Goal: Task Accomplishment & Management: Manage account settings

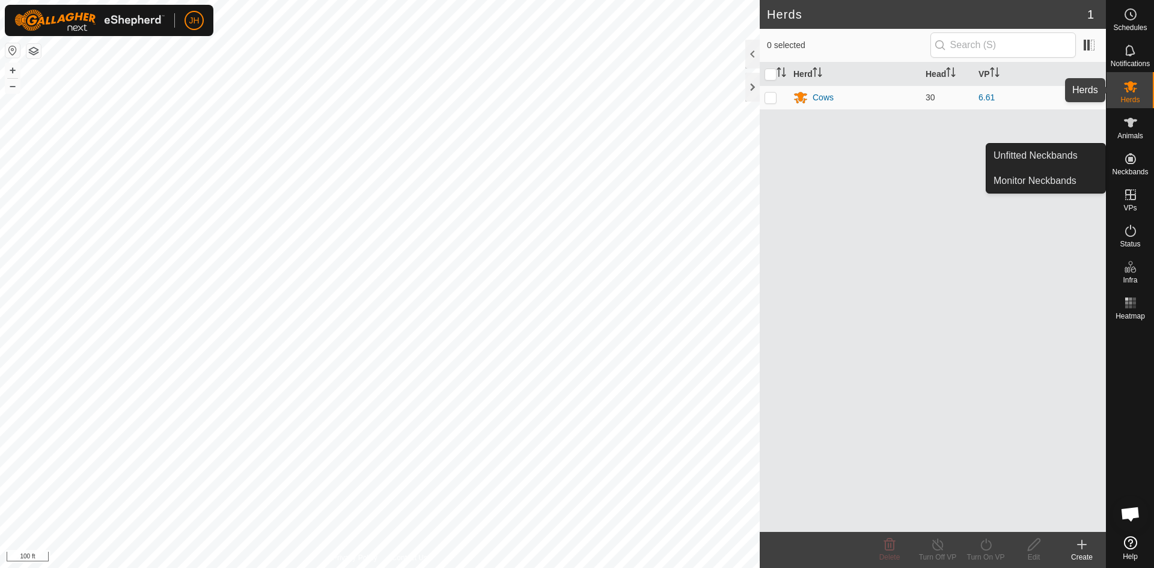
click at [1133, 90] on icon at bounding box center [1130, 86] width 13 height 11
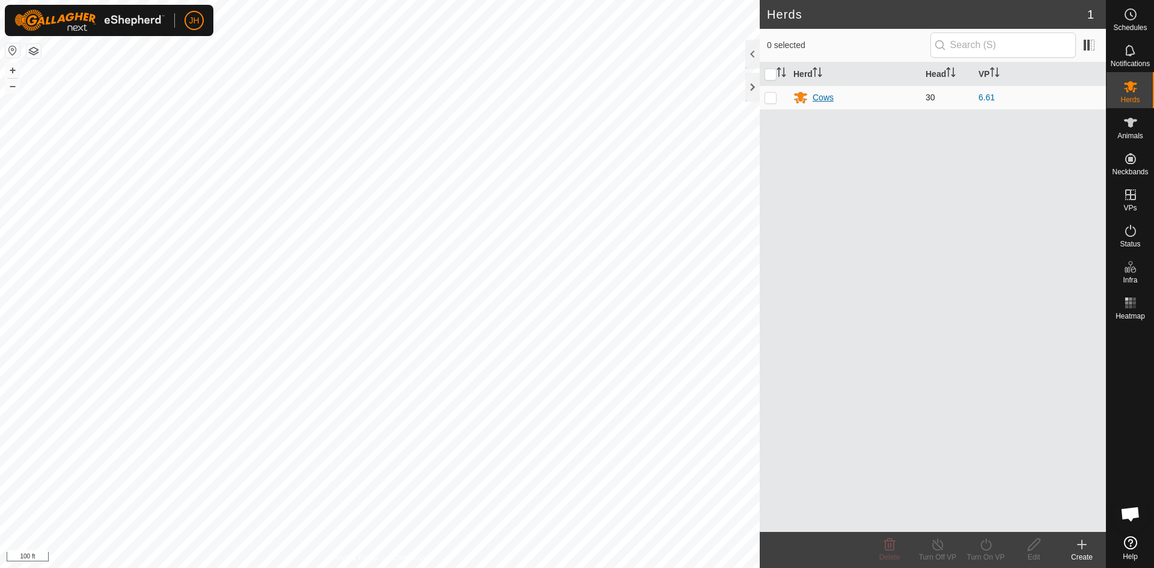
click at [825, 98] on div "Cows" at bounding box center [823, 97] width 21 height 13
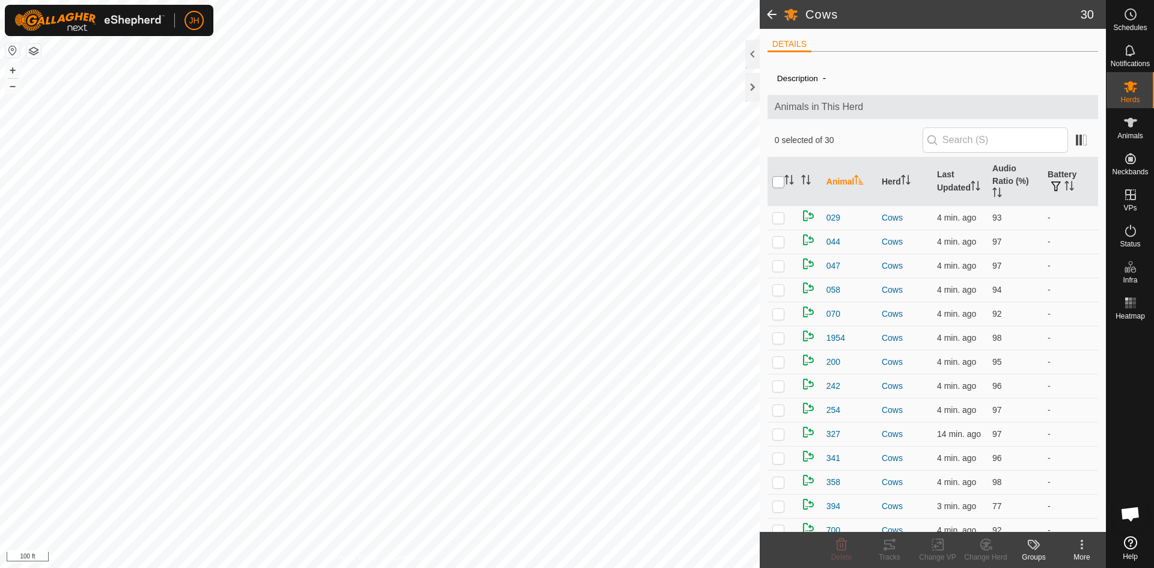
click at [778, 177] on input "checkbox" at bounding box center [778, 182] width 12 height 12
checkbox input "true"
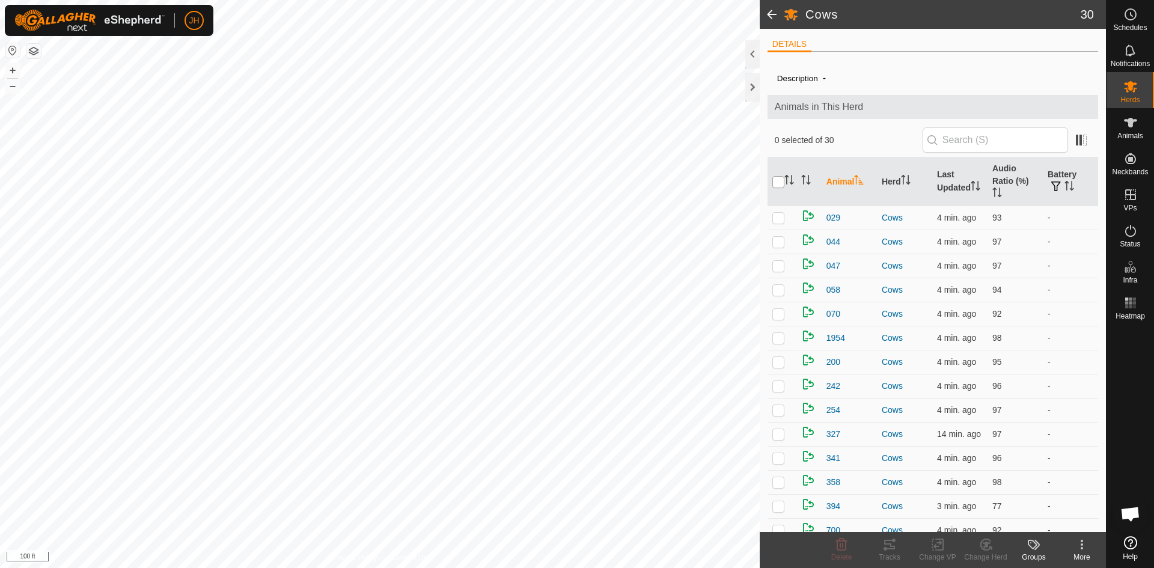
checkbox input "true"
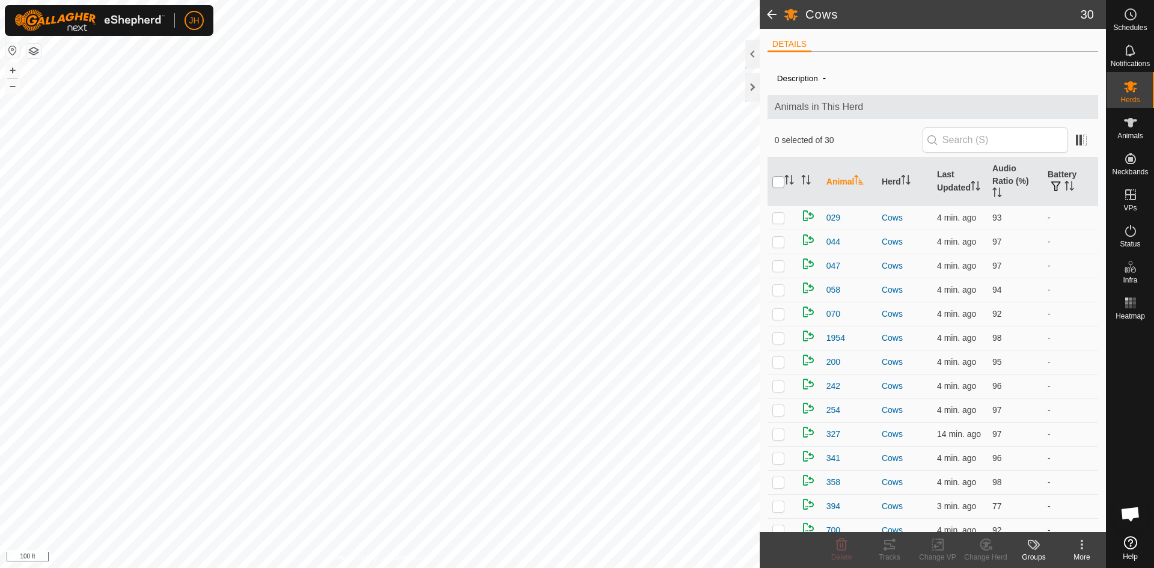
checkbox input "true"
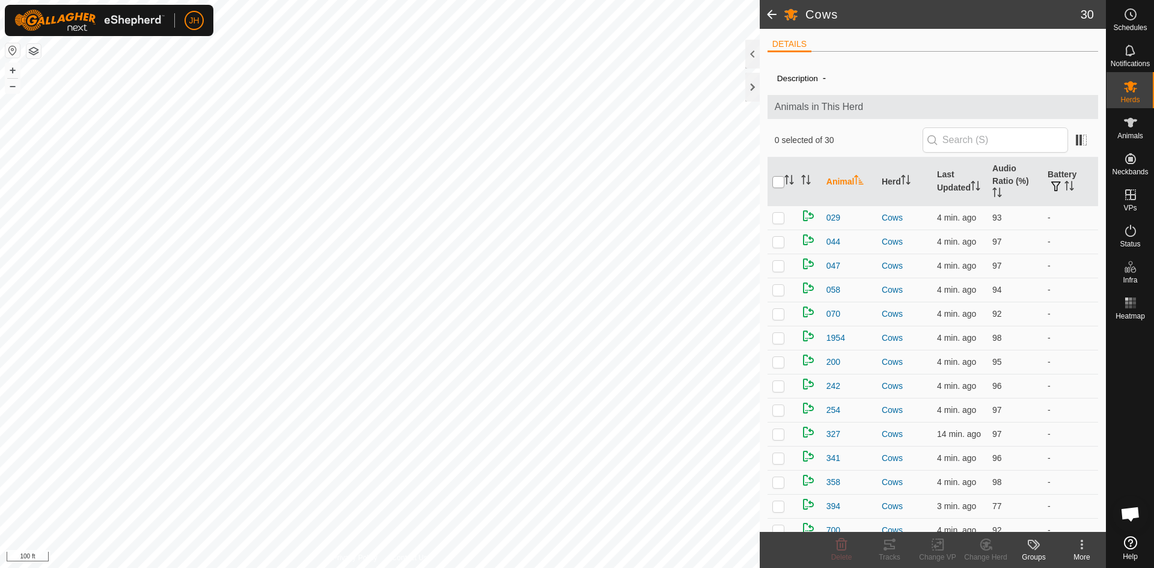
checkbox input "true"
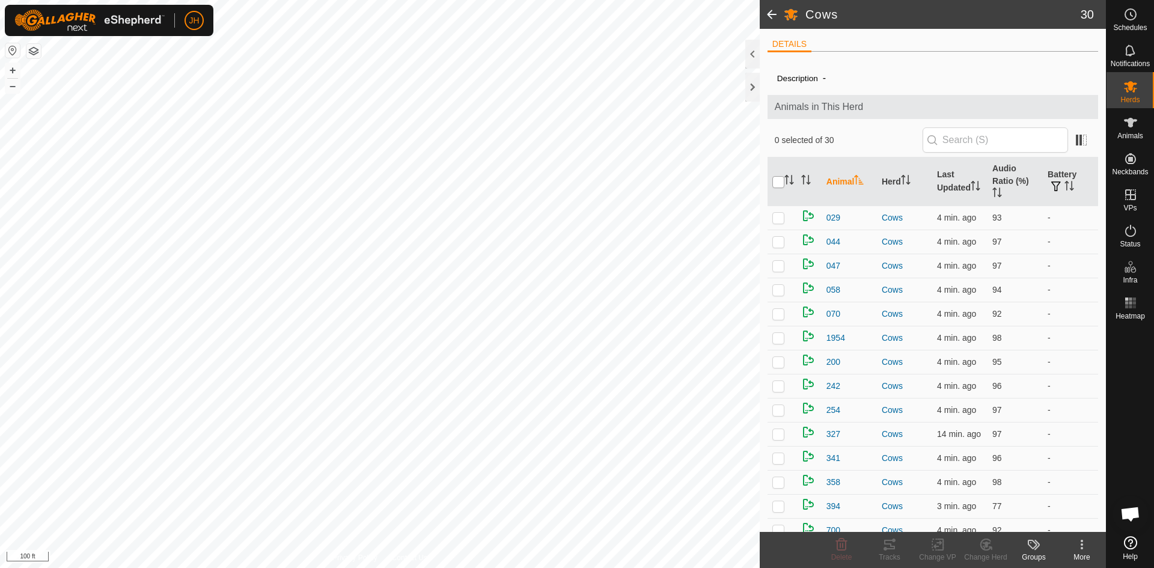
checkbox input "true"
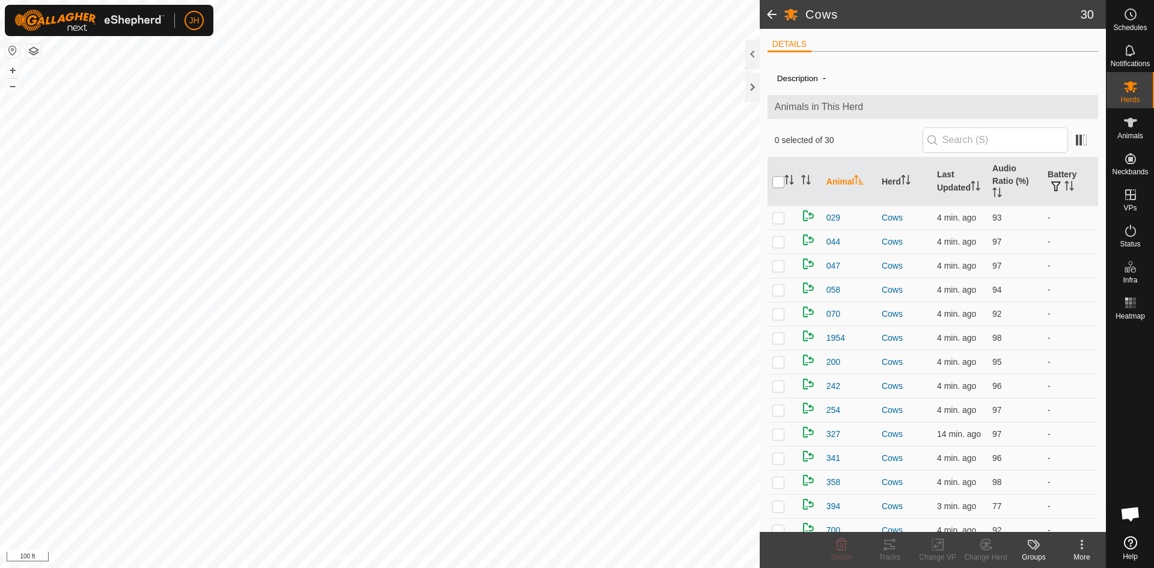
checkbox input "true"
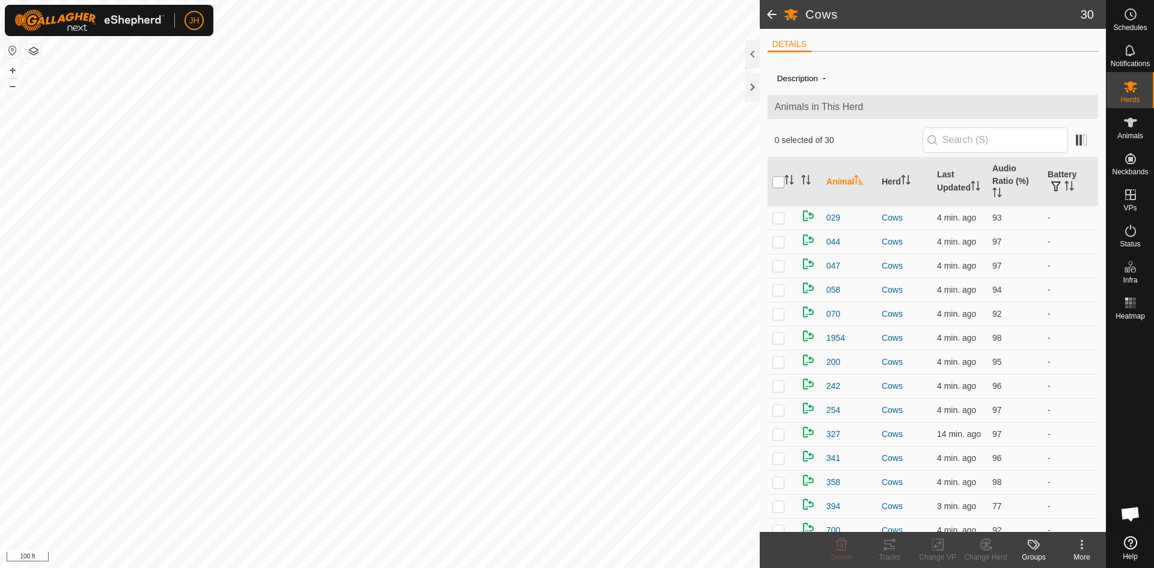
checkbox input "true"
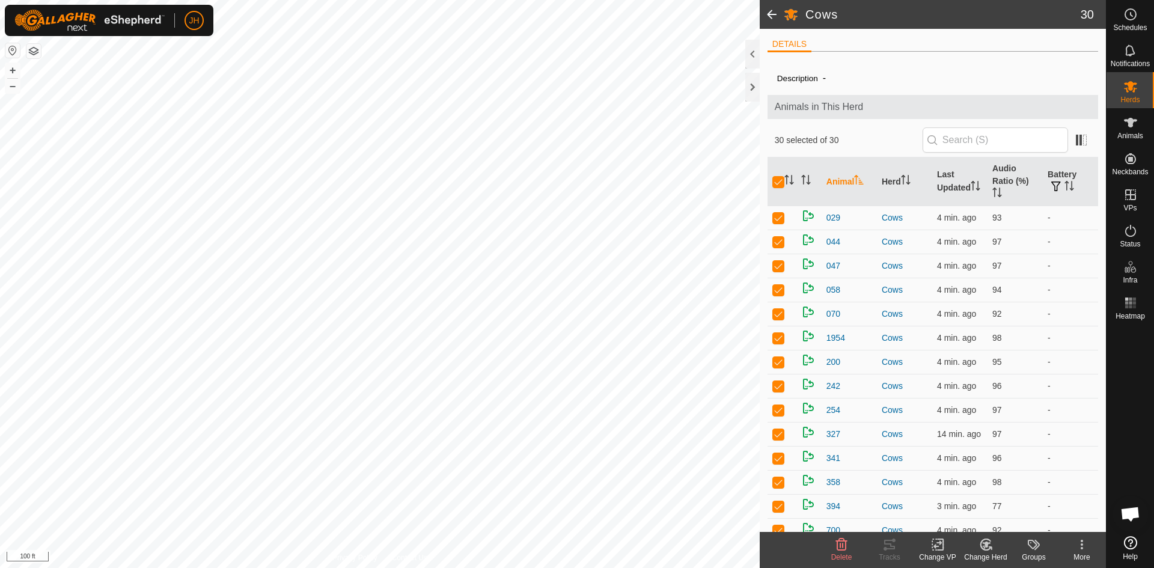
click at [942, 544] on icon at bounding box center [937, 544] width 15 height 14
click at [950, 493] on link "Choose VP..." at bounding box center [973, 493] width 119 height 24
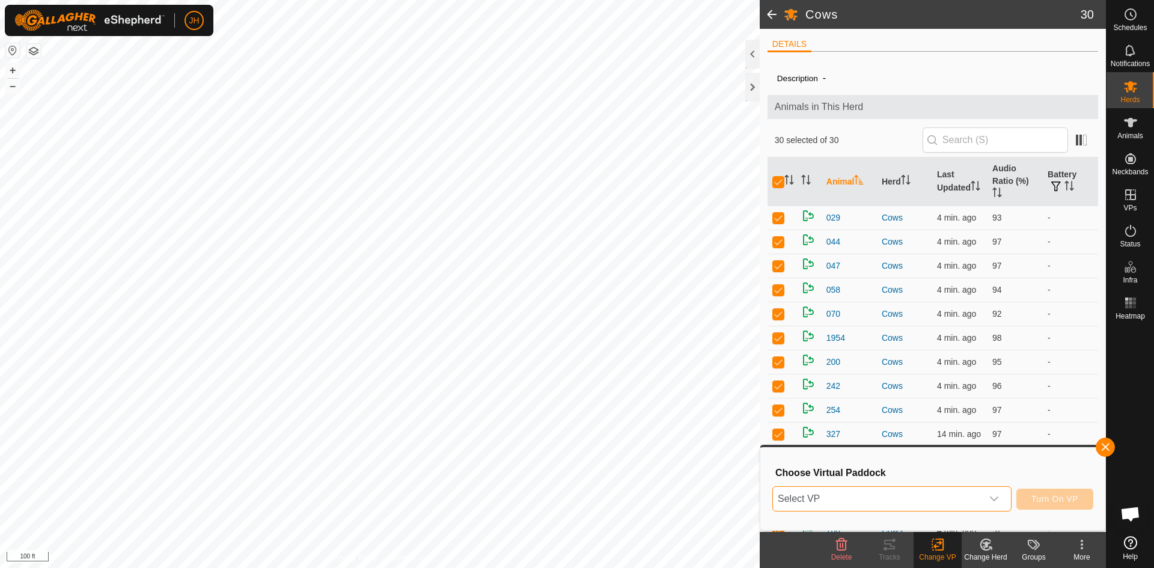
click at [972, 498] on span "Select VP" at bounding box center [877, 499] width 209 height 24
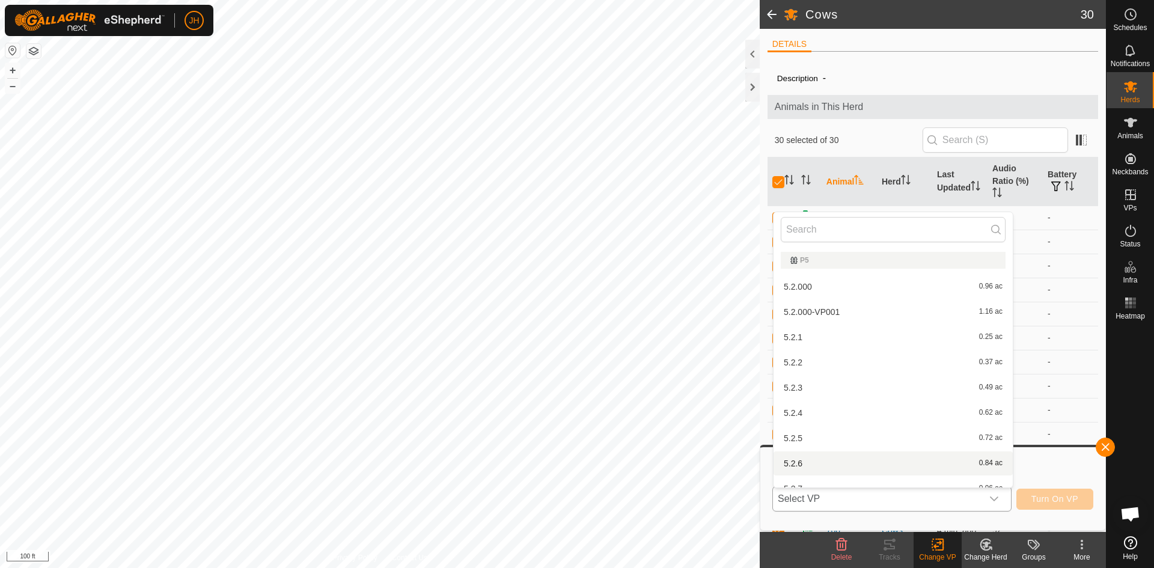
scroll to position [13, 0]
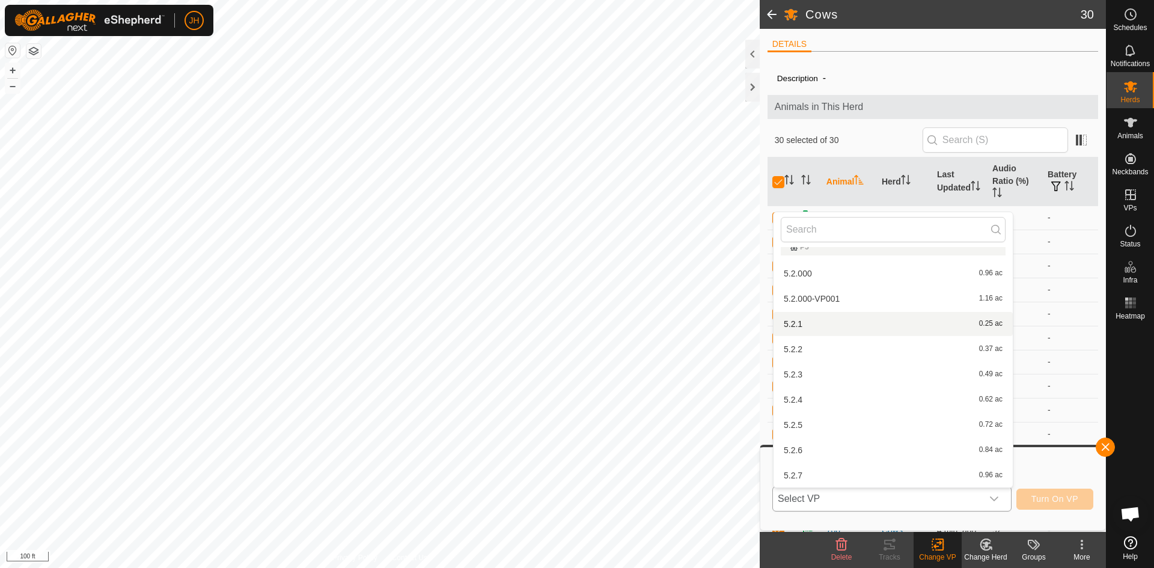
click at [797, 324] on li "5.2.1 0.25 ac" at bounding box center [892, 324] width 239 height 24
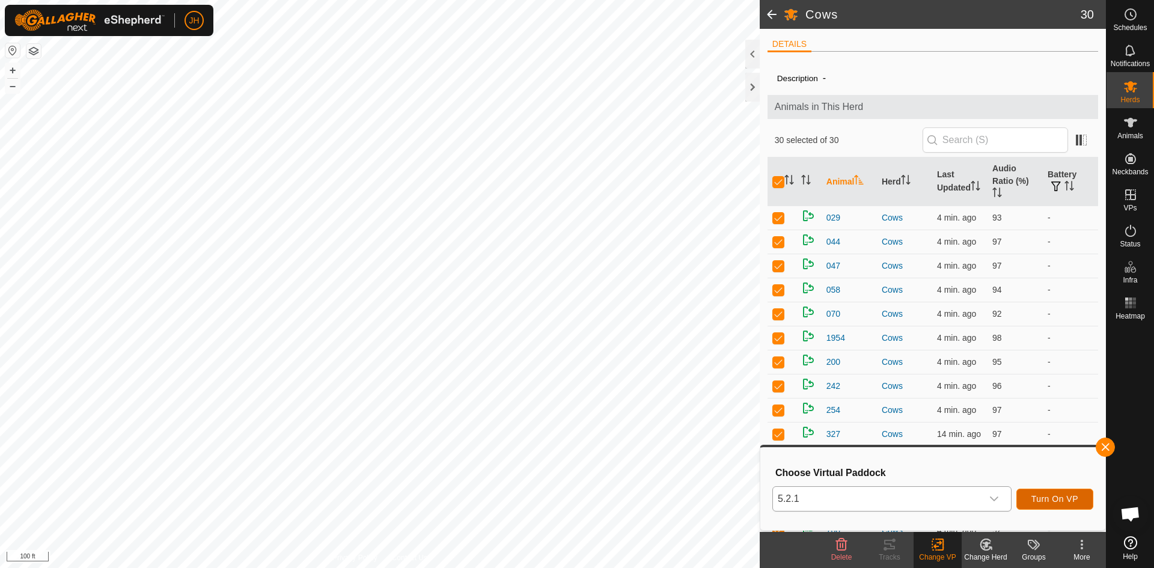
click at [1059, 501] on span "Turn On VP" at bounding box center [1054, 499] width 47 height 10
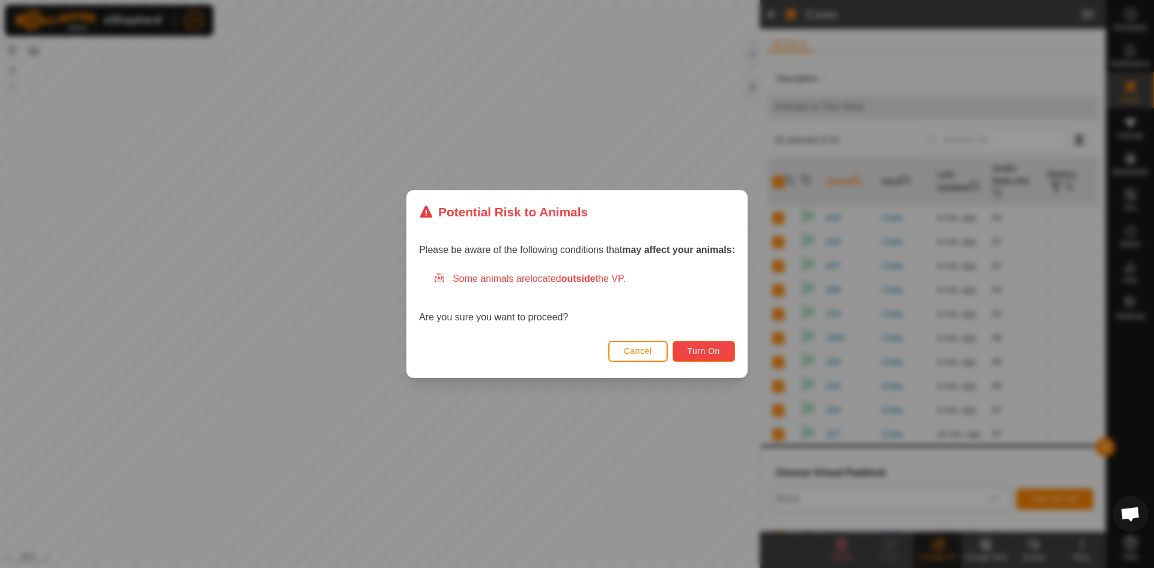
click at [712, 351] on span "Turn On" at bounding box center [704, 351] width 32 height 10
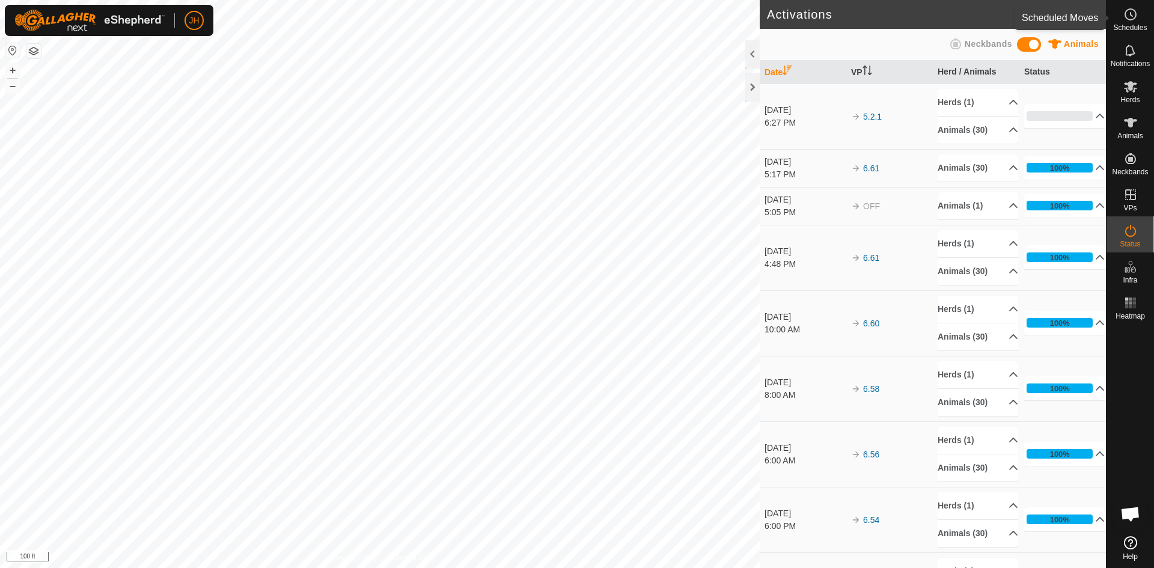
click at [1136, 24] on span "Schedules" at bounding box center [1130, 27] width 34 height 7
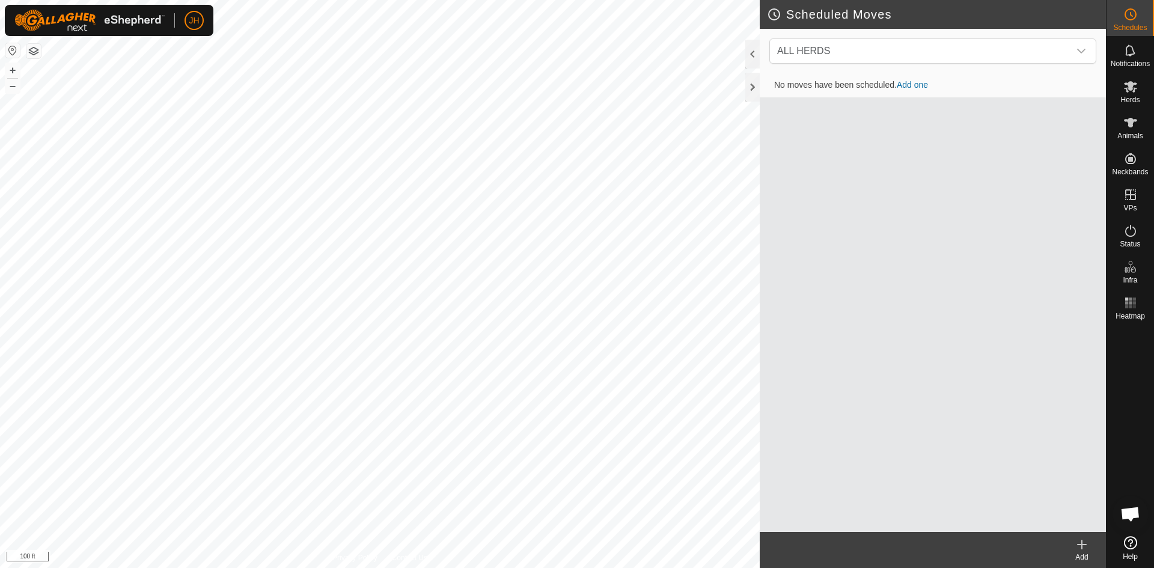
click at [1081, 554] on div "Add" at bounding box center [1082, 557] width 48 height 11
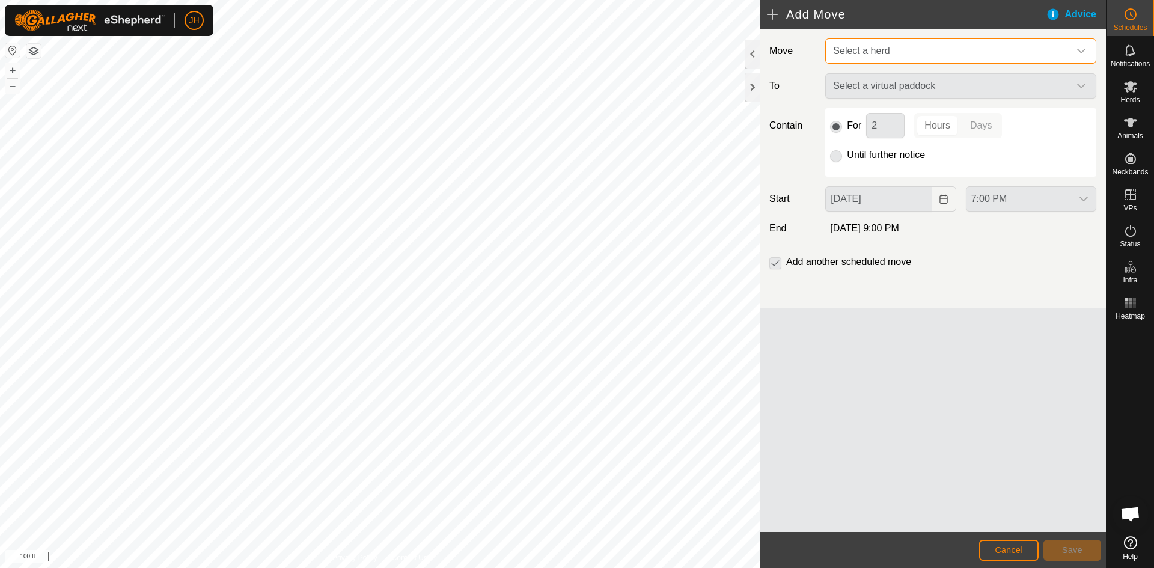
click at [947, 56] on span "Select a herd" at bounding box center [948, 51] width 241 height 24
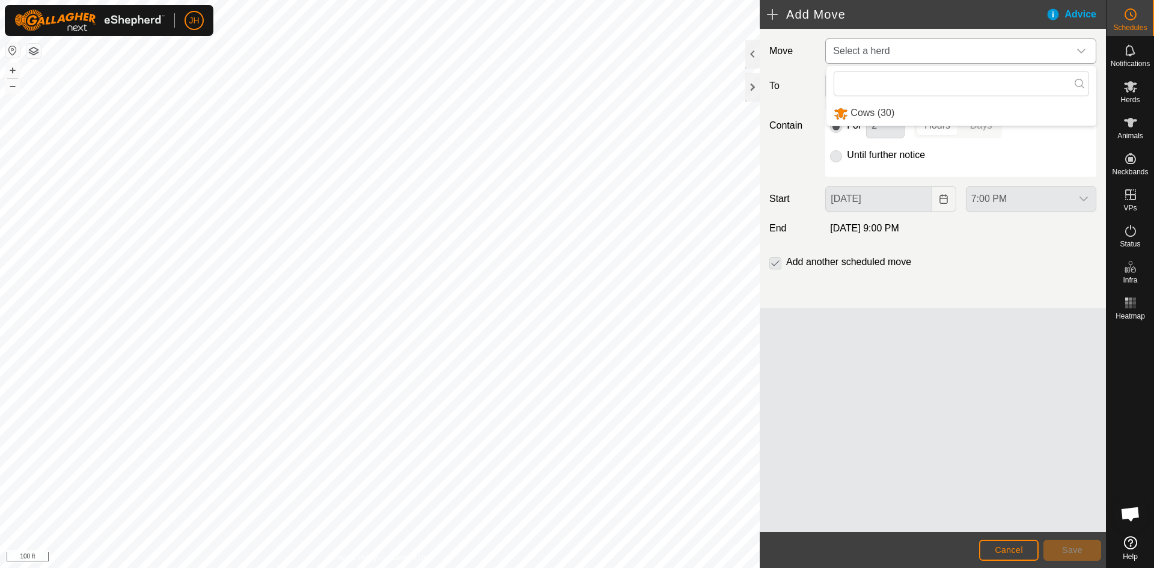
click at [921, 120] on li "Cows (30)" at bounding box center [961, 113] width 270 height 25
click at [953, 91] on span "Select a virtual paddock" at bounding box center [948, 87] width 241 height 24
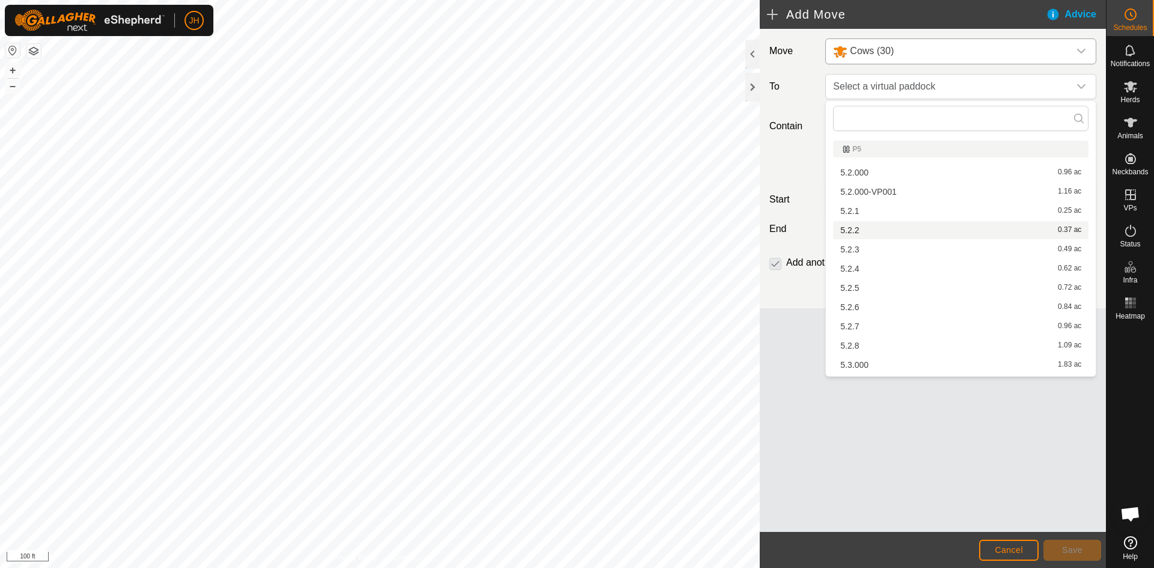
click at [858, 230] on li "5.2.2 0.37 ac" at bounding box center [960, 230] width 255 height 18
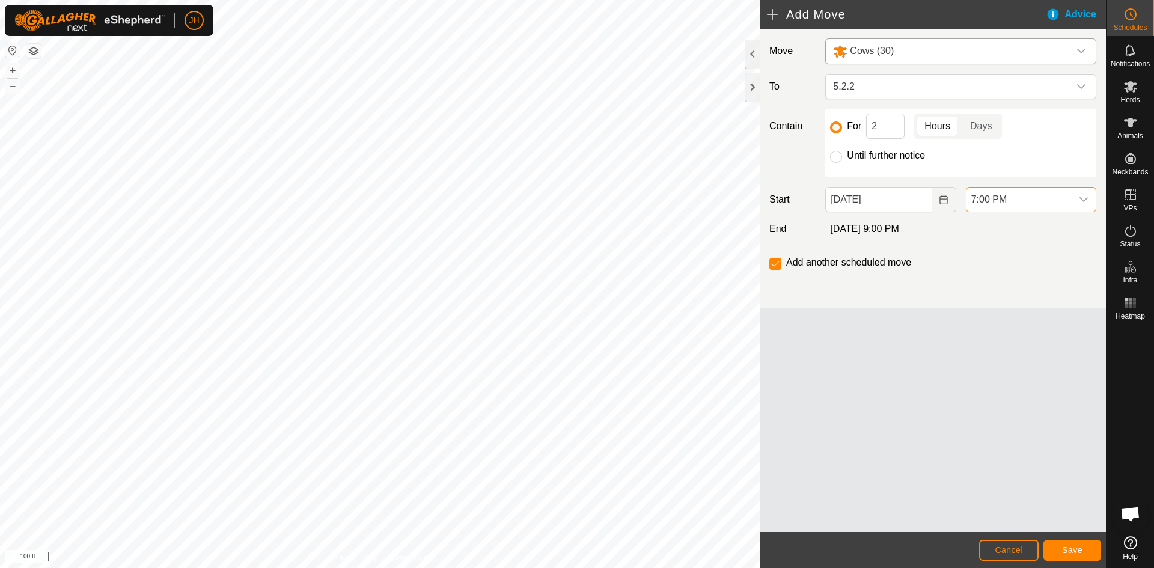
click at [1039, 198] on span "7:00 PM" at bounding box center [1018, 200] width 105 height 24
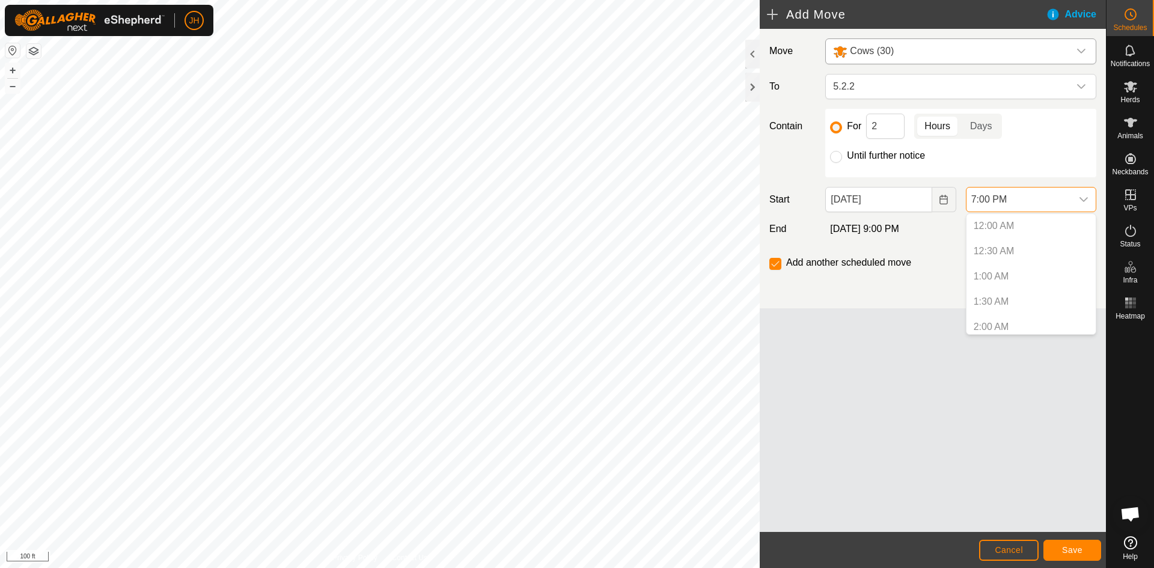
scroll to position [863, 0]
click at [996, 276] on p-selectitem "6:00 PM" at bounding box center [1030, 272] width 129 height 24
click at [941, 202] on icon "Choose Date" at bounding box center [944, 200] width 10 height 10
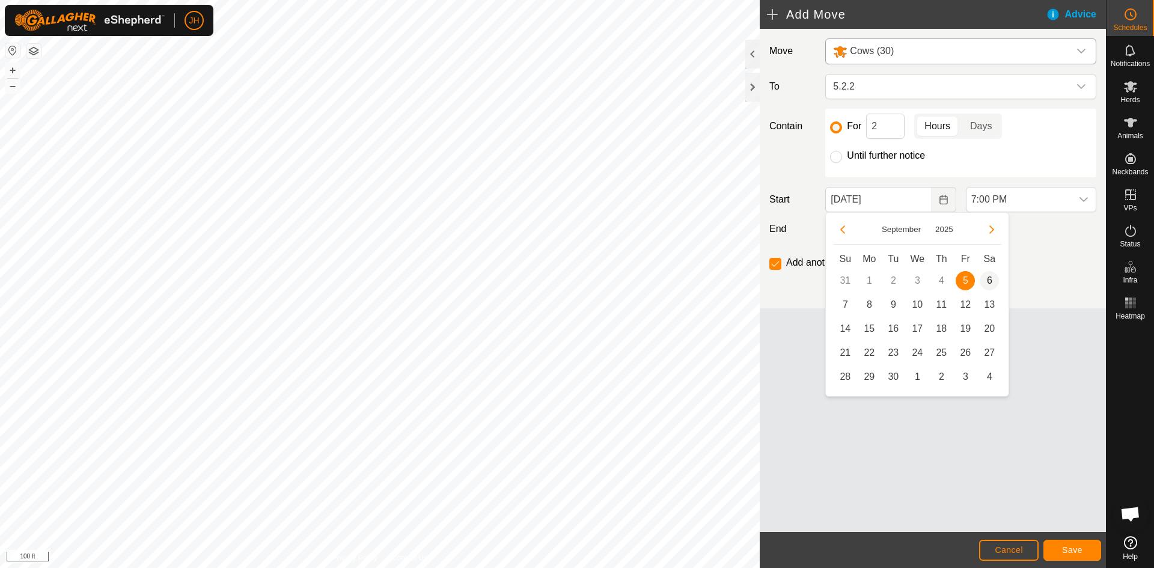
click at [992, 282] on span "6" at bounding box center [989, 280] width 19 height 19
type input "Sep 06, 2025"
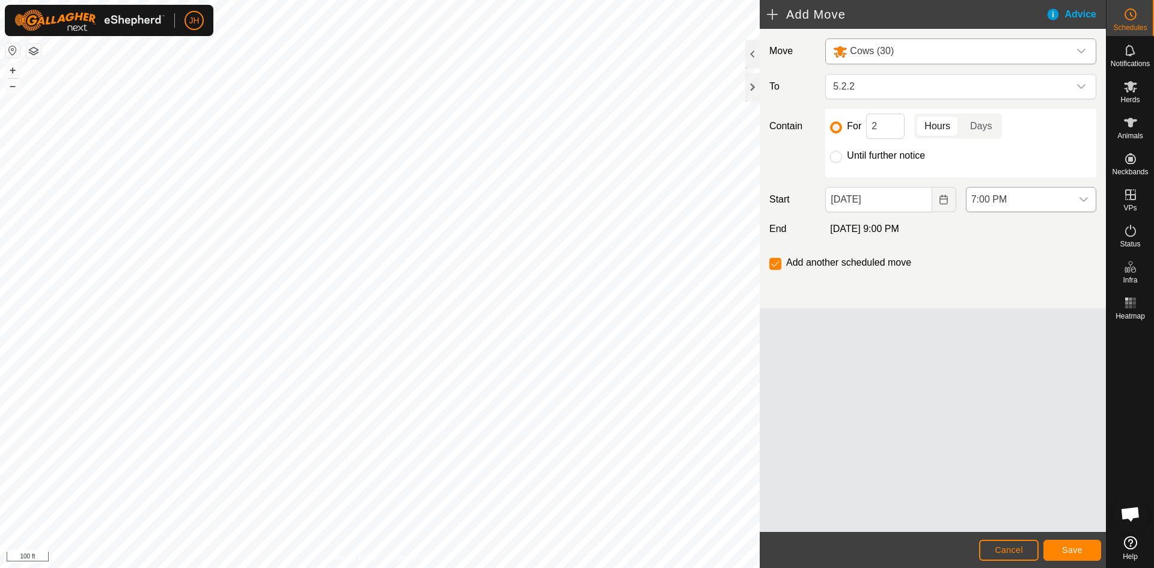
click at [1034, 203] on span "7:00 PM" at bounding box center [1018, 200] width 105 height 24
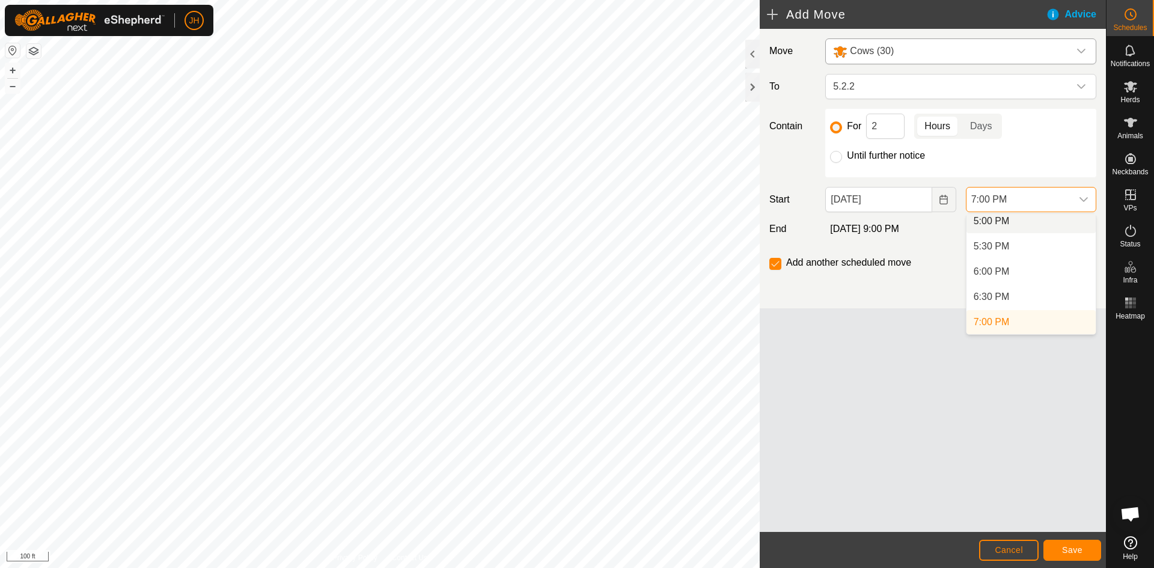
scroll to position [858, 0]
click at [991, 230] on li "6:00 AM" at bounding box center [1030, 233] width 129 height 24
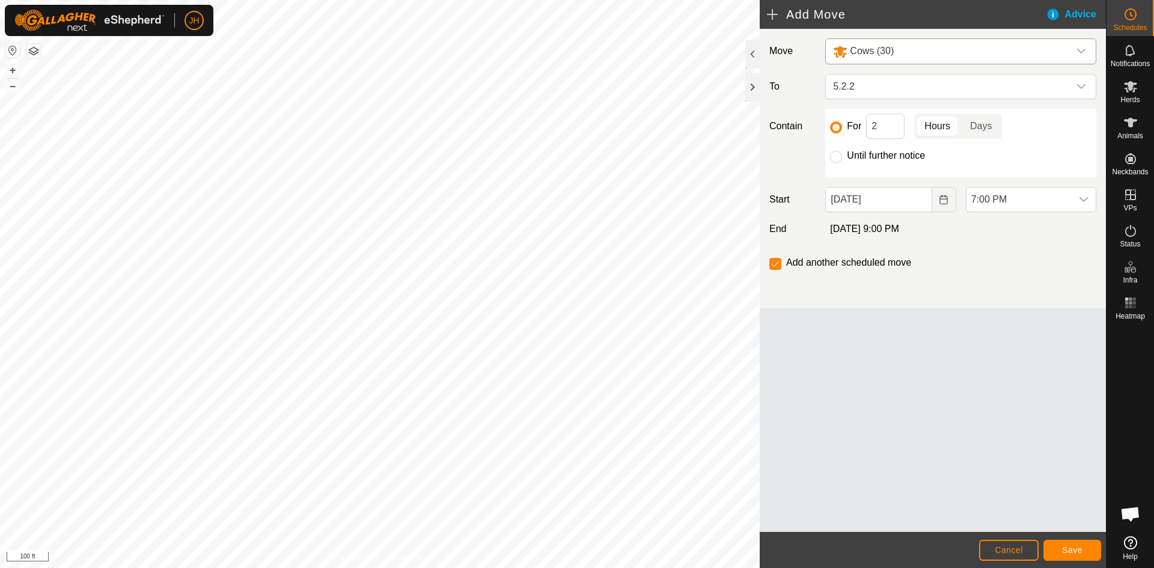
scroll to position [863, 0]
drag, startPoint x: 884, startPoint y: 125, endPoint x: 862, endPoint y: 127, distance: 22.4
click at [862, 127] on div "For 2 Hours Days" at bounding box center [960, 126] width 261 height 25
click at [1079, 554] on span "Save" at bounding box center [1072, 550] width 20 height 10
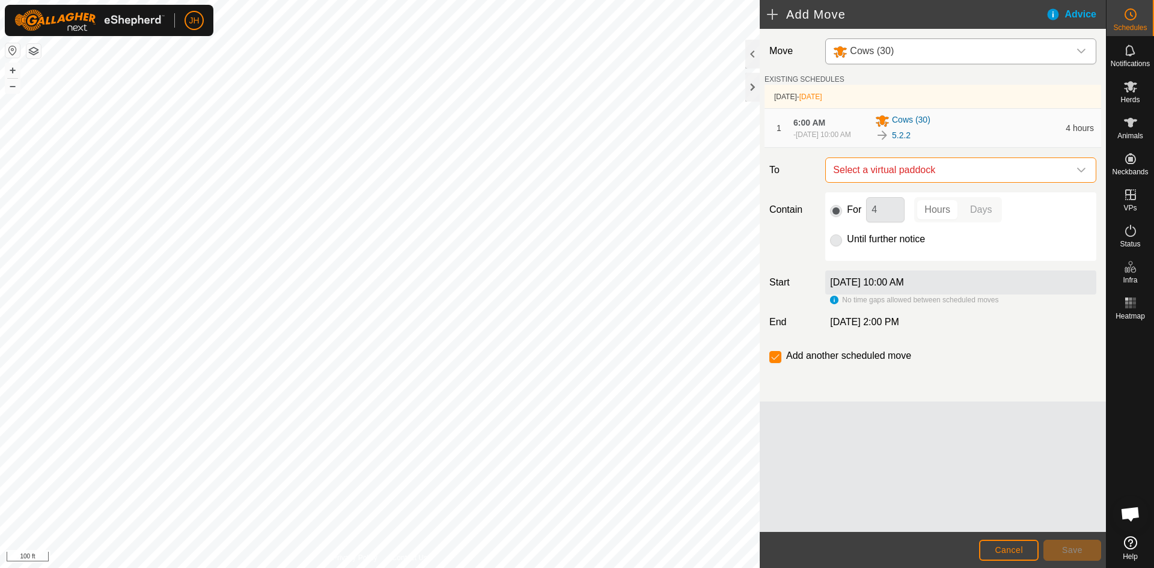
click at [1034, 182] on span "Select a virtual paddock" at bounding box center [948, 170] width 241 height 24
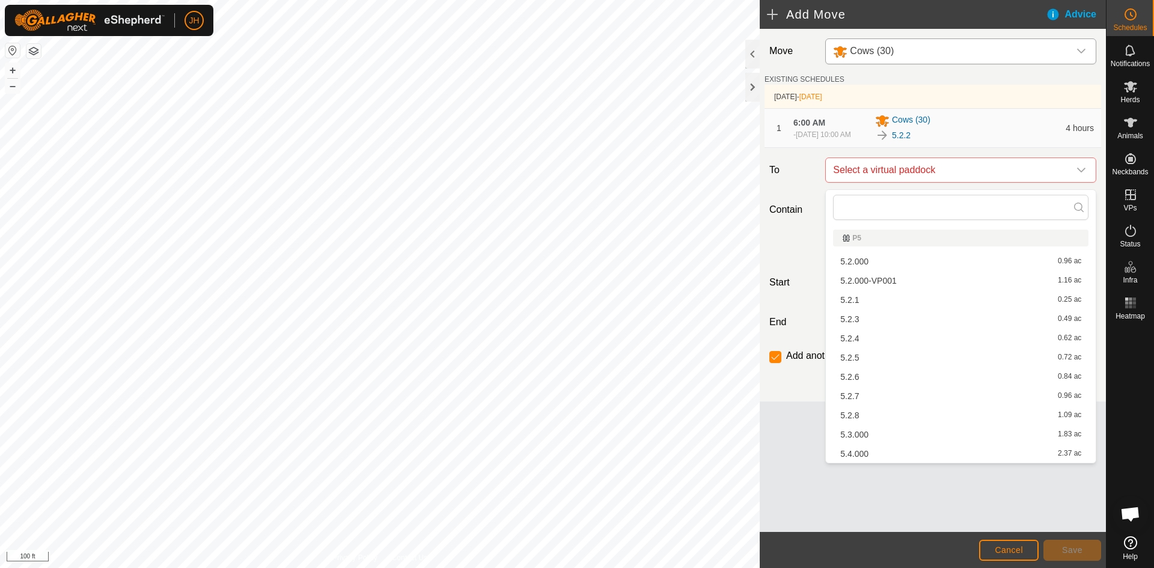
click at [883, 318] on li "5.2.3 0.49 ac" at bounding box center [960, 319] width 255 height 18
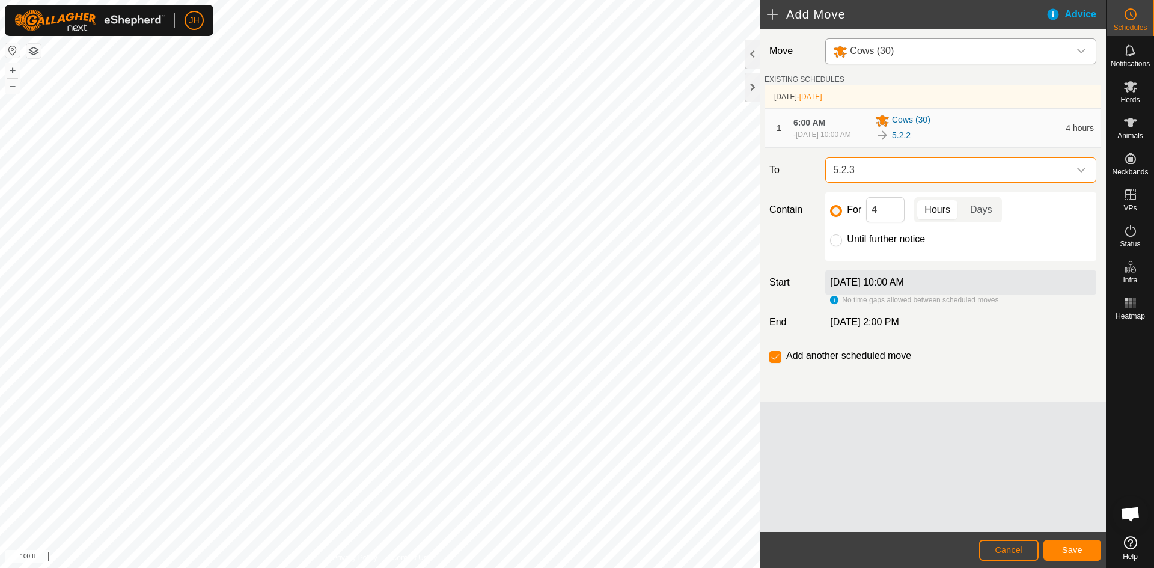
click at [926, 175] on span "5.2.3" at bounding box center [948, 170] width 241 height 24
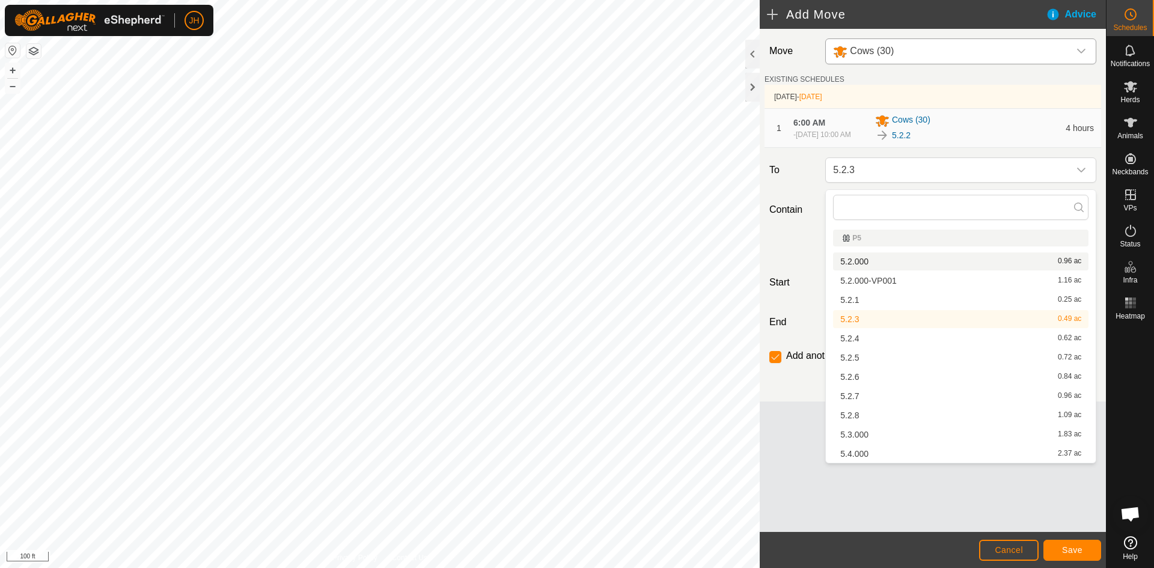
click at [817, 214] on label "Contain" at bounding box center [792, 210] width 56 height 14
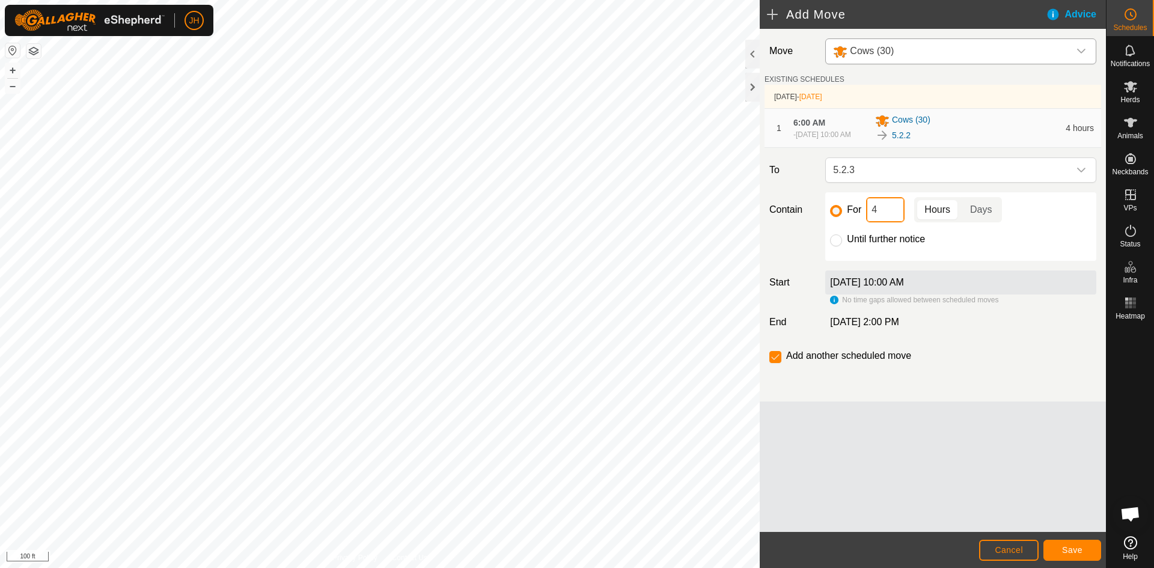
drag, startPoint x: 892, startPoint y: 216, endPoint x: 868, endPoint y: 225, distance: 25.3
click at [868, 222] on input "4" at bounding box center [885, 209] width 38 height 25
click at [1073, 556] on button "Save" at bounding box center [1072, 550] width 58 height 21
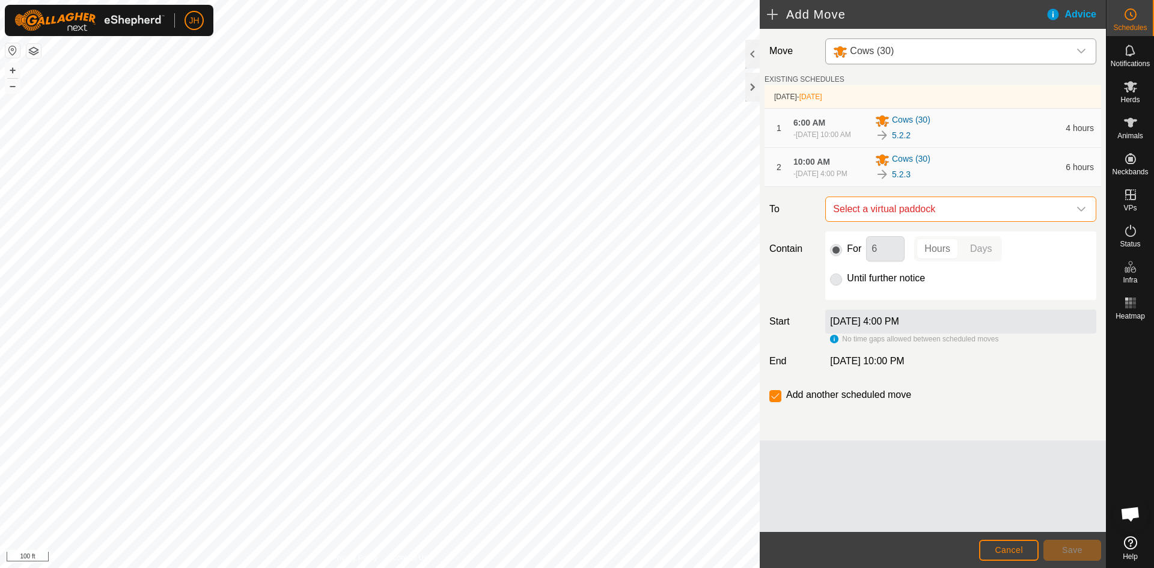
click at [1036, 218] on span "Select a virtual paddock" at bounding box center [948, 209] width 241 height 24
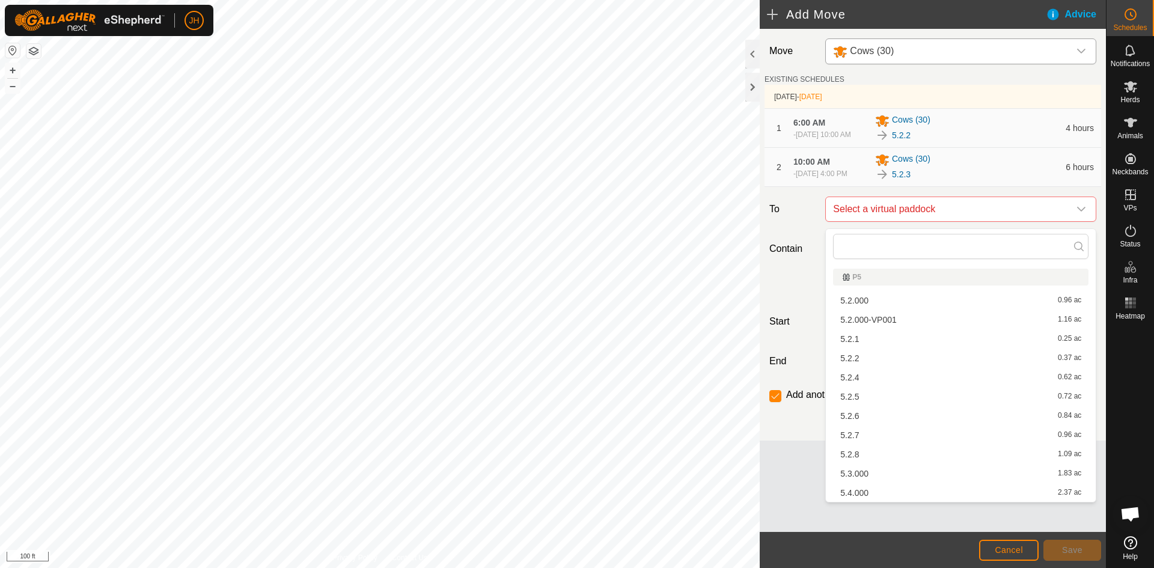
click at [859, 377] on li "5.2.4 0.62 ac" at bounding box center [960, 377] width 255 height 18
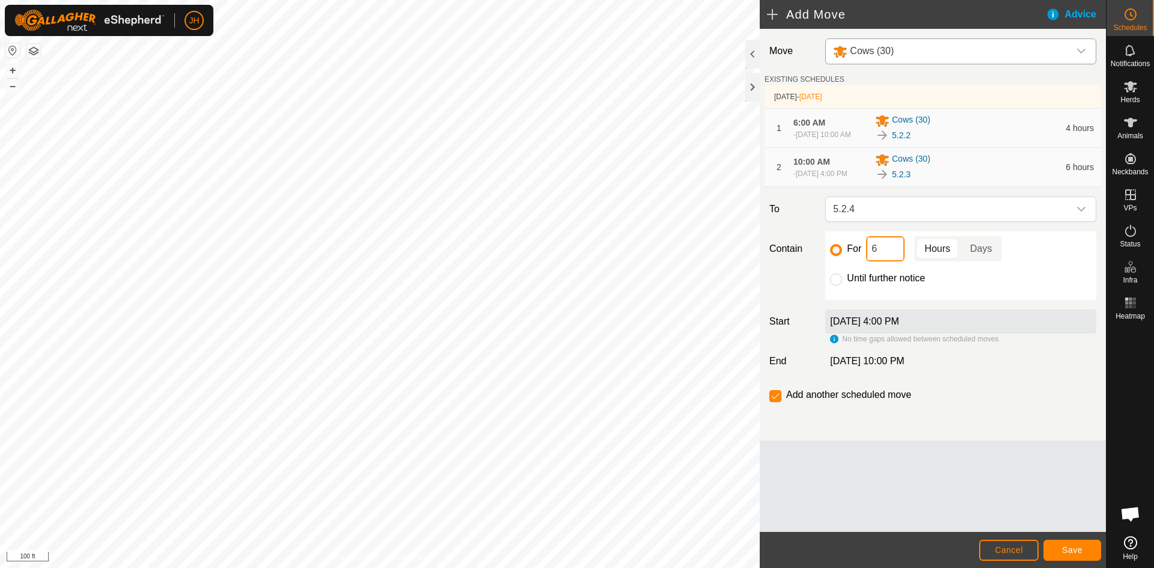
drag, startPoint x: 886, startPoint y: 255, endPoint x: 870, endPoint y: 260, distance: 17.1
click at [870, 260] on input "6" at bounding box center [885, 248] width 38 height 25
type input "12"
click at [1061, 546] on button "Save" at bounding box center [1072, 550] width 58 height 21
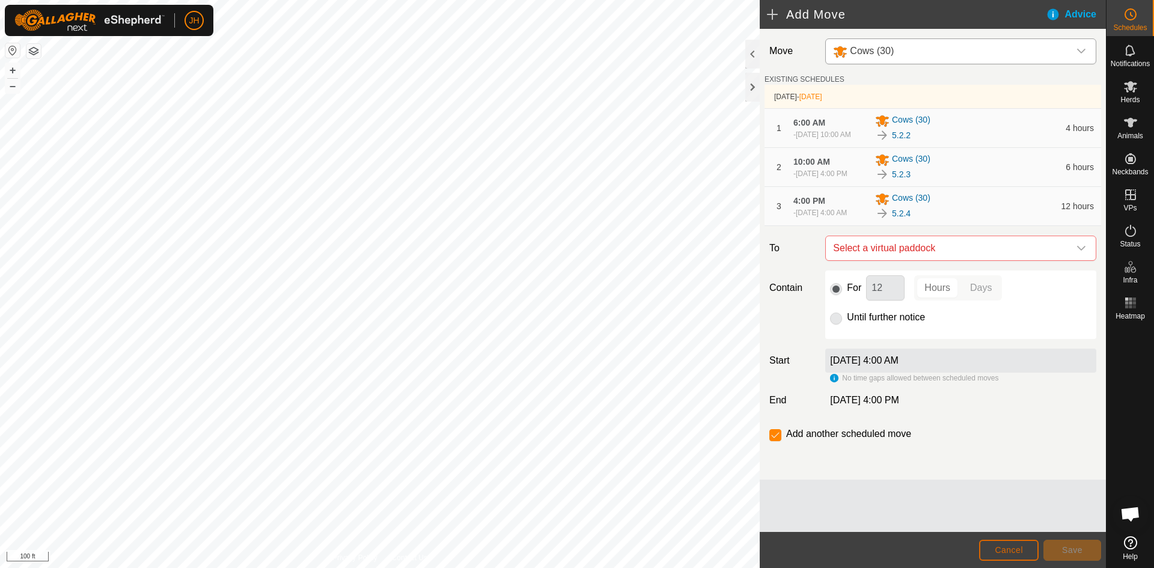
click at [1025, 555] on button "Cancel" at bounding box center [1008, 550] width 59 height 21
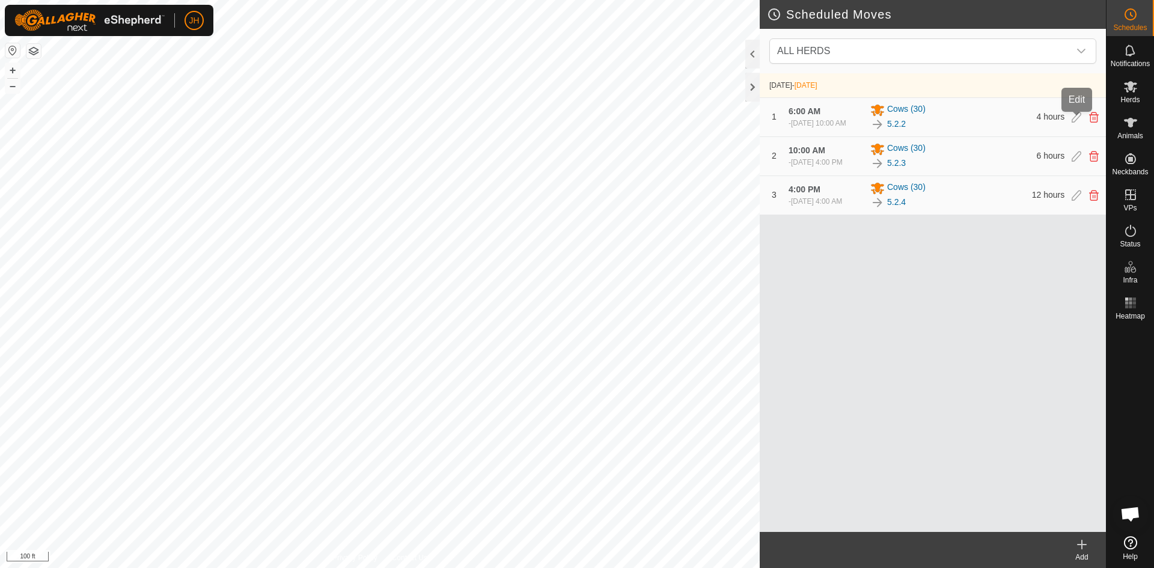
click at [1076, 121] on icon at bounding box center [1077, 117] width 10 height 11
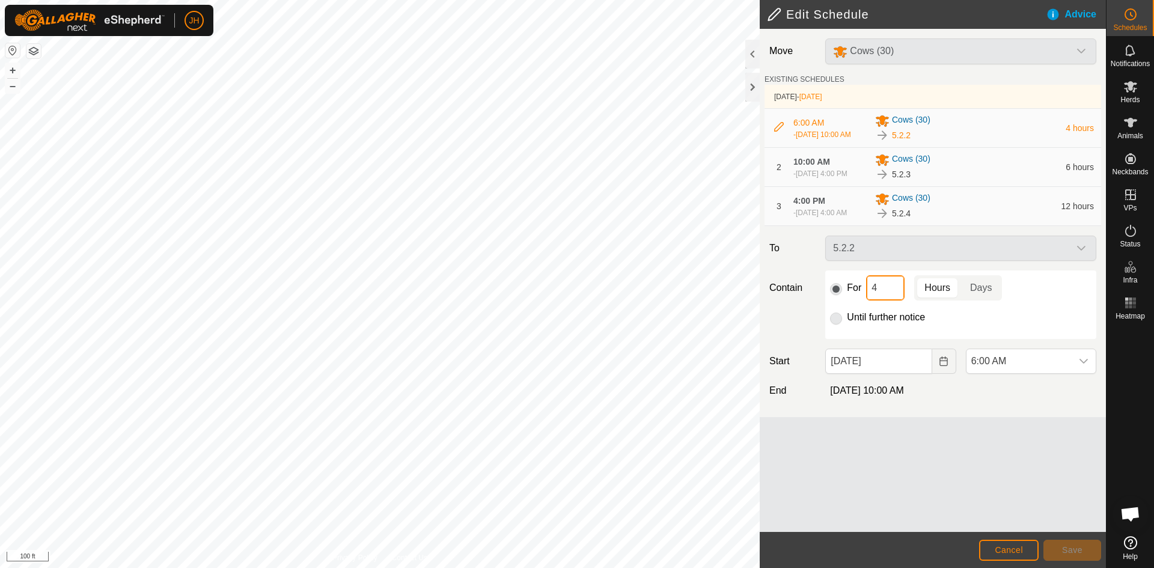
drag, startPoint x: 894, startPoint y: 299, endPoint x: 856, endPoint y: 299, distance: 37.3
click at [856, 299] on div "For 4 Hours Days" at bounding box center [960, 287] width 261 height 25
type input "6"
click at [1080, 555] on button "Save" at bounding box center [1072, 550] width 58 height 21
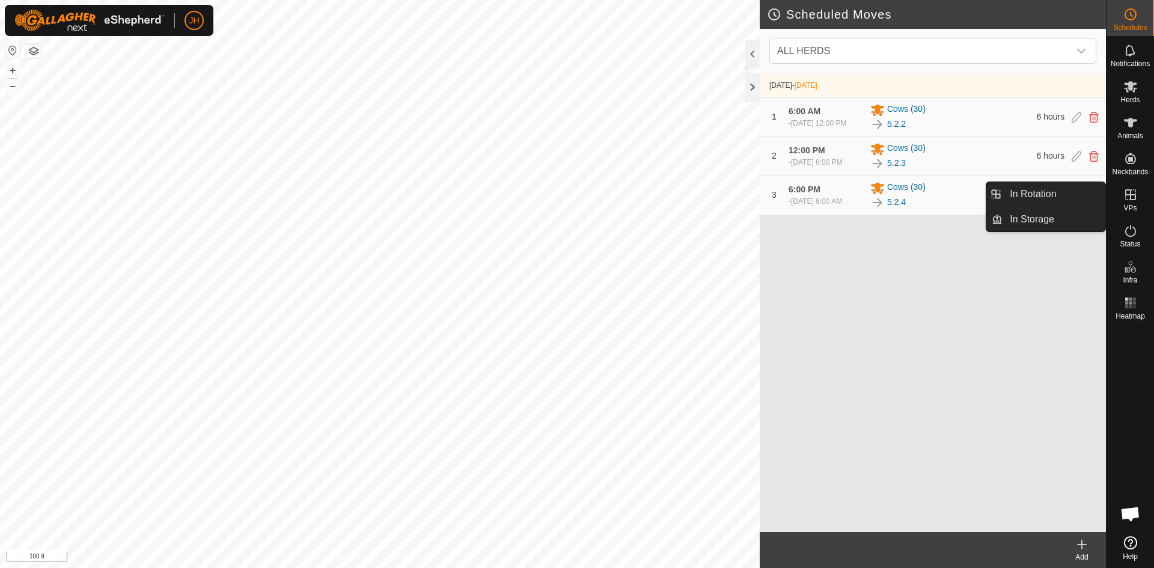
click at [1130, 198] on icon at bounding box center [1130, 194] width 11 height 11
click at [1052, 200] on link "In Rotation" at bounding box center [1053, 194] width 103 height 24
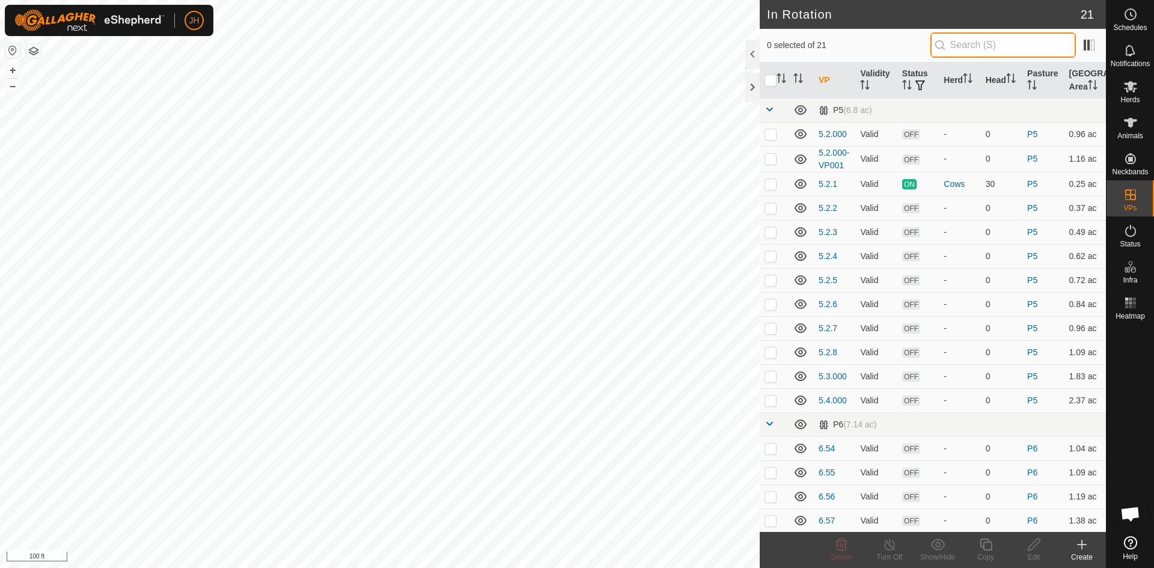
click at [966, 41] on input "text" at bounding box center [1002, 44] width 145 height 25
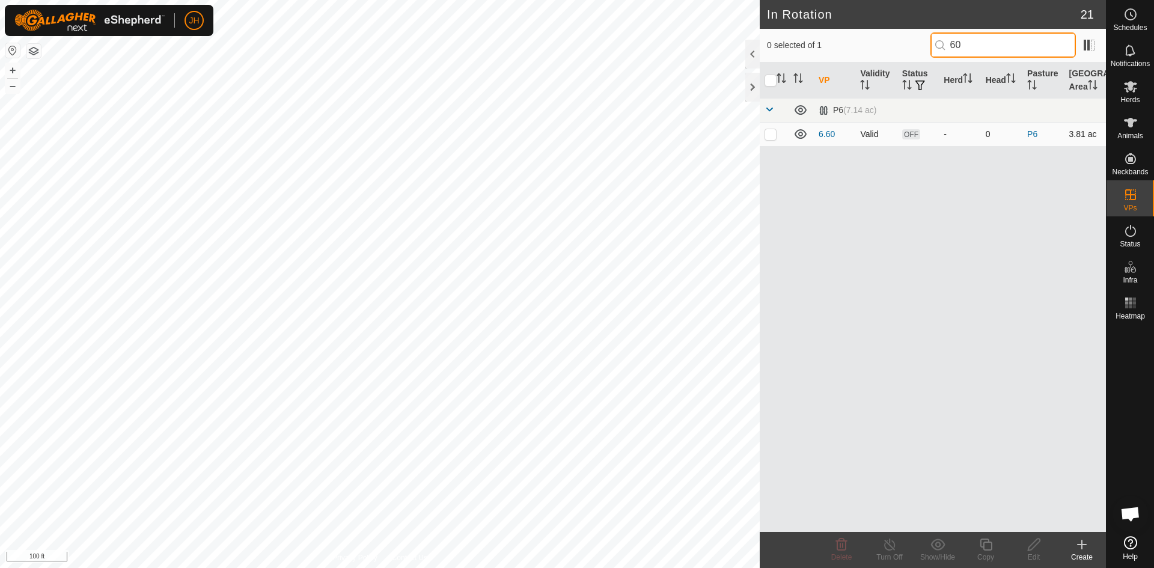
type input "60"
click at [771, 136] on p-checkbox at bounding box center [770, 134] width 12 height 10
click at [840, 552] on div "Delete" at bounding box center [841, 557] width 48 height 11
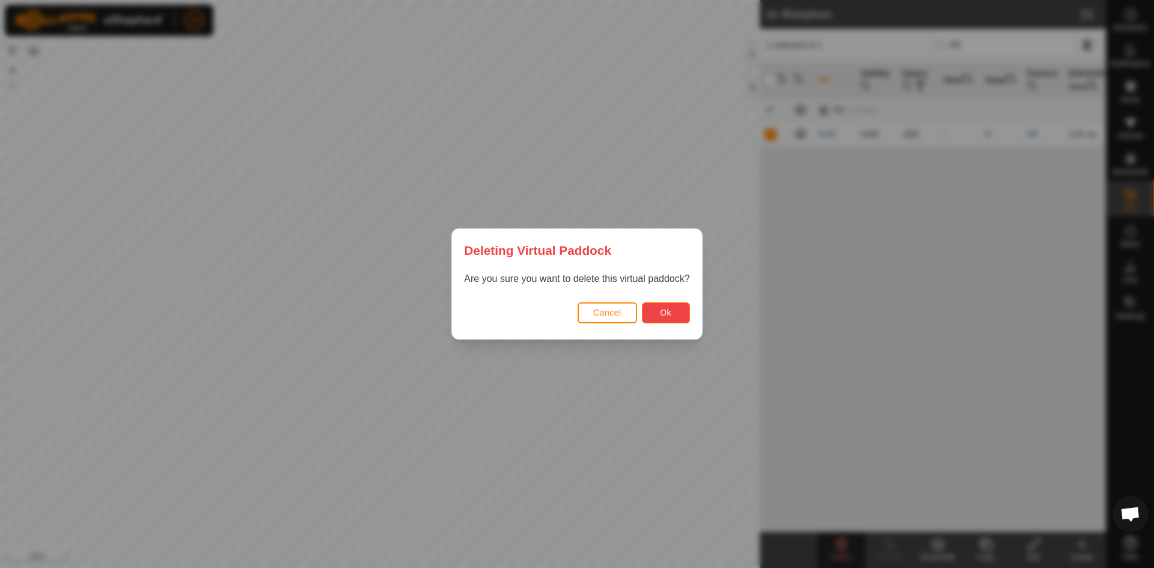
click at [656, 312] on button "Ok" at bounding box center [666, 312] width 48 height 21
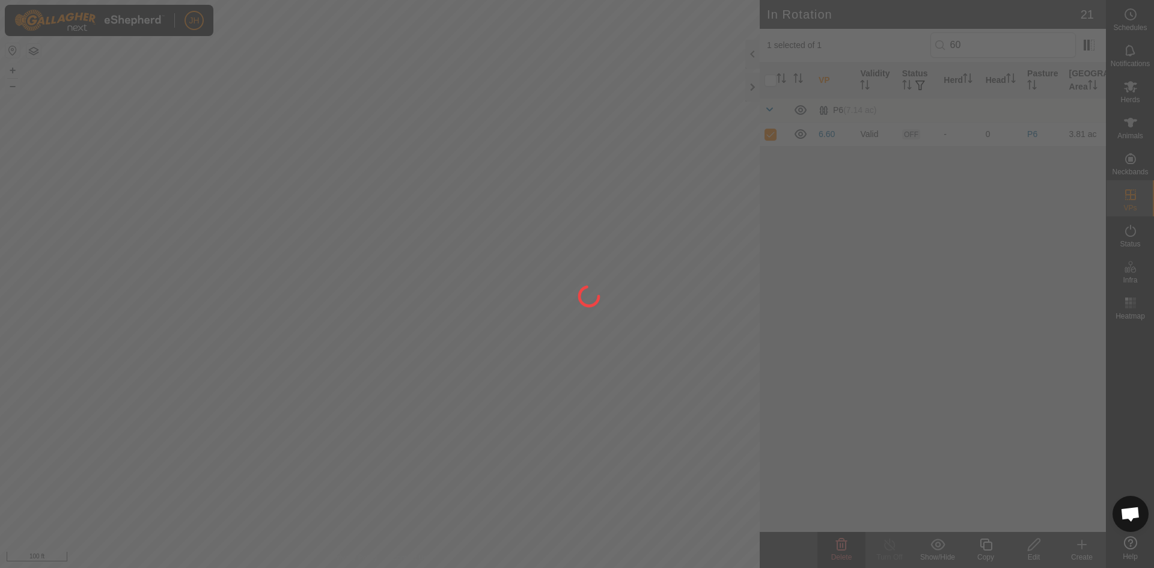
checkbox input "false"
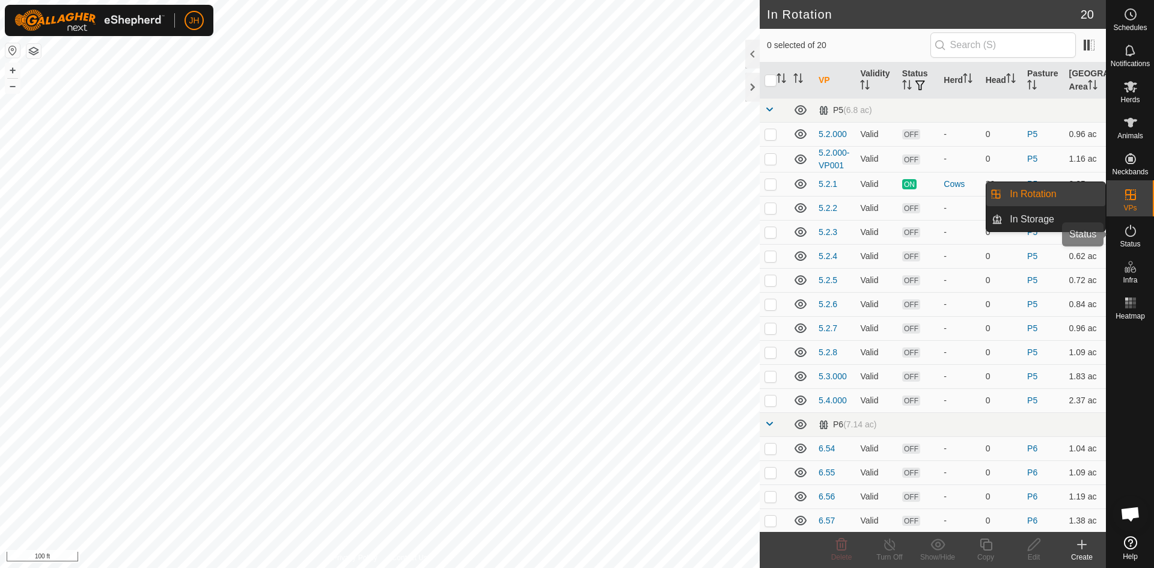
click at [1132, 236] on icon at bounding box center [1130, 231] width 14 height 14
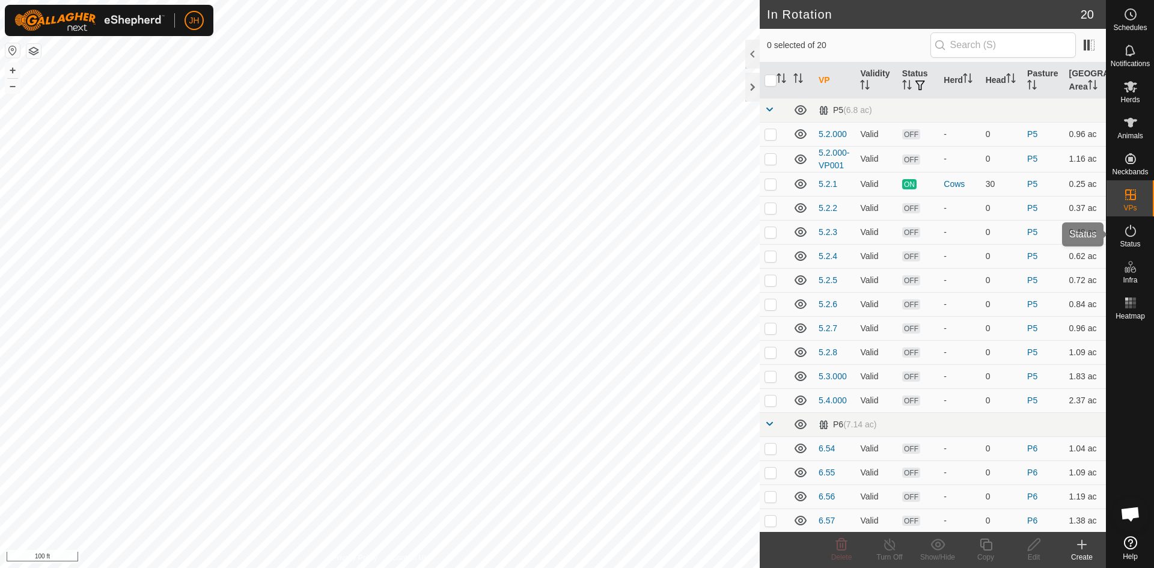
click at [1133, 237] on icon at bounding box center [1130, 231] width 14 height 14
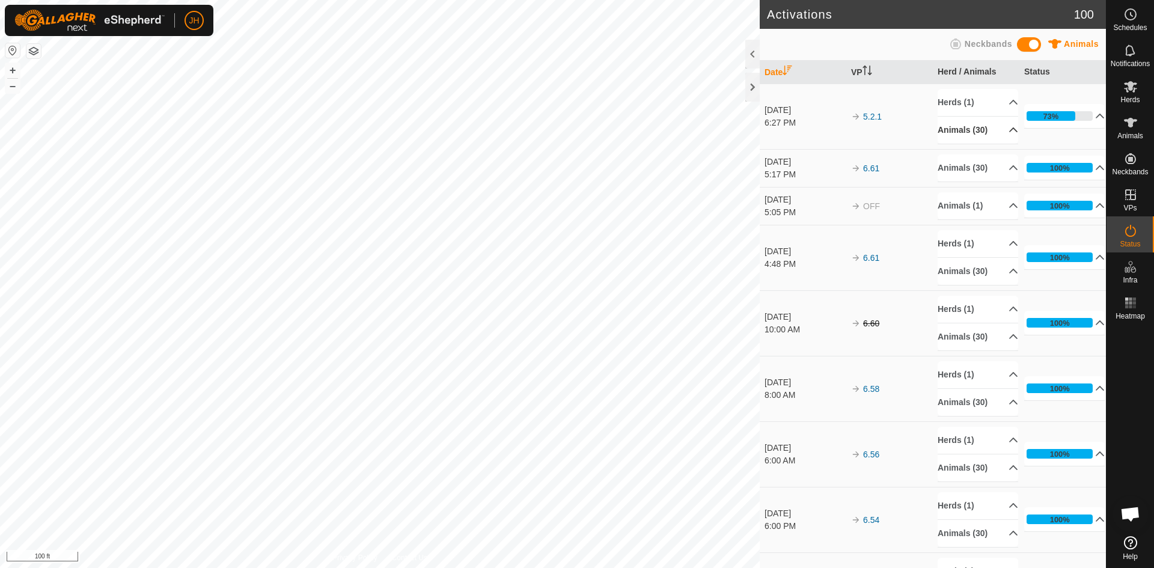
click at [1005, 131] on p-accordion-header "Animals (30)" at bounding box center [978, 130] width 81 height 27
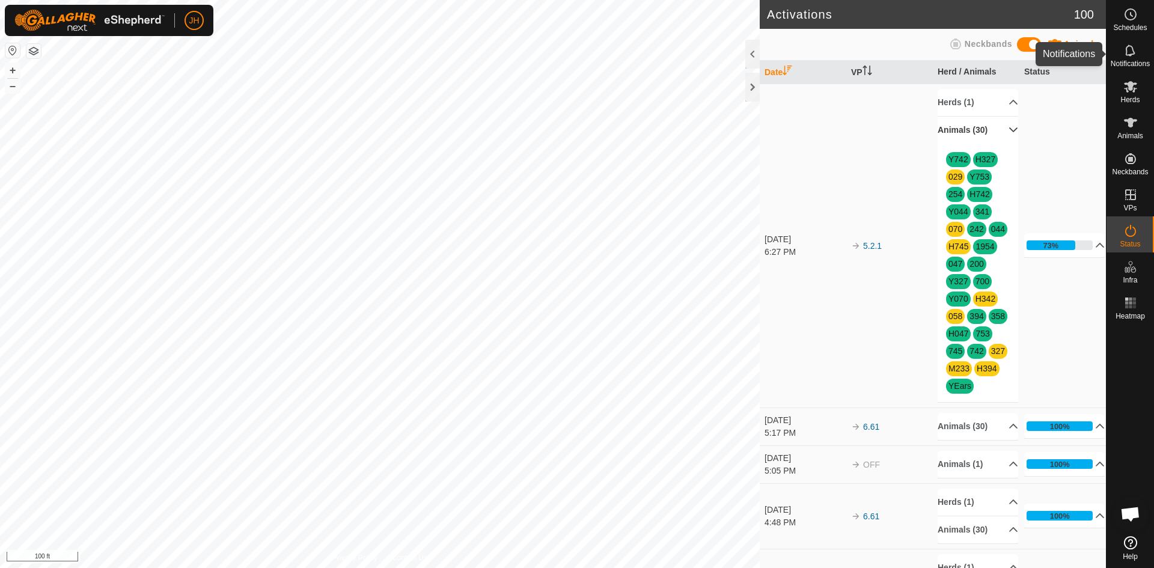
click at [1132, 129] on icon at bounding box center [1130, 122] width 14 height 14
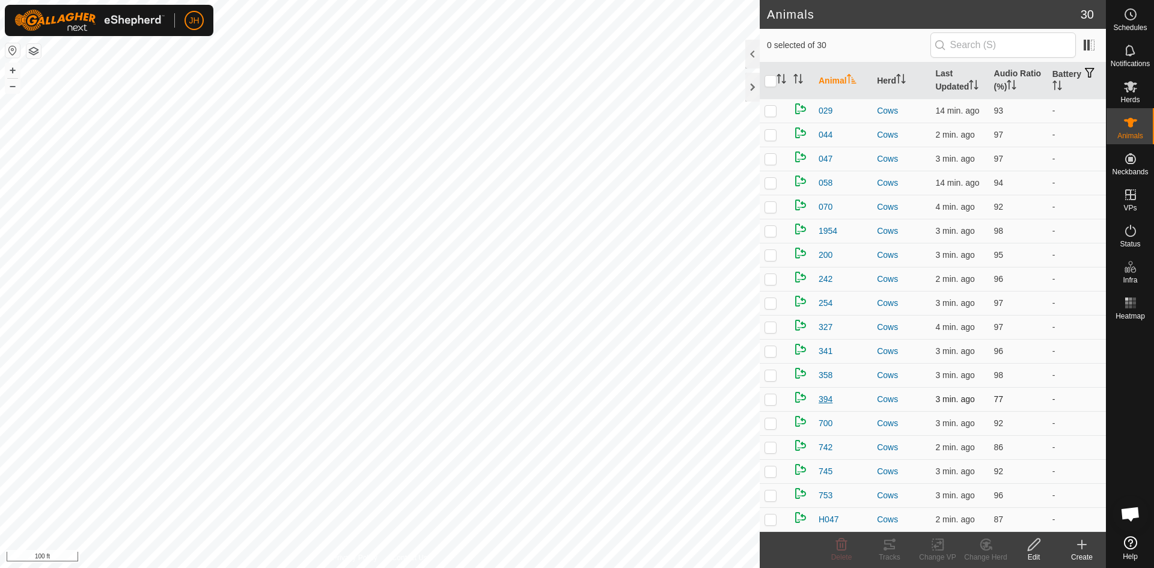
click at [825, 403] on span "394" at bounding box center [826, 399] width 14 height 13
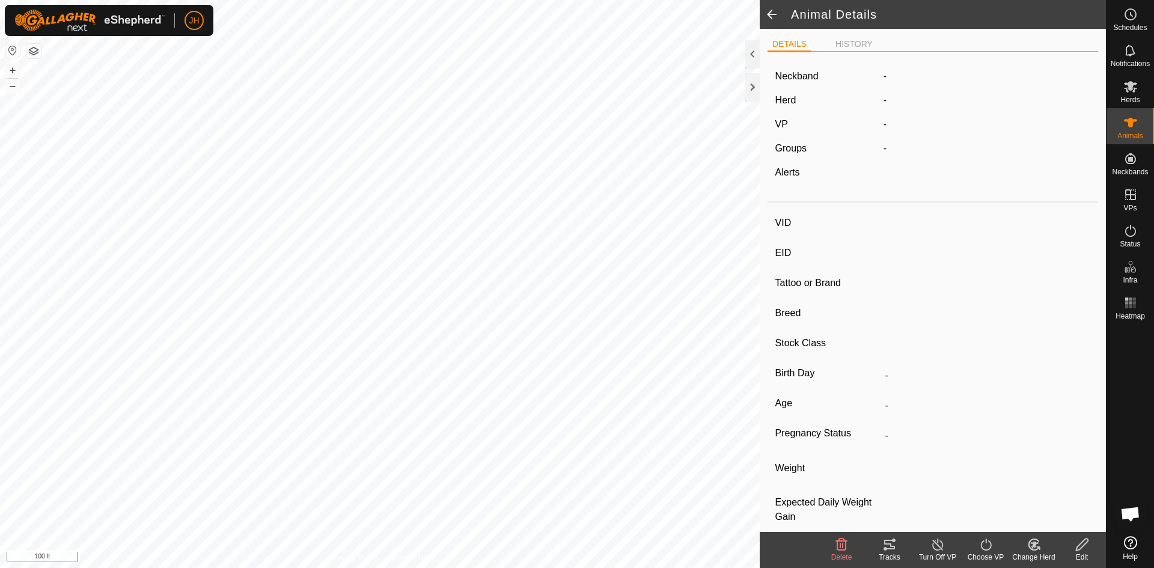
type input "394"
type input "-"
type input "Angus"
type input "Cow"
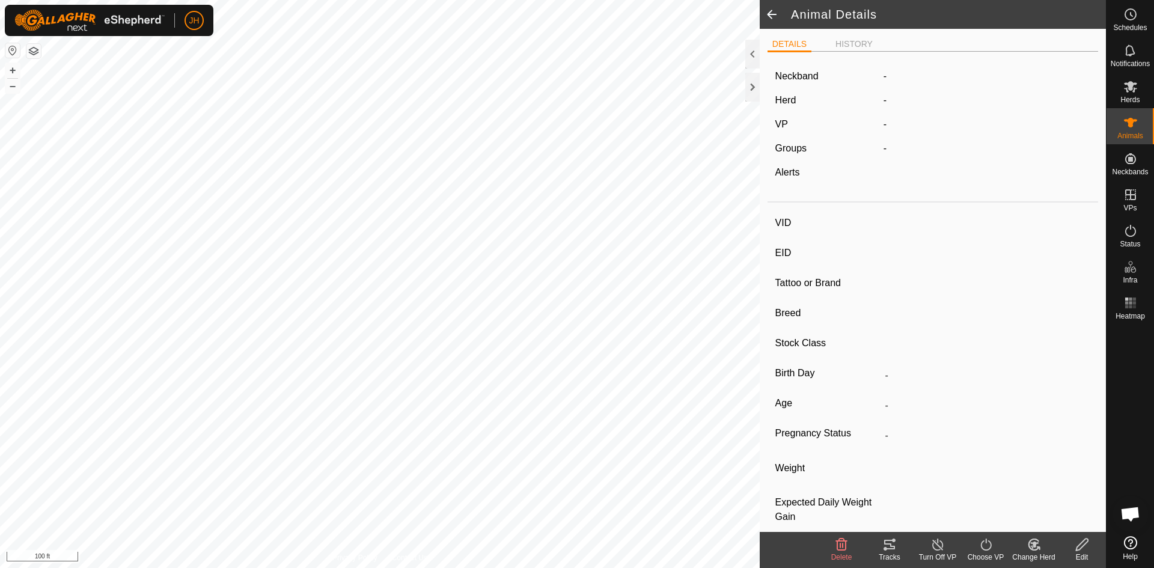
type input "-"
click at [859, 47] on li "HISTORY" at bounding box center [854, 45] width 47 height 14
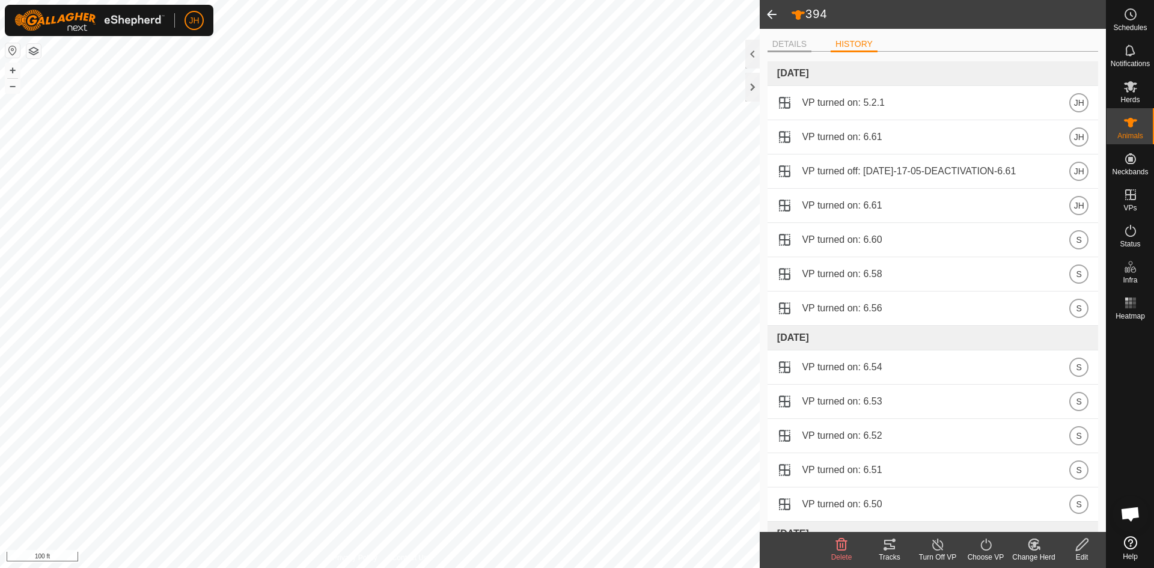
click at [782, 42] on li "DETAILS" at bounding box center [789, 45] width 44 height 14
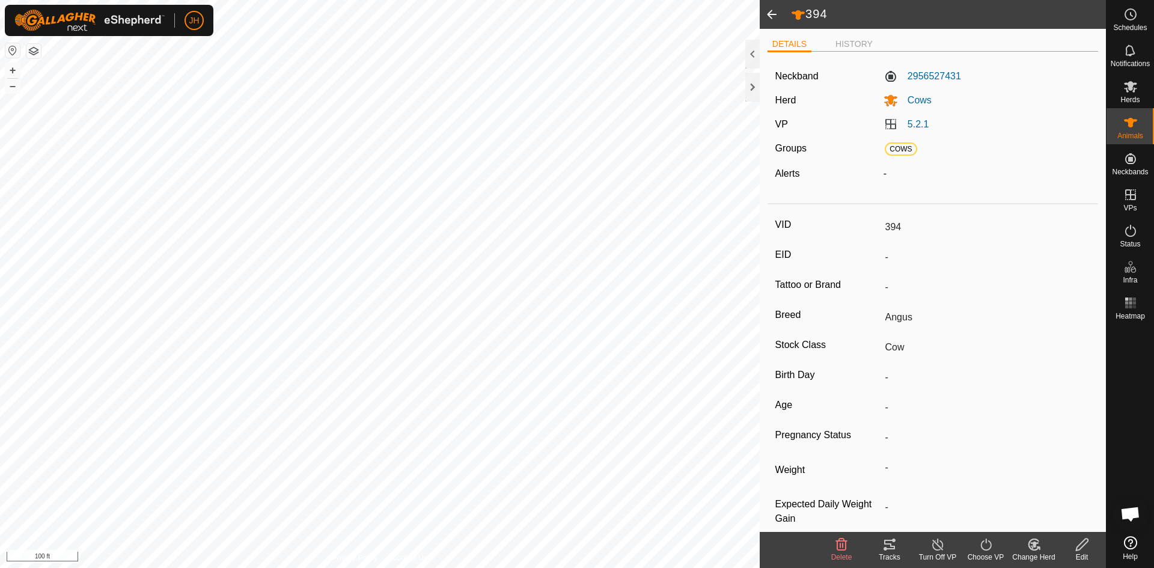
click at [888, 551] on icon at bounding box center [889, 544] width 14 height 14
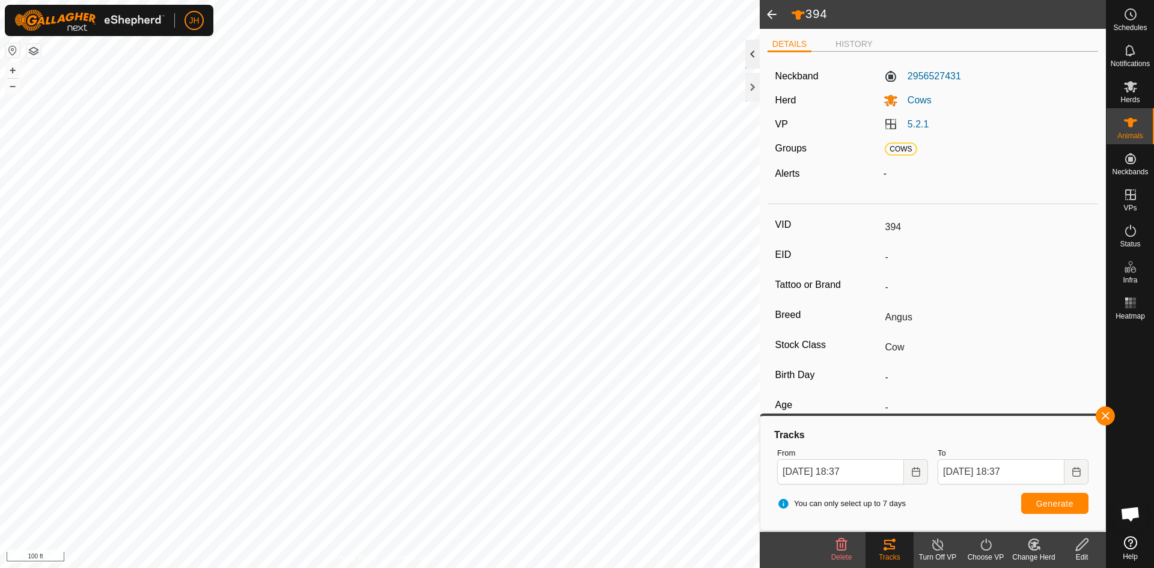
click at [755, 59] on div at bounding box center [752, 54] width 14 height 29
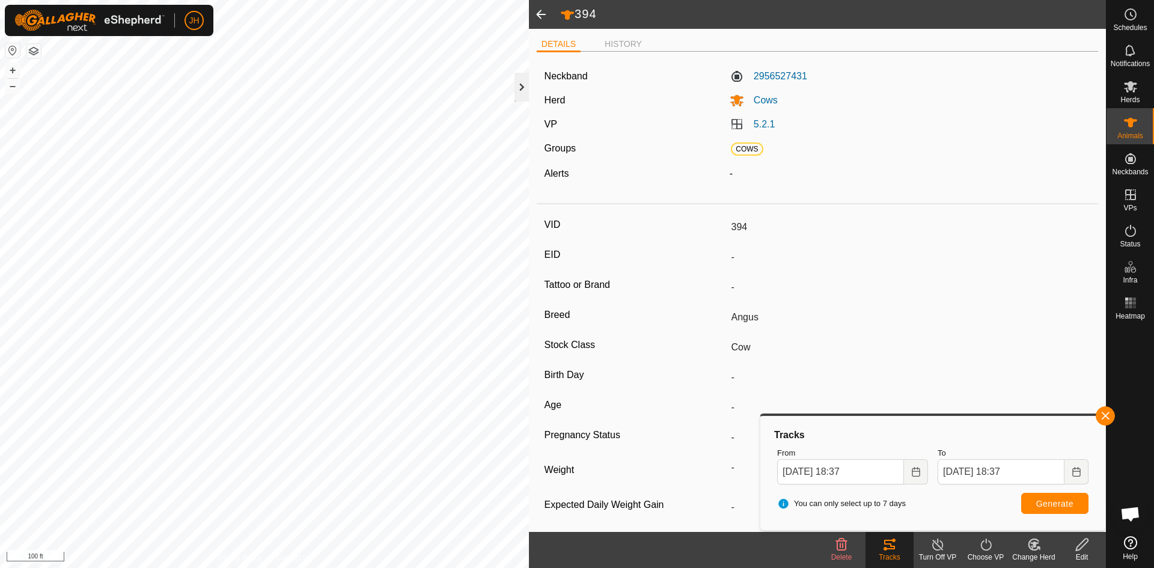
click at [517, 90] on div at bounding box center [521, 87] width 14 height 29
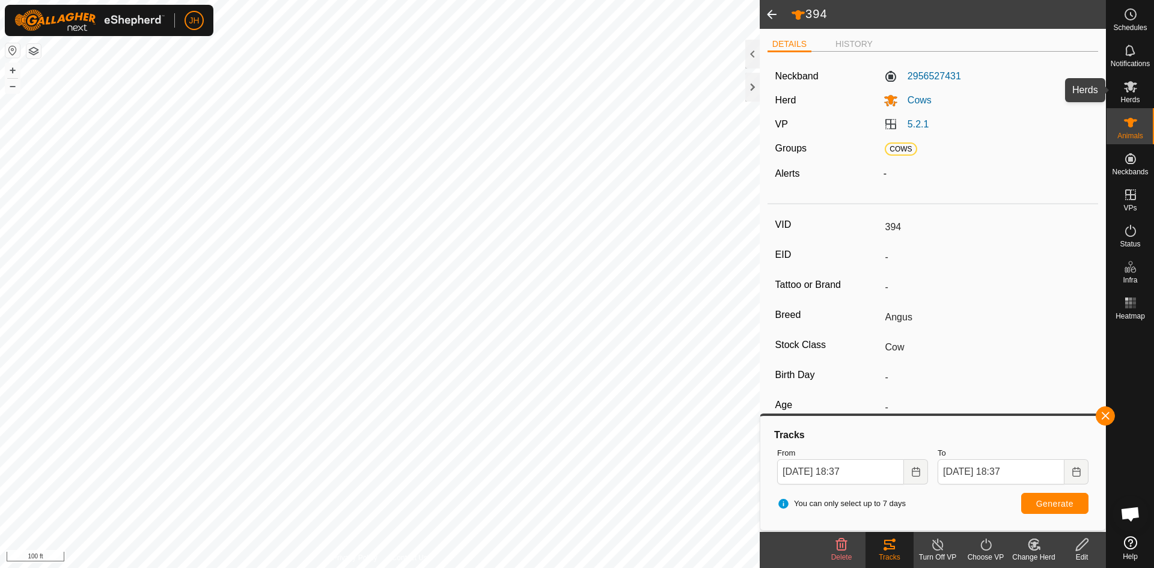
click at [1130, 87] on icon at bounding box center [1130, 86] width 13 height 11
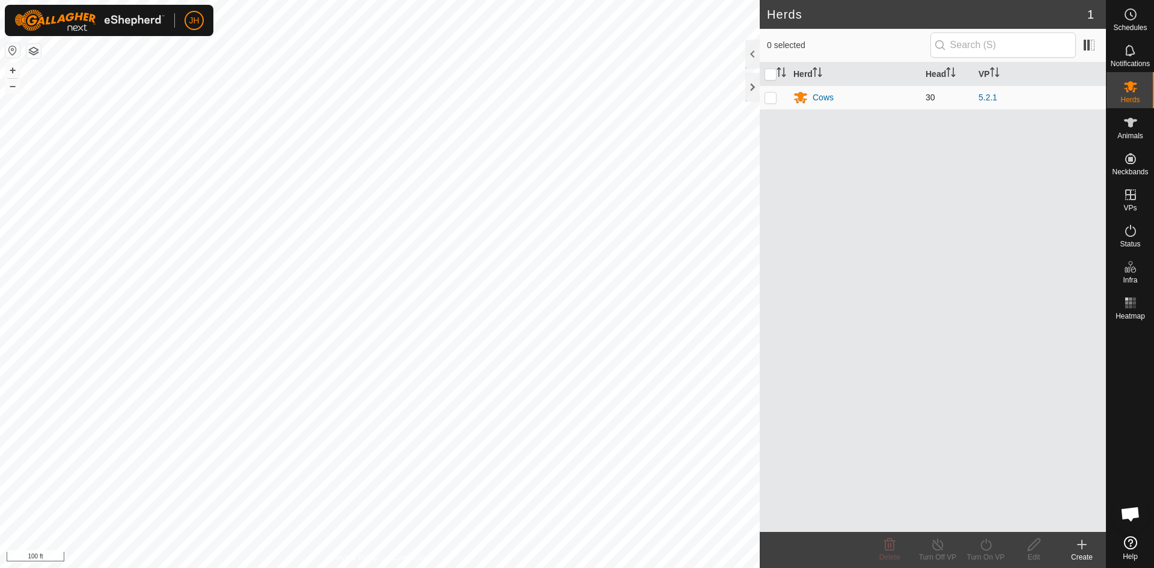
click at [774, 100] on p-checkbox at bounding box center [770, 98] width 12 height 10
checkbox input "true"
click at [823, 97] on div "Cows" at bounding box center [823, 97] width 21 height 13
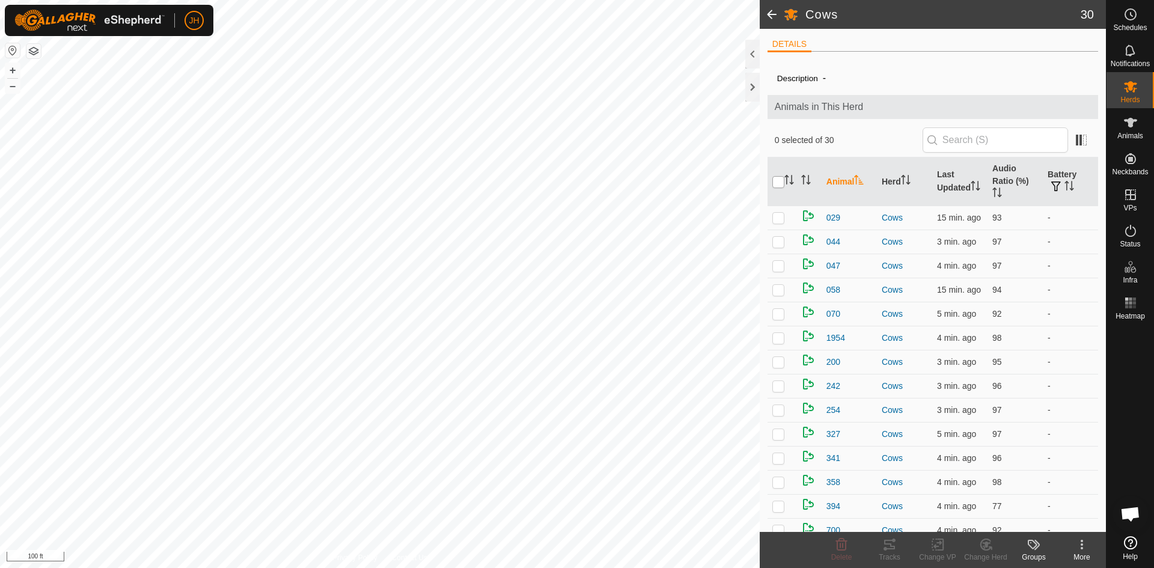
click at [776, 177] on input "checkbox" at bounding box center [778, 182] width 12 height 12
checkbox input "true"
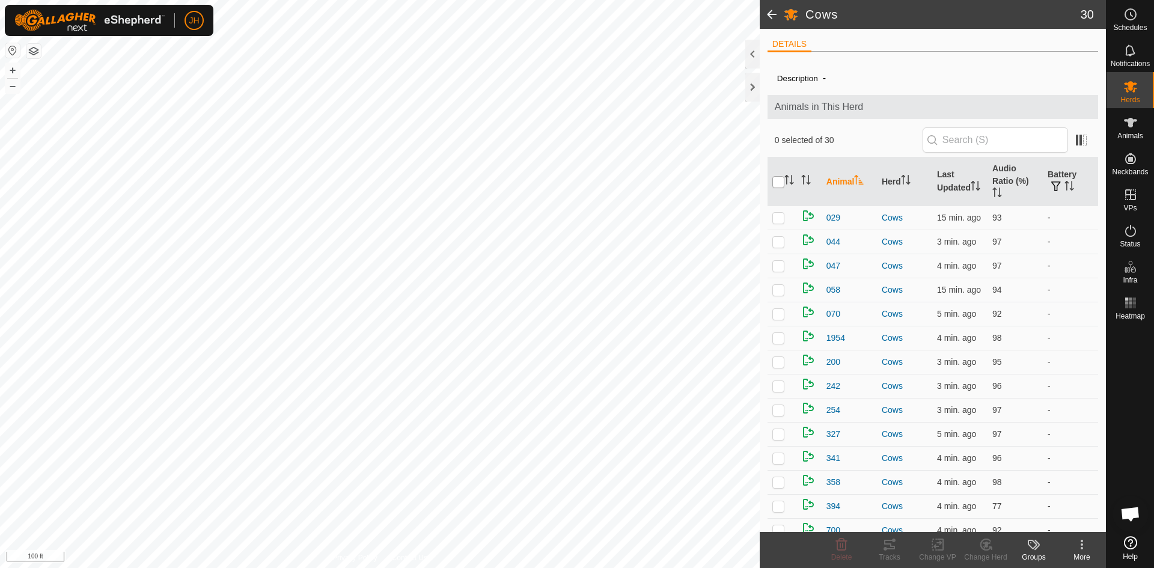
checkbox input "true"
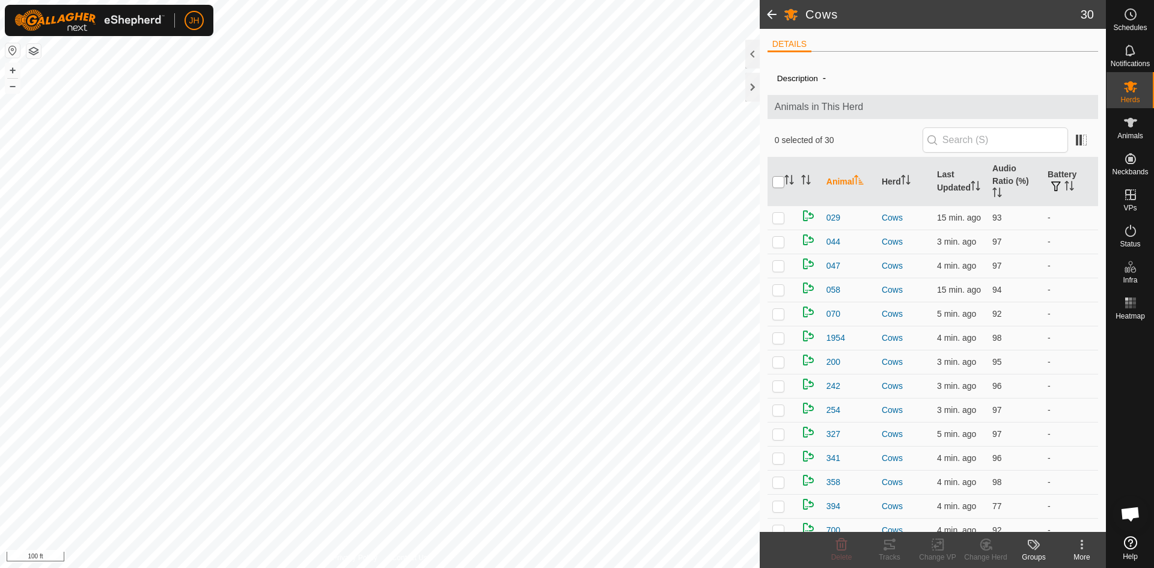
checkbox input "true"
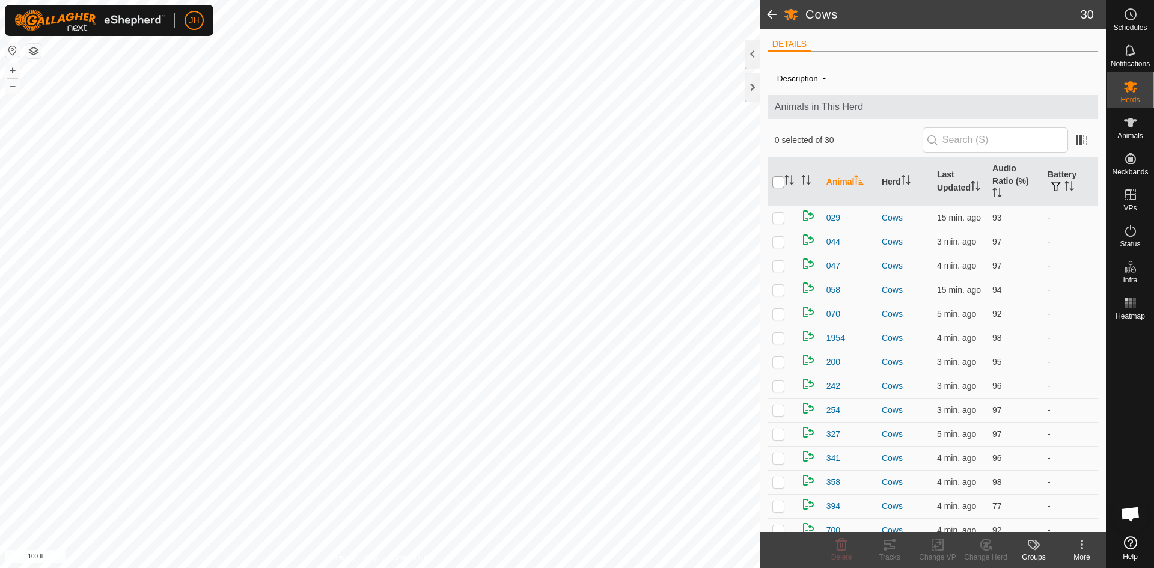
checkbox input "true"
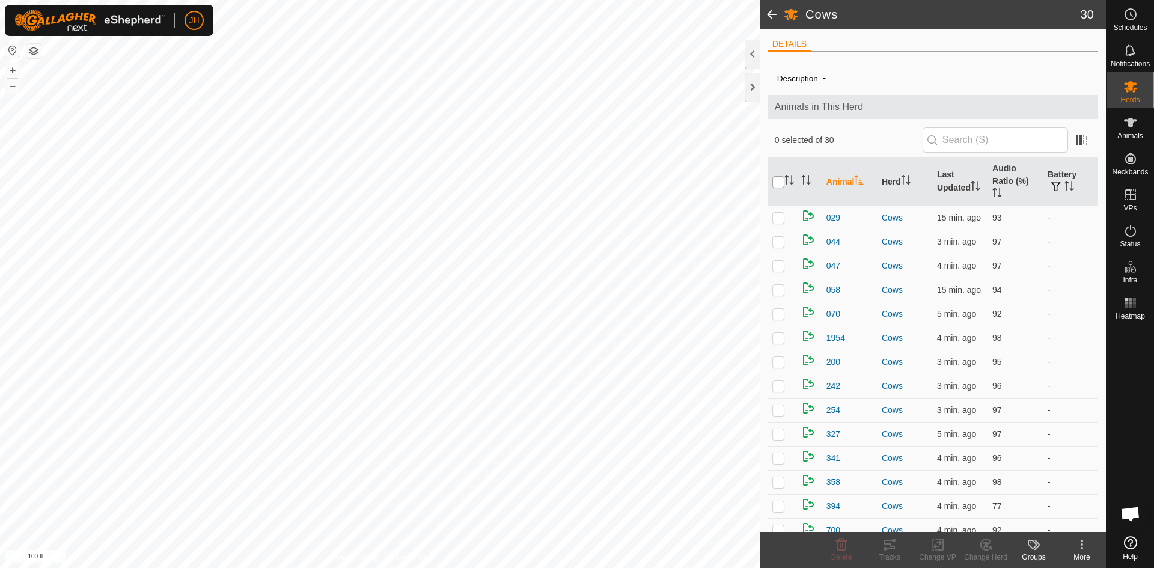
checkbox input "true"
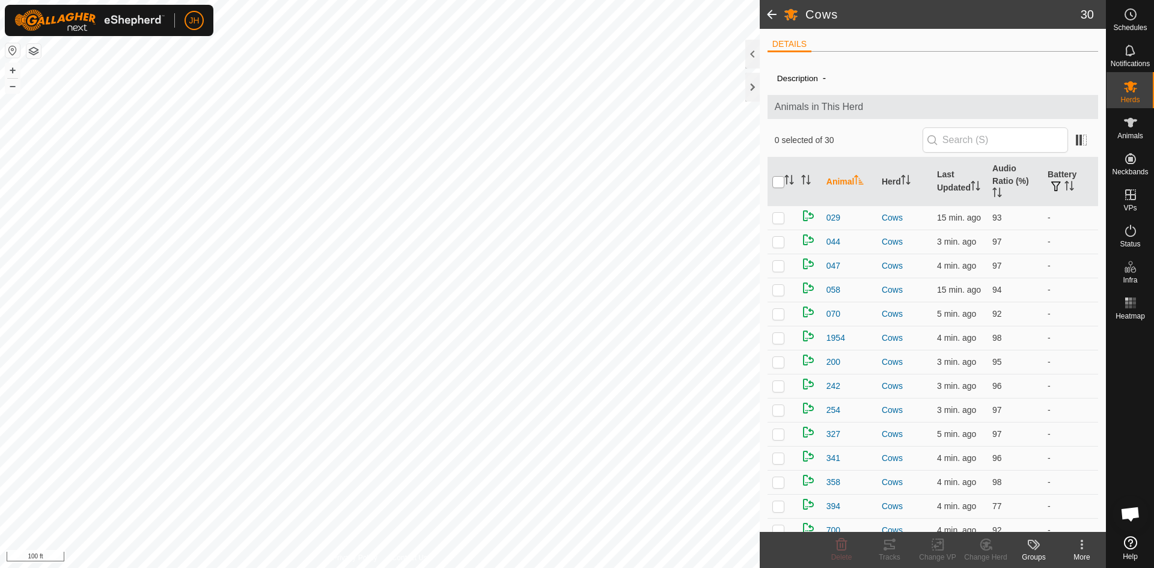
checkbox input "true"
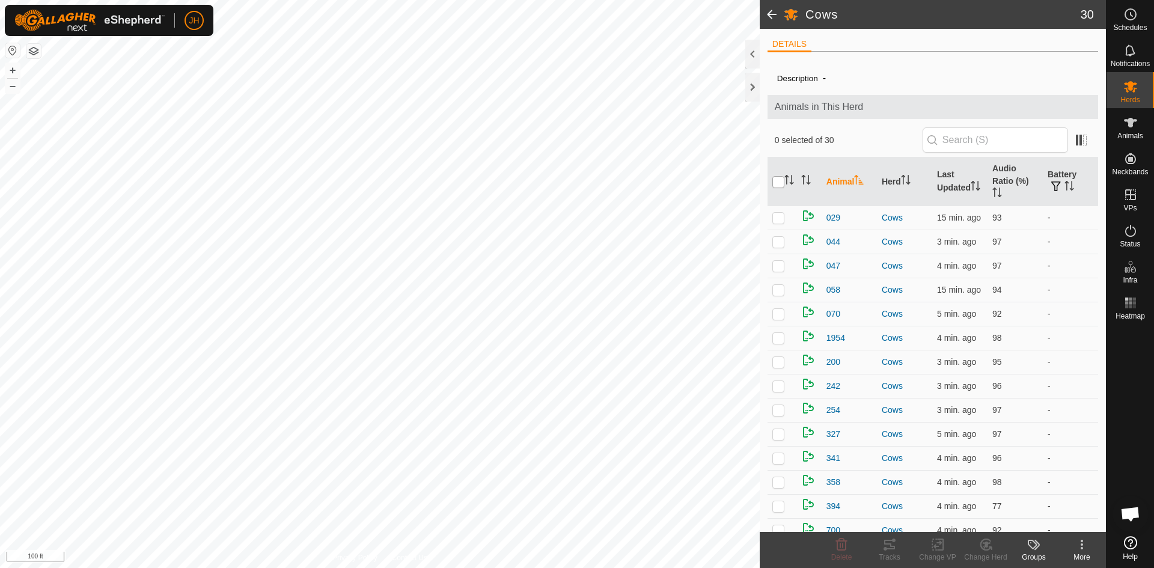
checkbox input "true"
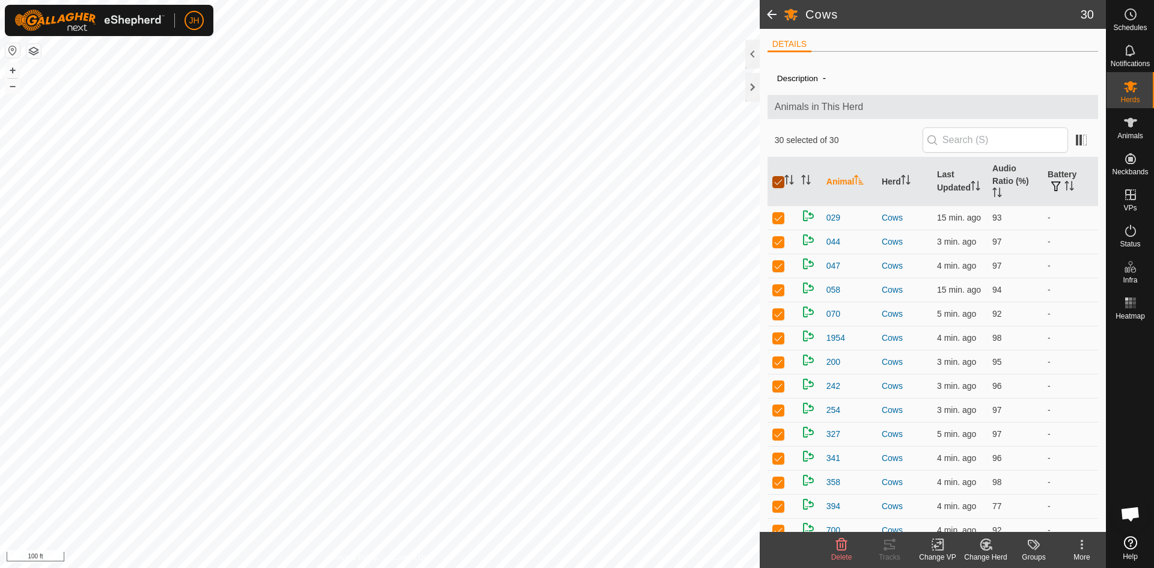
click at [775, 176] on input "checkbox" at bounding box center [778, 182] width 12 height 12
checkbox input "false"
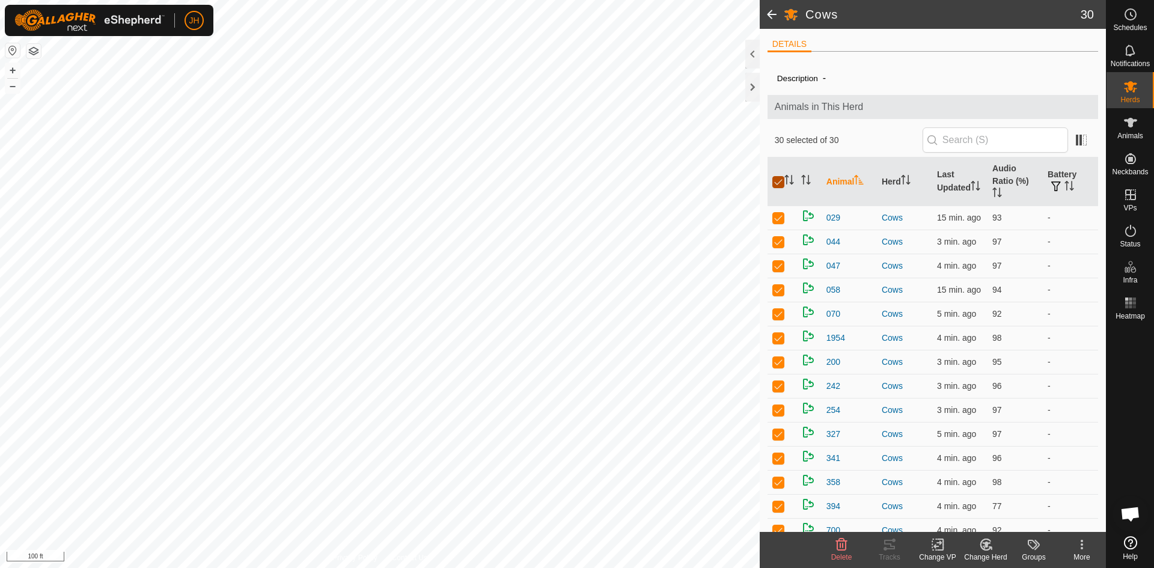
checkbox input "false"
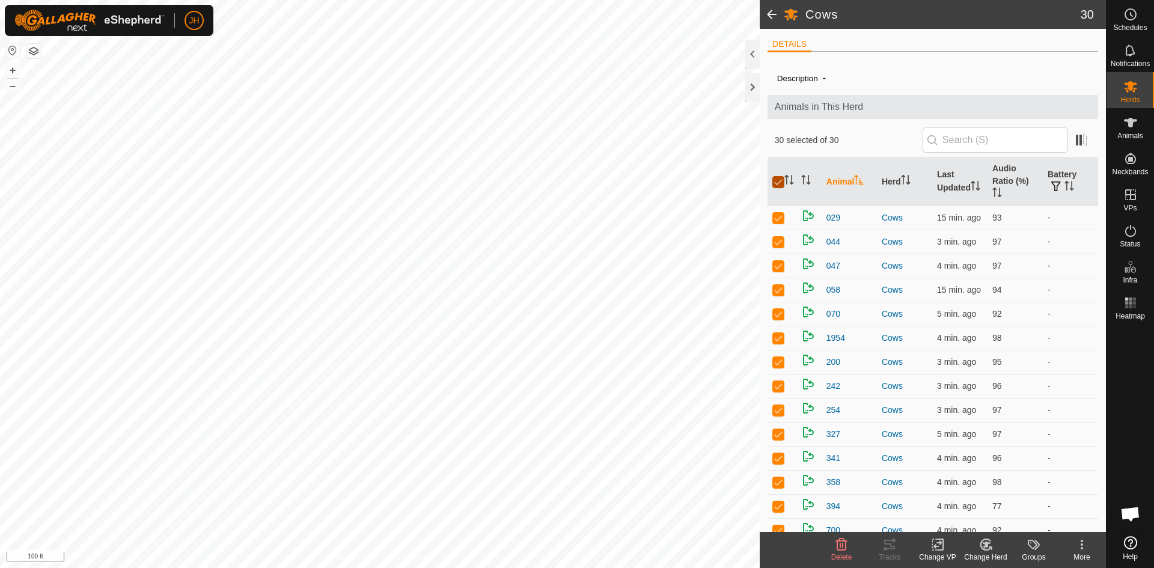
checkbox input "false"
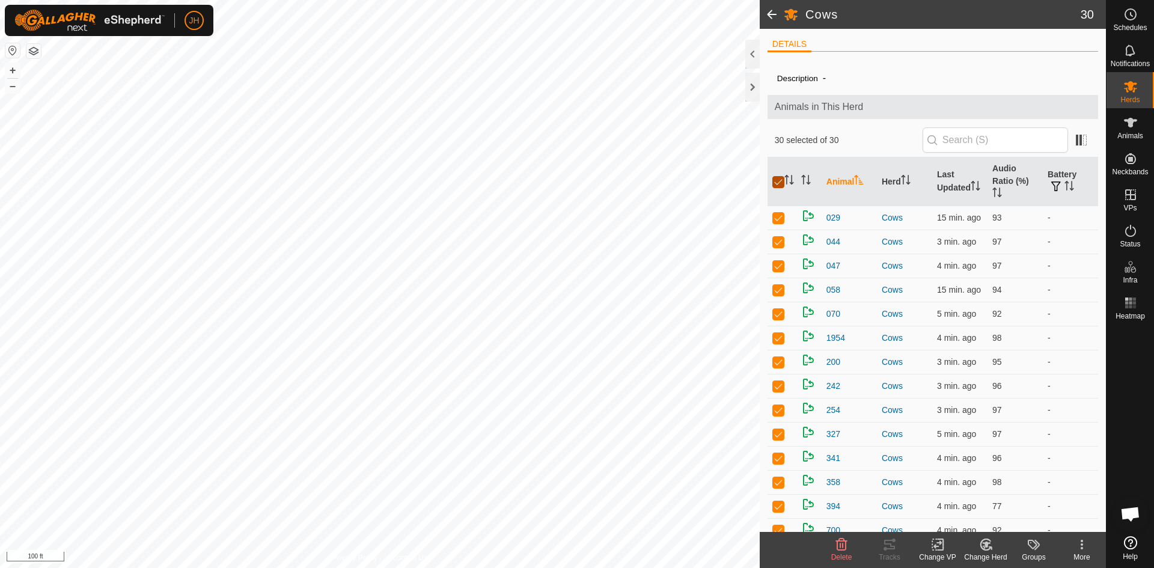
checkbox input "false"
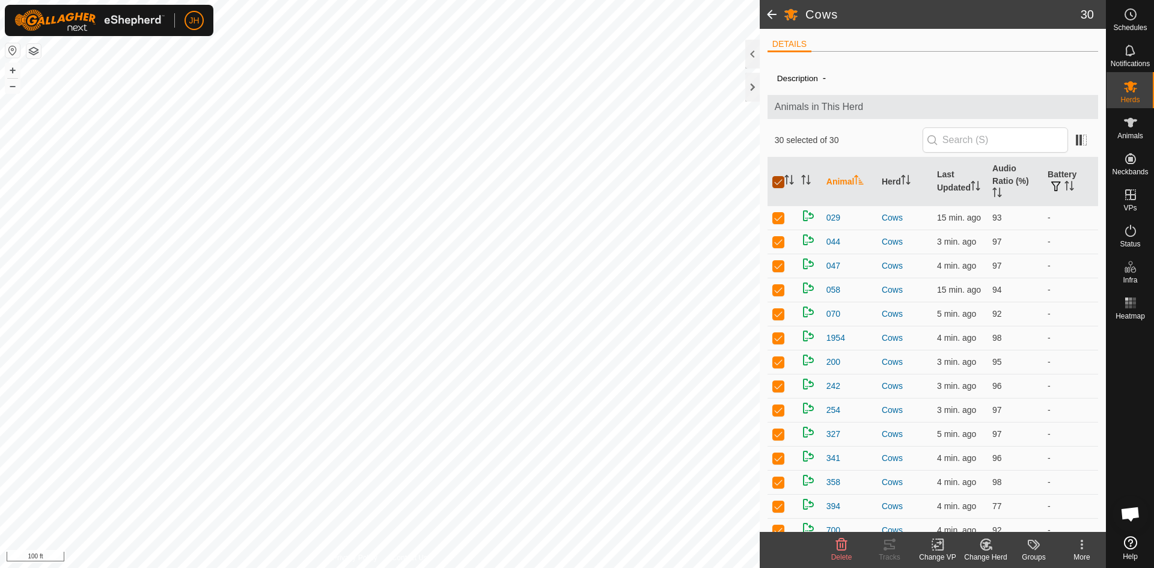
checkbox input "false"
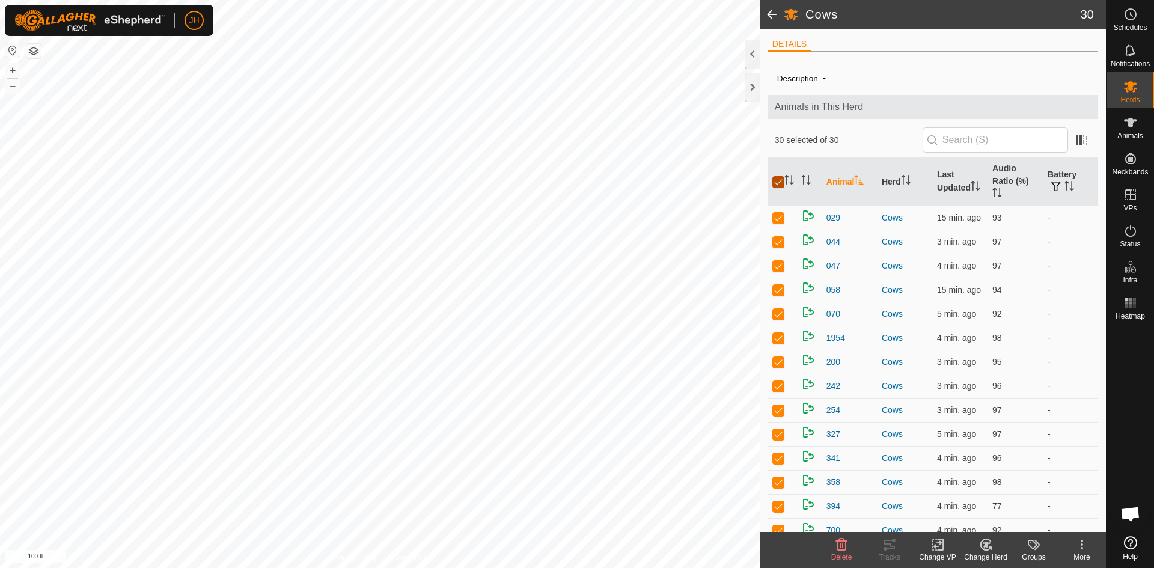
checkbox input "false"
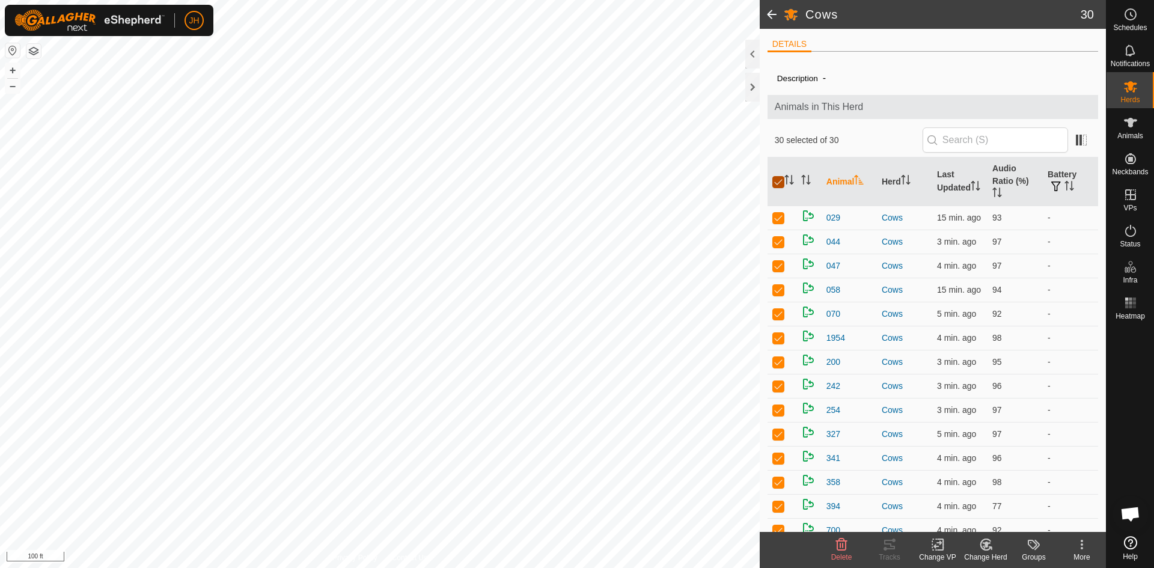
checkbox input "false"
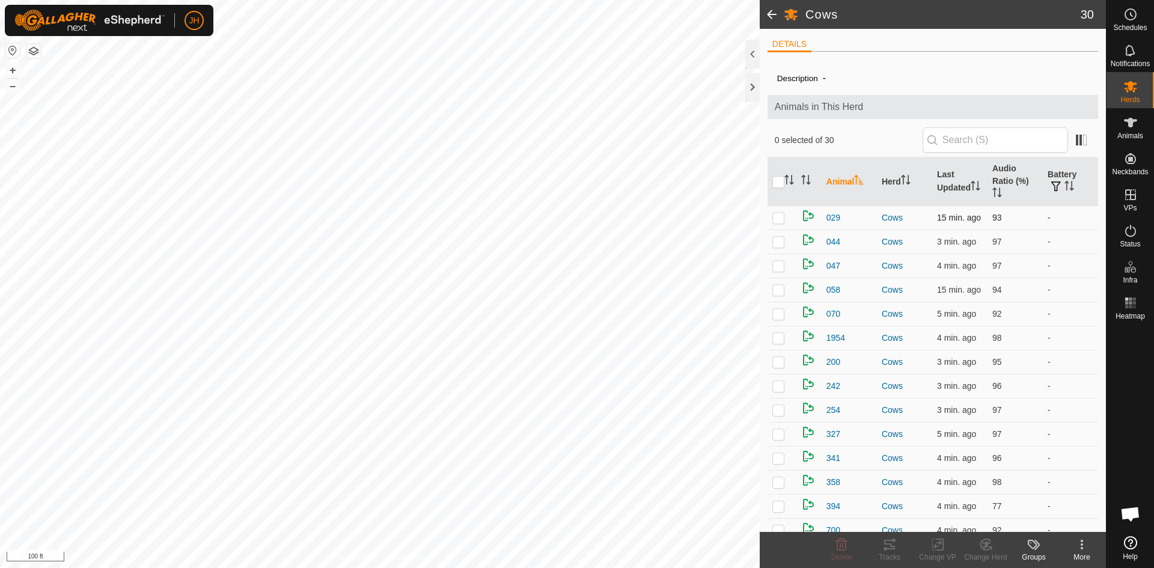
click at [775, 213] on p-checkbox at bounding box center [778, 218] width 12 height 10
checkbox input "true"
click at [890, 551] on icon at bounding box center [889, 544] width 14 height 14
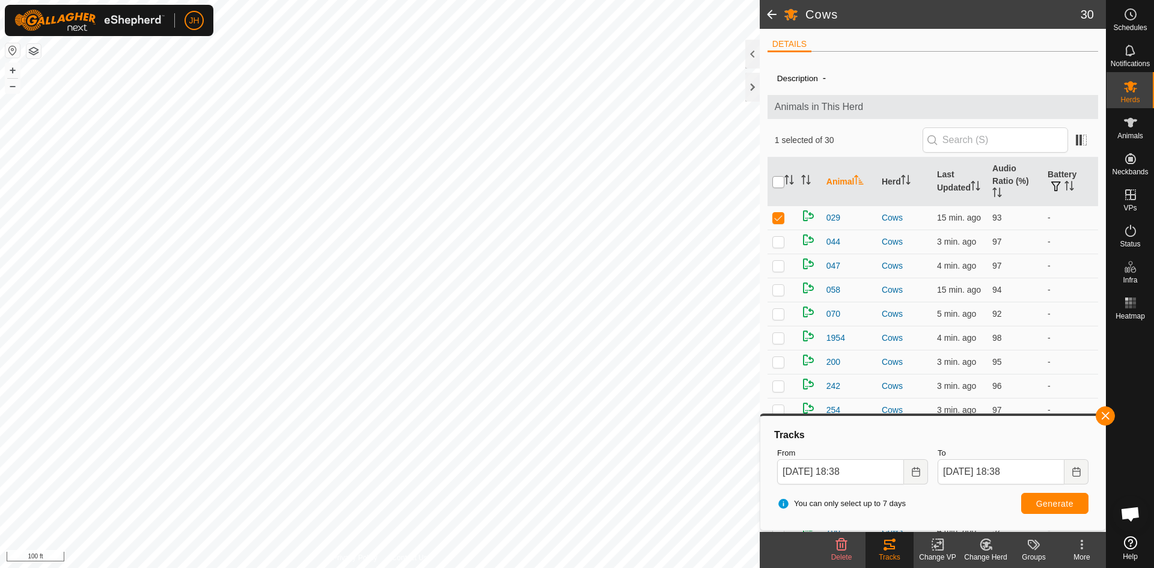
click at [781, 176] on input "checkbox" at bounding box center [778, 182] width 12 height 12
checkbox input "true"
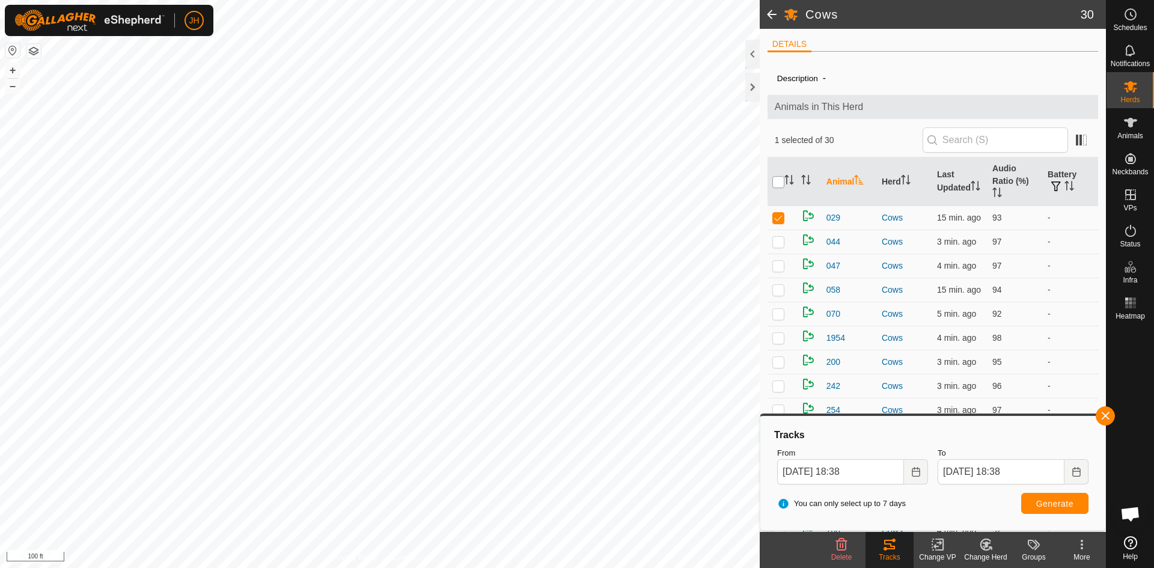
checkbox input "true"
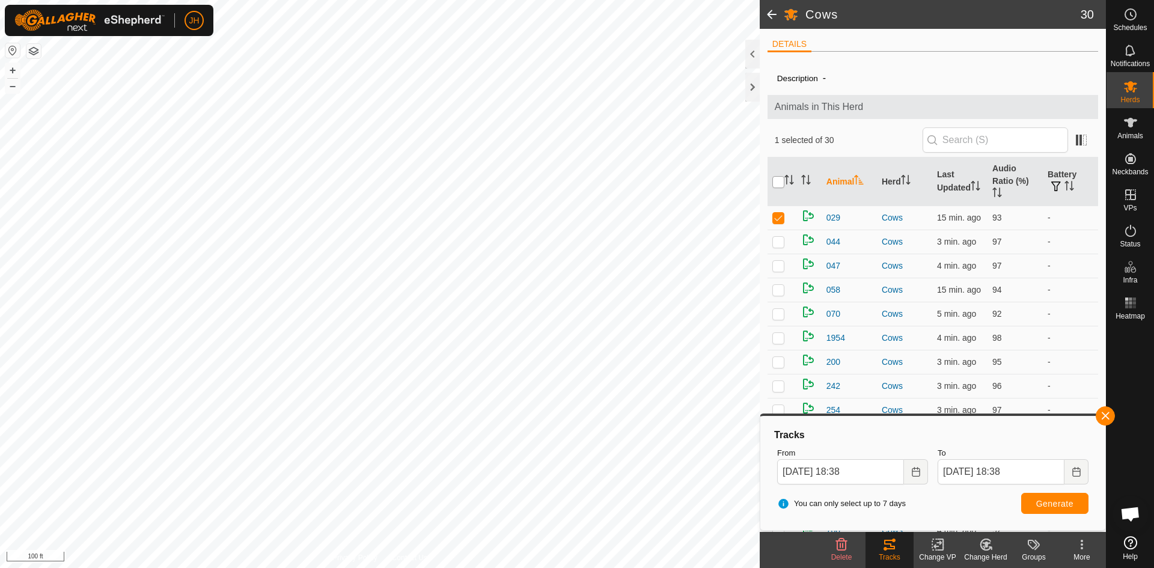
checkbox input "true"
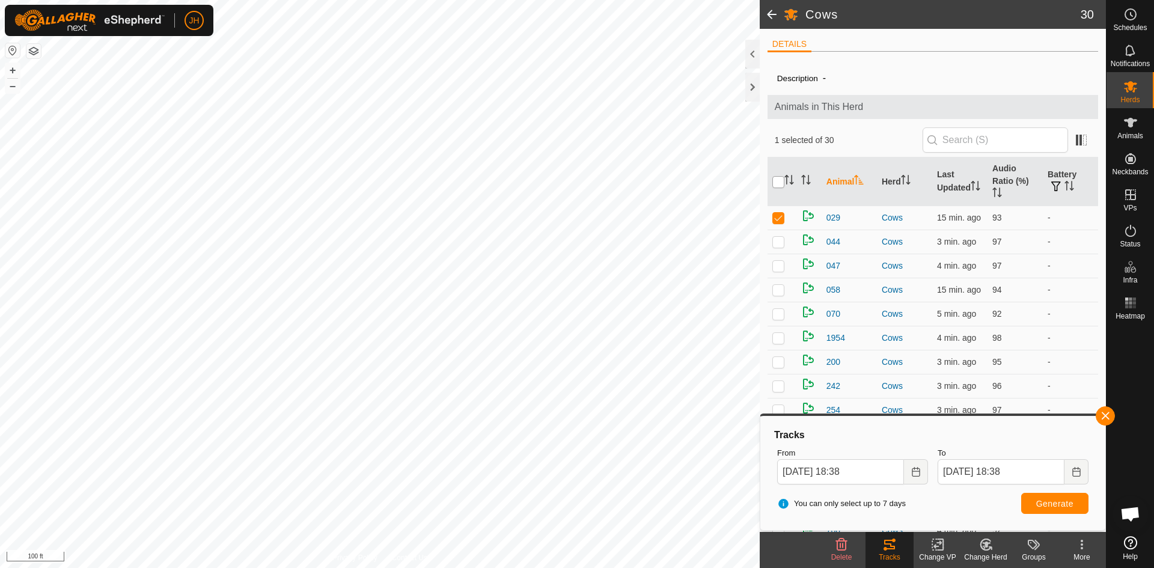
checkbox input "true"
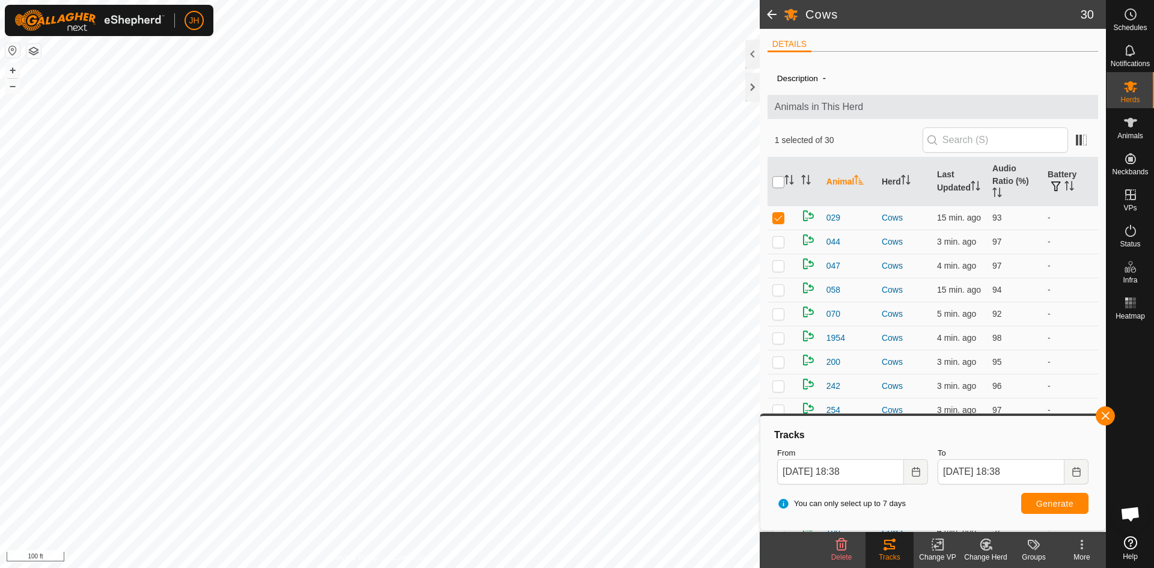
checkbox input "true"
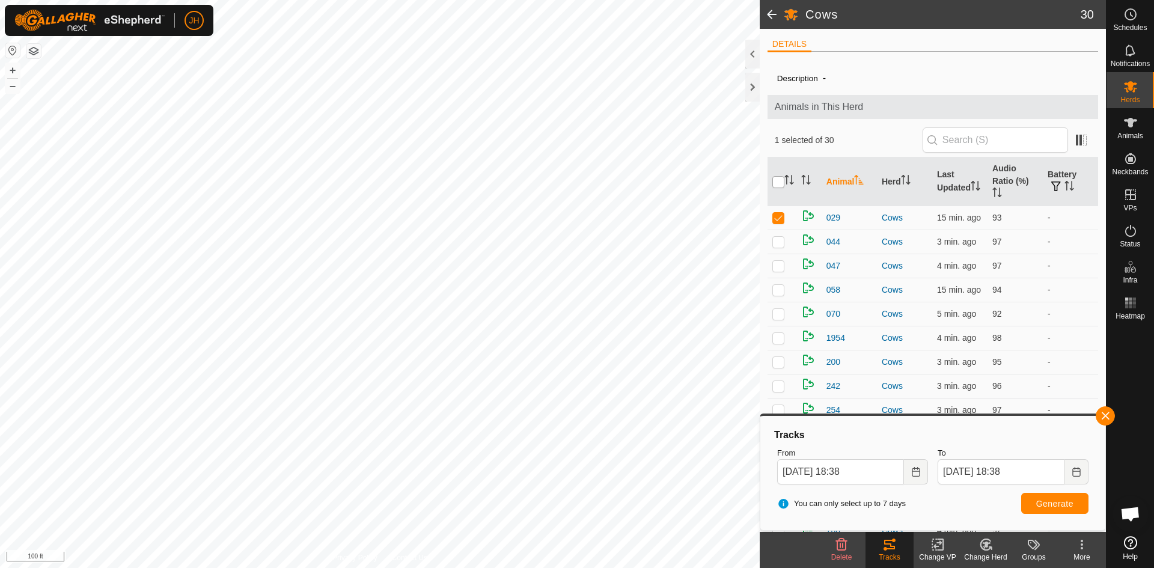
checkbox input "true"
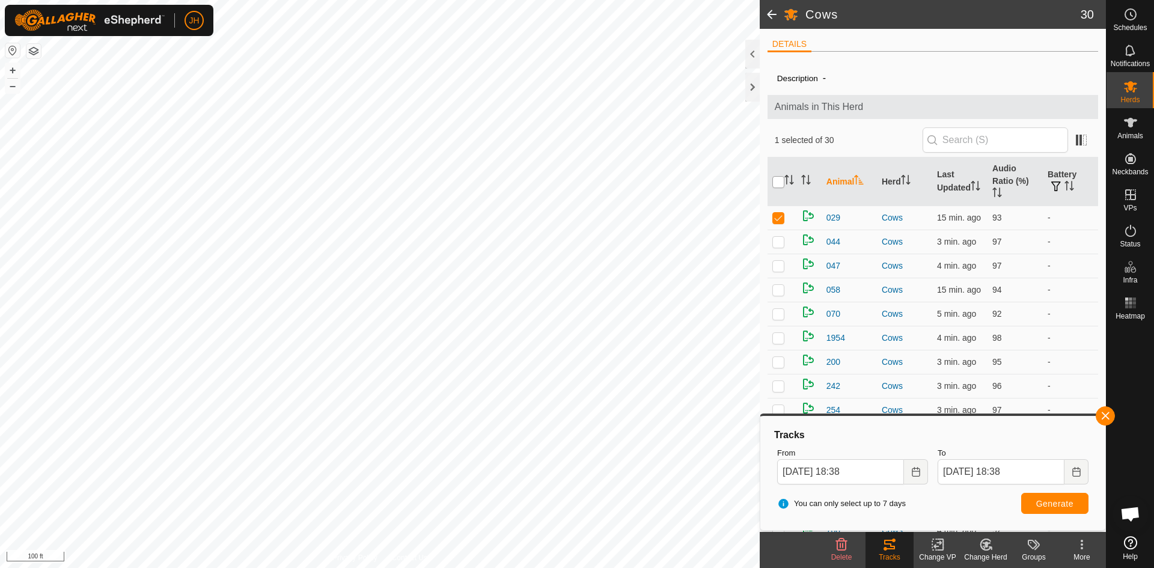
checkbox input "true"
click at [1065, 505] on span "Generate" at bounding box center [1054, 504] width 37 height 10
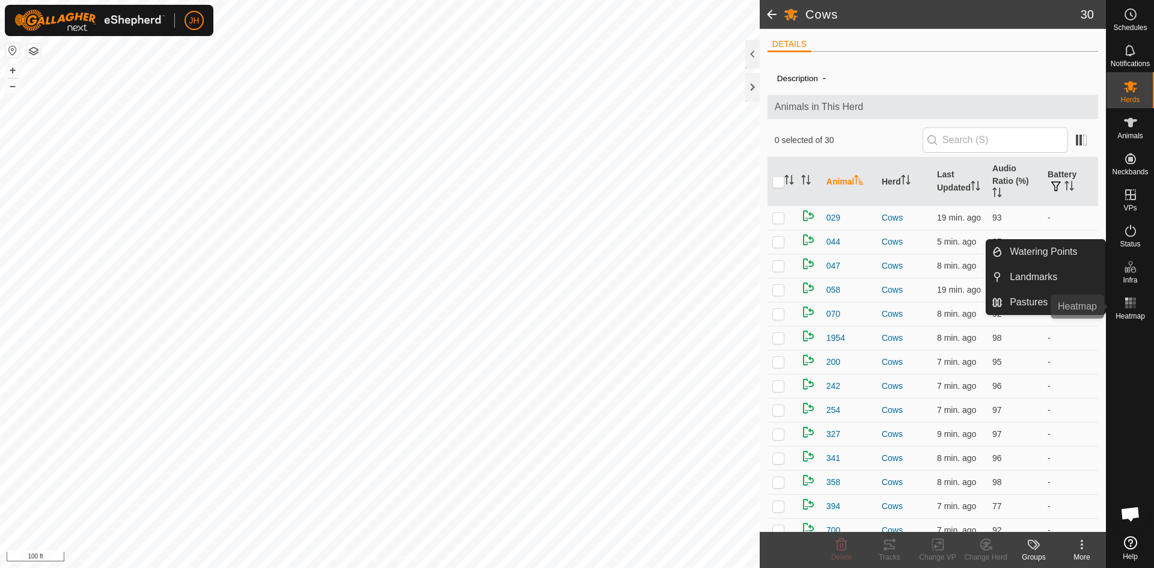
drag, startPoint x: 1130, startPoint y: 310, endPoint x: 1120, endPoint y: 234, distance: 76.4
click at [1129, 310] on es-heatmap-svg-icon at bounding box center [1131, 302] width 22 height 19
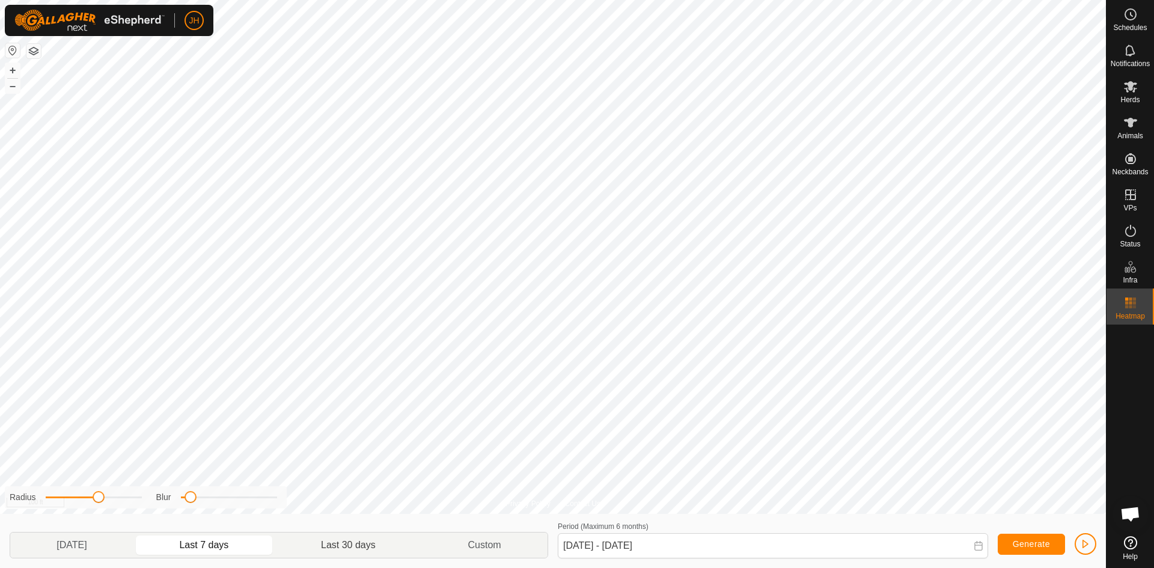
click at [341, 550] on p-togglebutton "Last 30 days" at bounding box center [348, 544] width 147 height 25
type input "Aug 06, 2025 - Sep 04, 2025"
click at [269, 479] on div "Privacy Policy Contact Us + – ⇧ i 200 ft Radius Blur Yesterday Last 7 days Last…" at bounding box center [553, 284] width 1106 height 568
click at [1085, 545] on span "button" at bounding box center [1086, 544] width 10 height 10
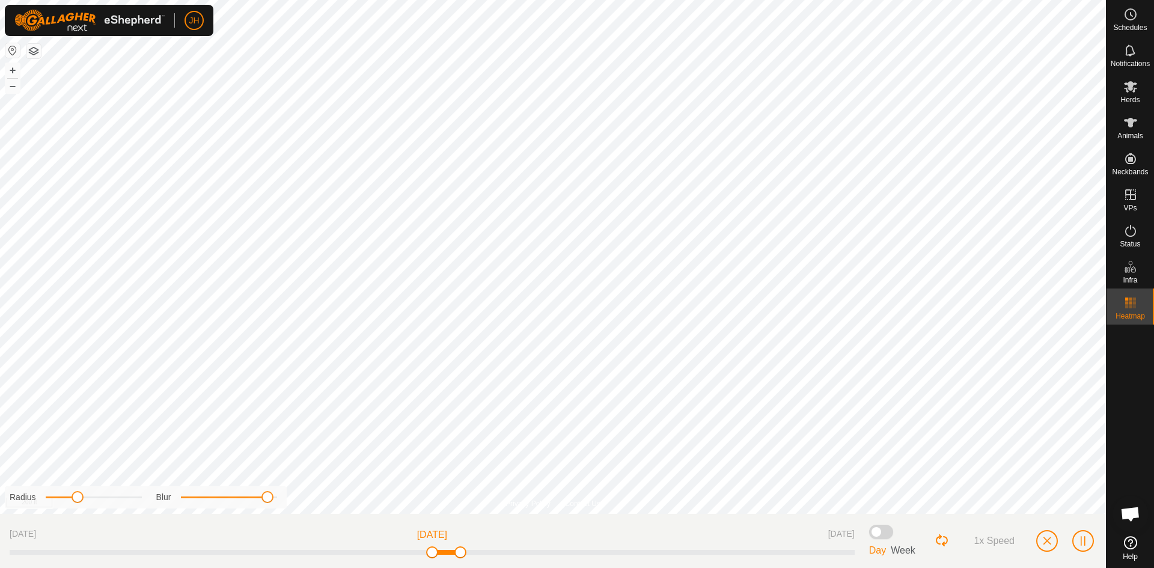
drag, startPoint x: 94, startPoint y: 496, endPoint x: 76, endPoint y: 495, distance: 18.7
click at [76, 495] on span at bounding box center [78, 497] width 12 height 12
click at [70, 496] on span at bounding box center [71, 497] width 12 height 12
drag, startPoint x: 265, startPoint y: 495, endPoint x: 207, endPoint y: 498, distance: 57.7
click at [207, 498] on span at bounding box center [210, 497] width 12 height 12
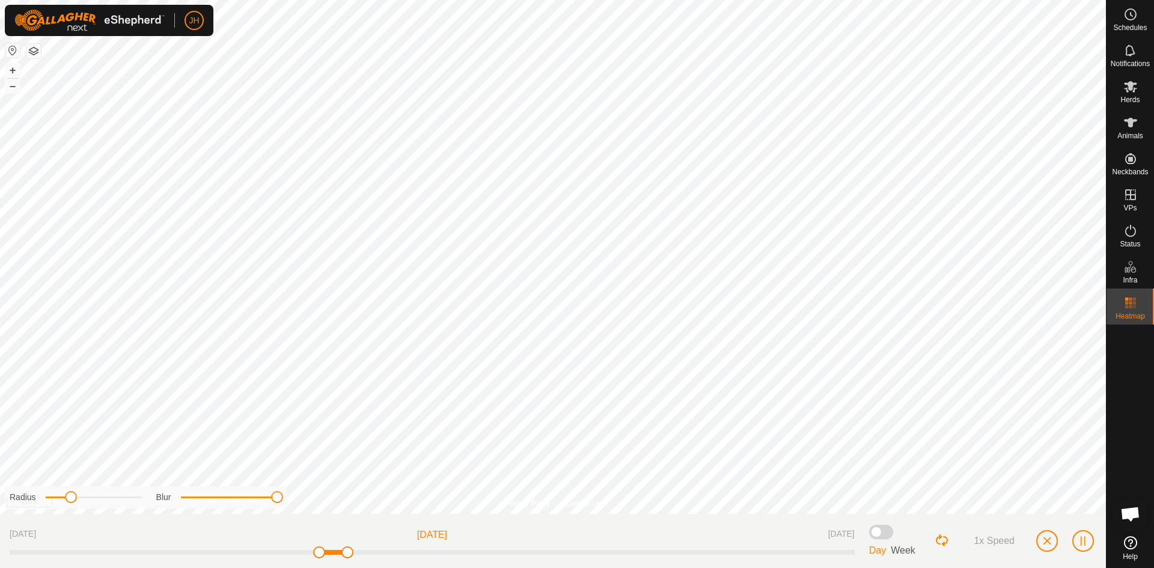
click at [317, 476] on div "Privacy Policy Contact Us + – ⇧ i 200 ft Radius Blur Aug 6, 2025 Aug 17, 2025 S…" at bounding box center [553, 284] width 1106 height 568
drag, startPoint x: 69, startPoint y: 498, endPoint x: 93, endPoint y: 490, distance: 25.3
click at [93, 491] on div "Radius" at bounding box center [76, 497] width 132 height 13
drag, startPoint x: 92, startPoint y: 496, endPoint x: 61, endPoint y: 499, distance: 30.8
click at [61, 499] on span at bounding box center [62, 497] width 12 height 12
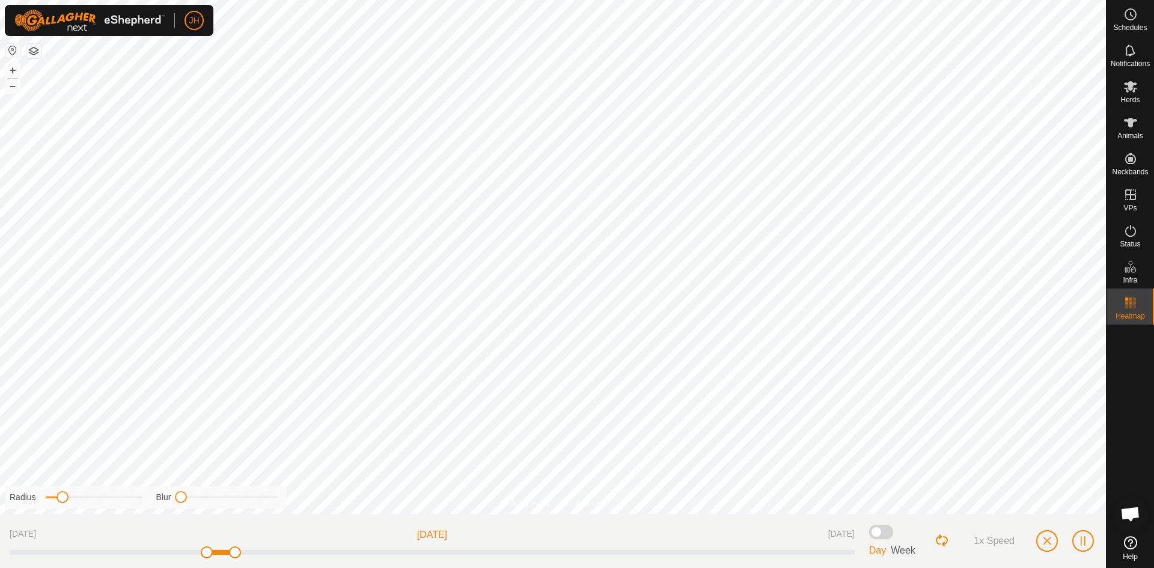
drag, startPoint x: 276, startPoint y: 497, endPoint x: 174, endPoint y: 495, distance: 102.2
click at [175, 495] on span at bounding box center [181, 497] width 12 height 12
drag, startPoint x: 63, startPoint y: 498, endPoint x: 86, endPoint y: 486, distance: 25.5
click at [86, 486] on div "Radius Blur" at bounding box center [146, 497] width 282 height 22
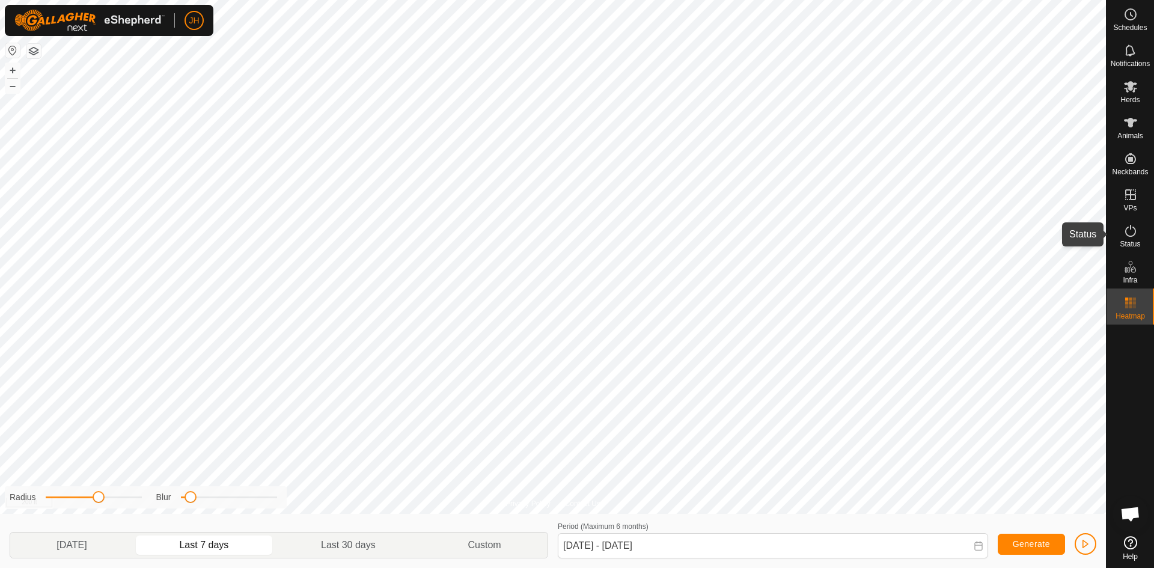
click at [1134, 236] on icon at bounding box center [1130, 231] width 14 height 14
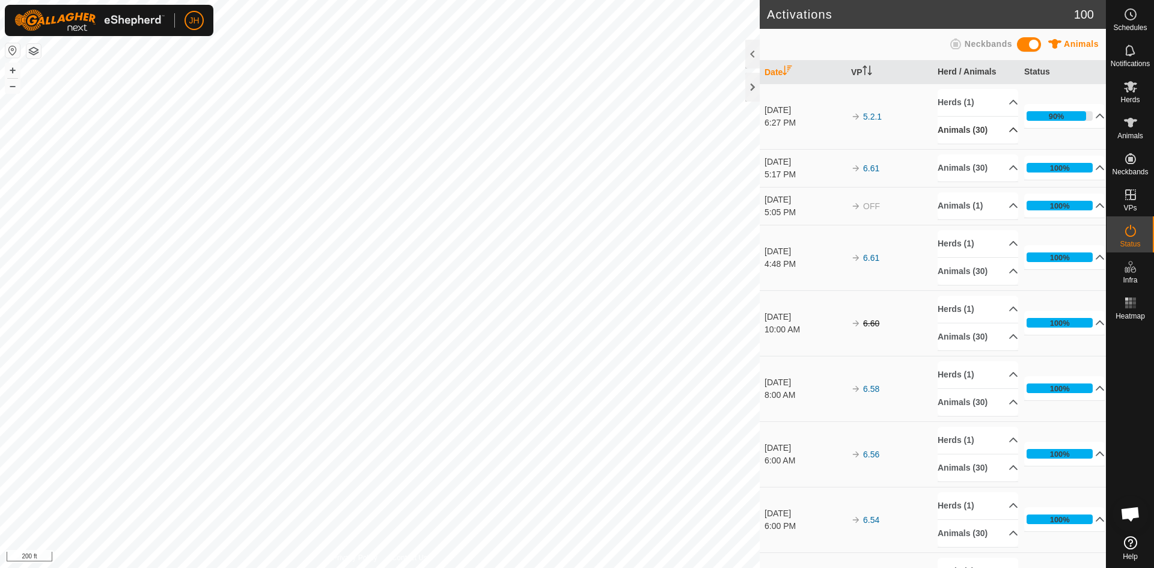
click at [1002, 128] on p-accordion-header "Animals (30)" at bounding box center [978, 130] width 81 height 27
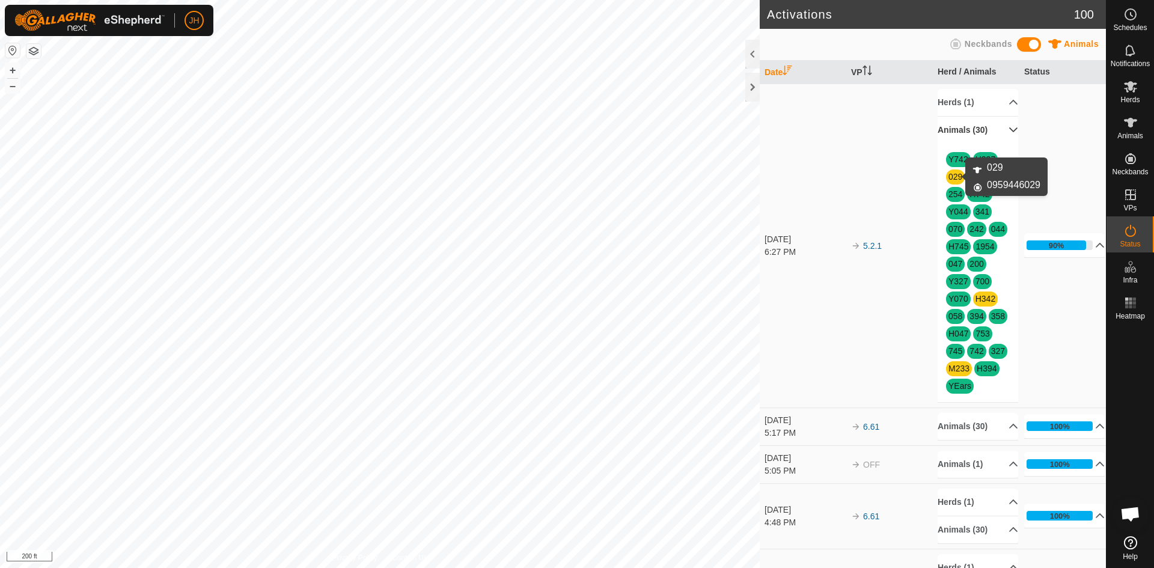
click at [959, 180] on link "029" at bounding box center [955, 177] width 14 height 10
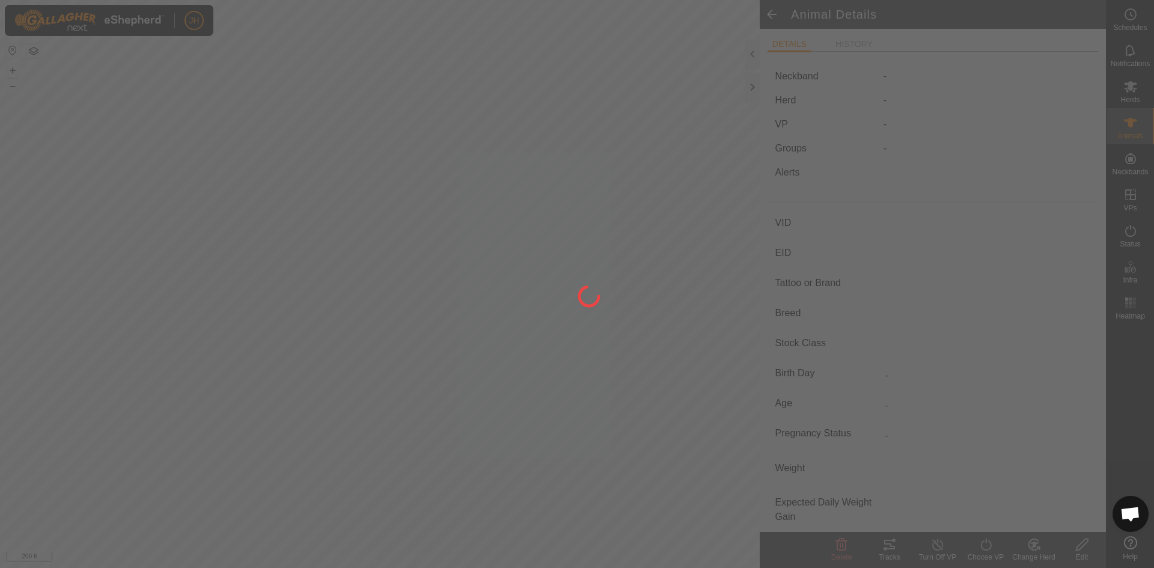
type input "029"
type input "-"
type input "Angus"
type input "Cow"
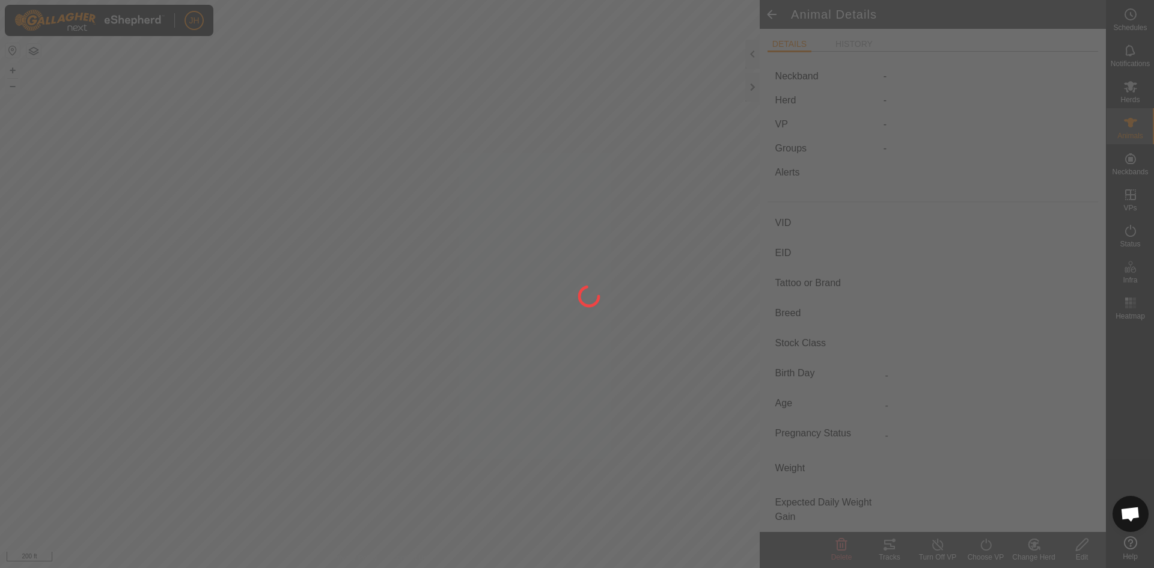
type input "-"
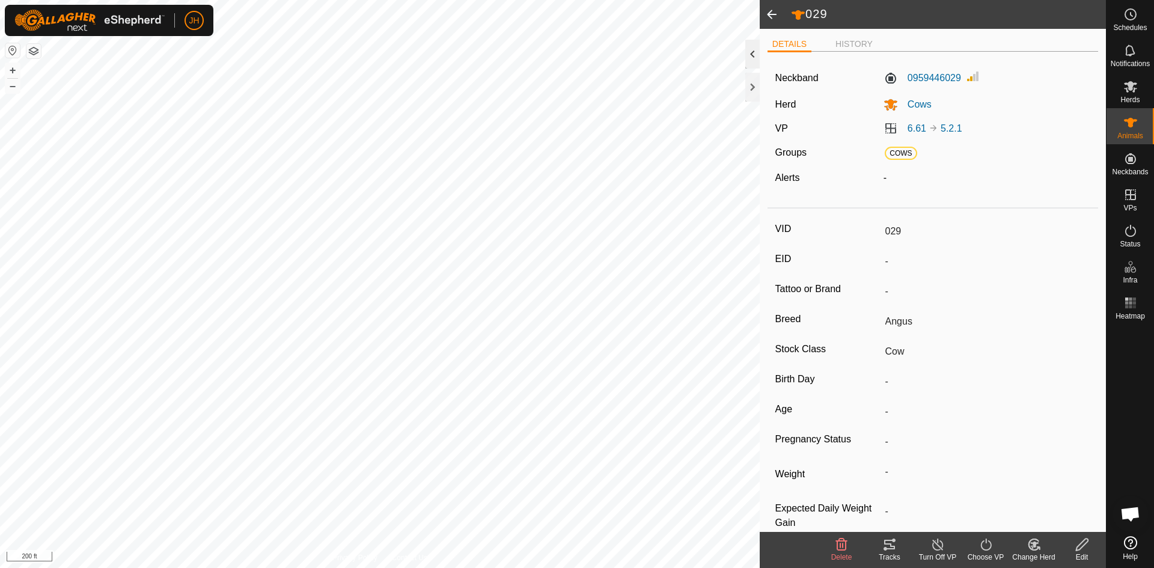
click at [757, 59] on div at bounding box center [752, 54] width 14 height 29
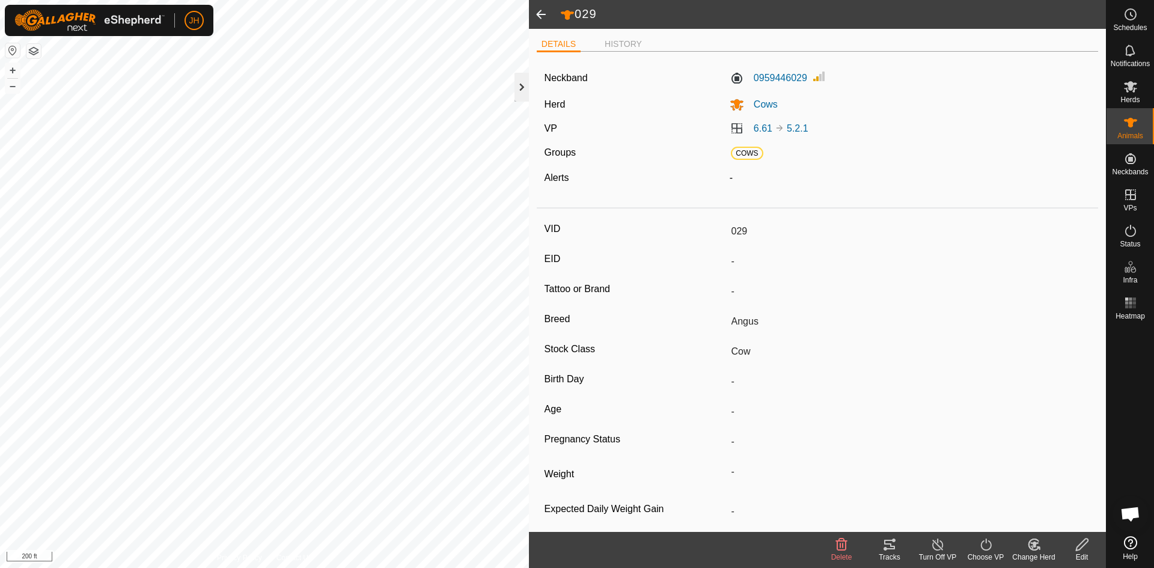
click at [521, 87] on div at bounding box center [521, 87] width 14 height 29
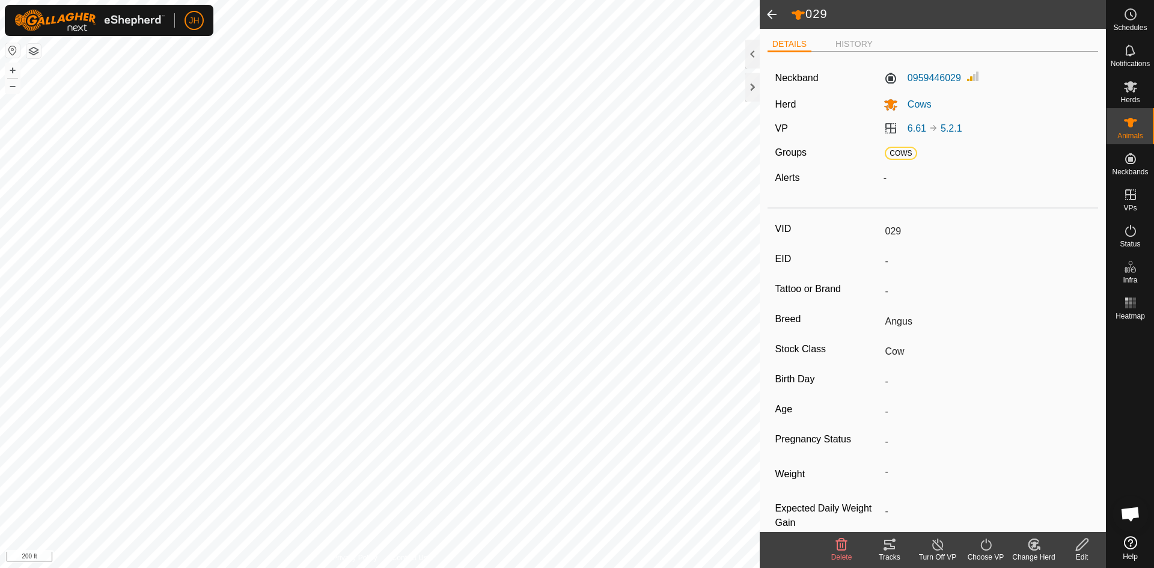
click at [772, 15] on span at bounding box center [772, 14] width 24 height 29
click at [753, 102] on div at bounding box center [752, 73] width 14 height 66
click at [1130, 129] on icon at bounding box center [1130, 122] width 14 height 14
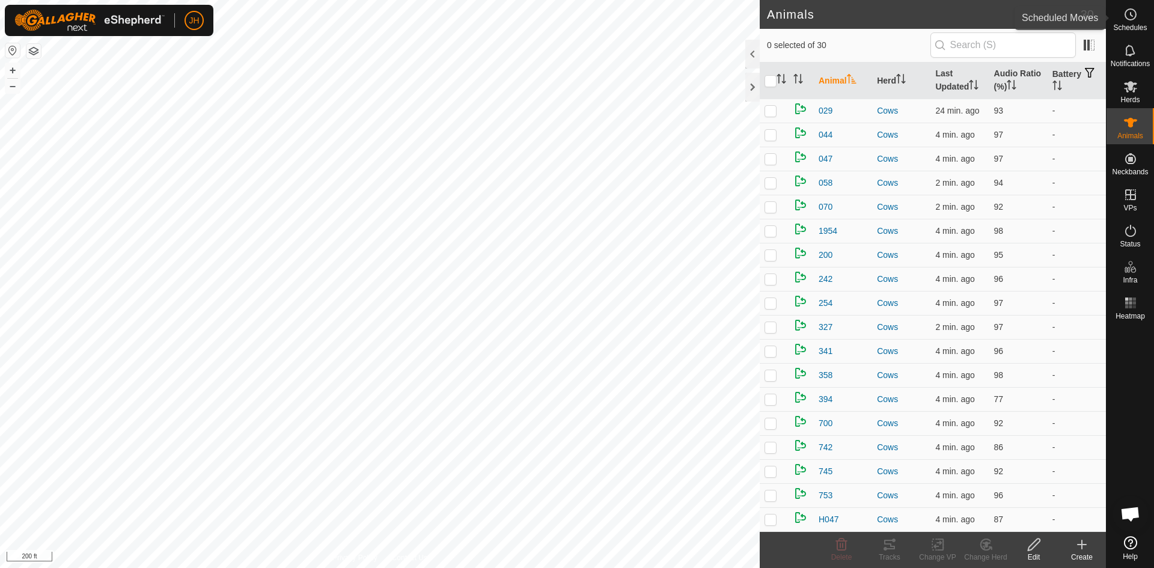
click at [1132, 24] on span "Schedules" at bounding box center [1130, 27] width 34 height 7
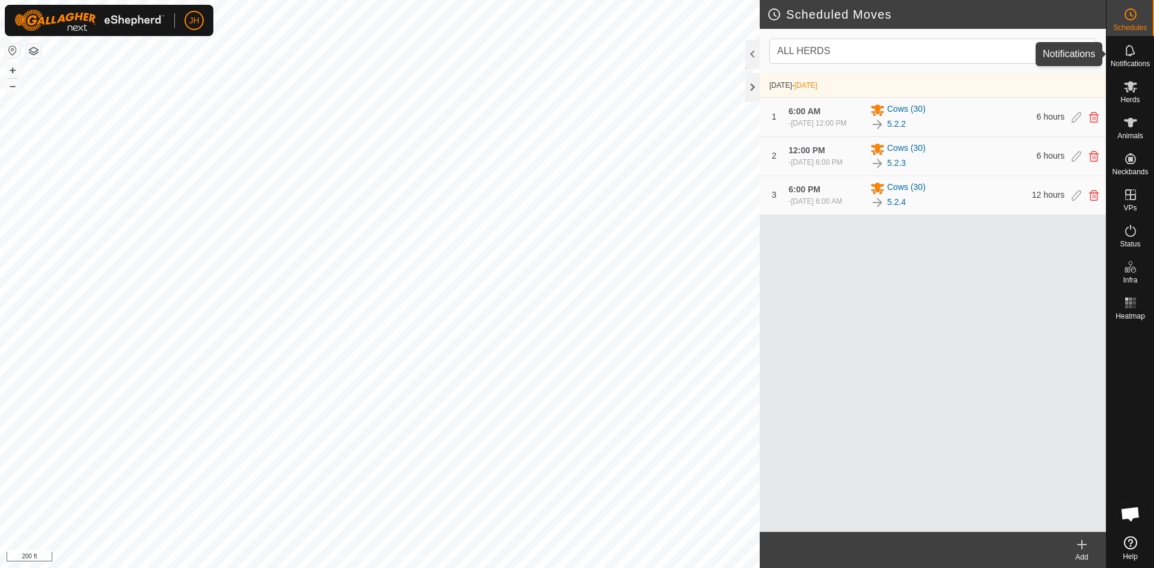
click at [1128, 54] on icon at bounding box center [1130, 49] width 10 height 11
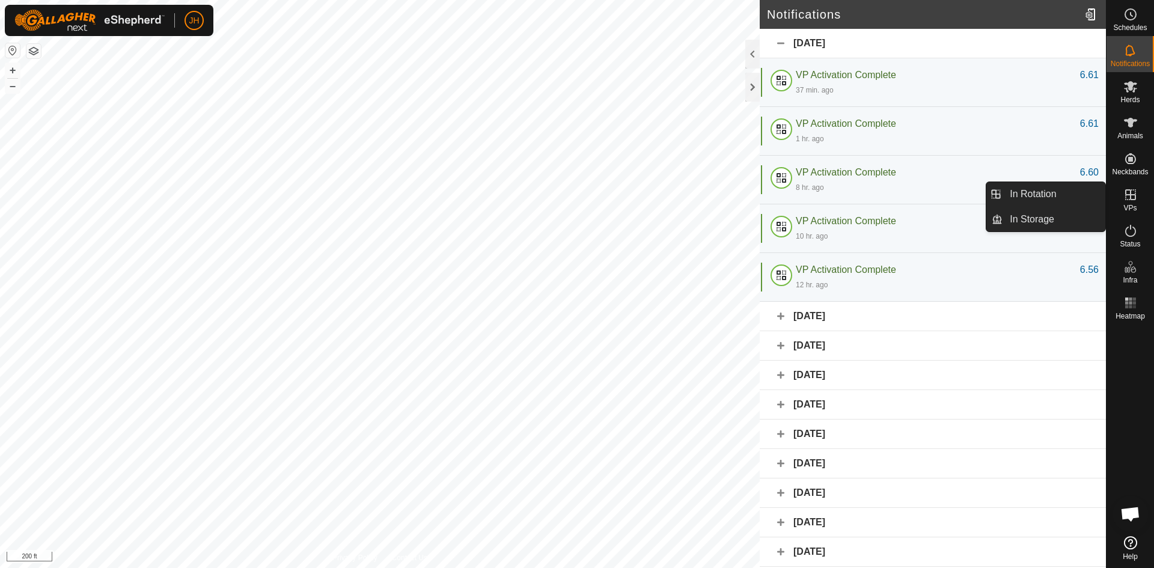
click at [1130, 199] on icon at bounding box center [1130, 194] width 11 height 11
click at [1040, 221] on link "In Storage" at bounding box center [1053, 219] width 103 height 24
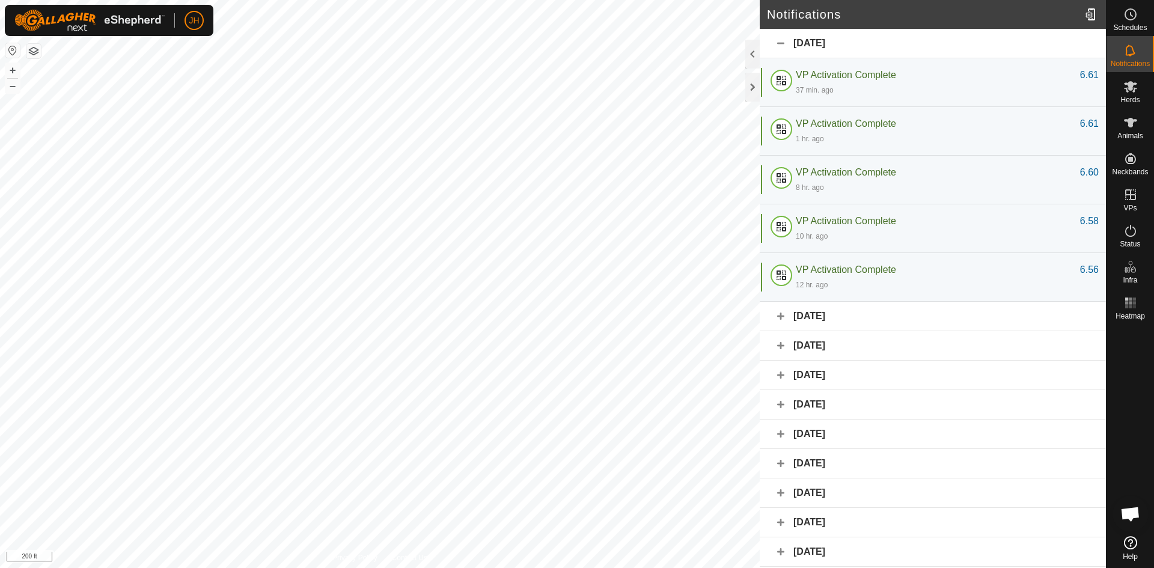
click at [1043, 188] on span "In Rotation" at bounding box center [1033, 194] width 46 height 14
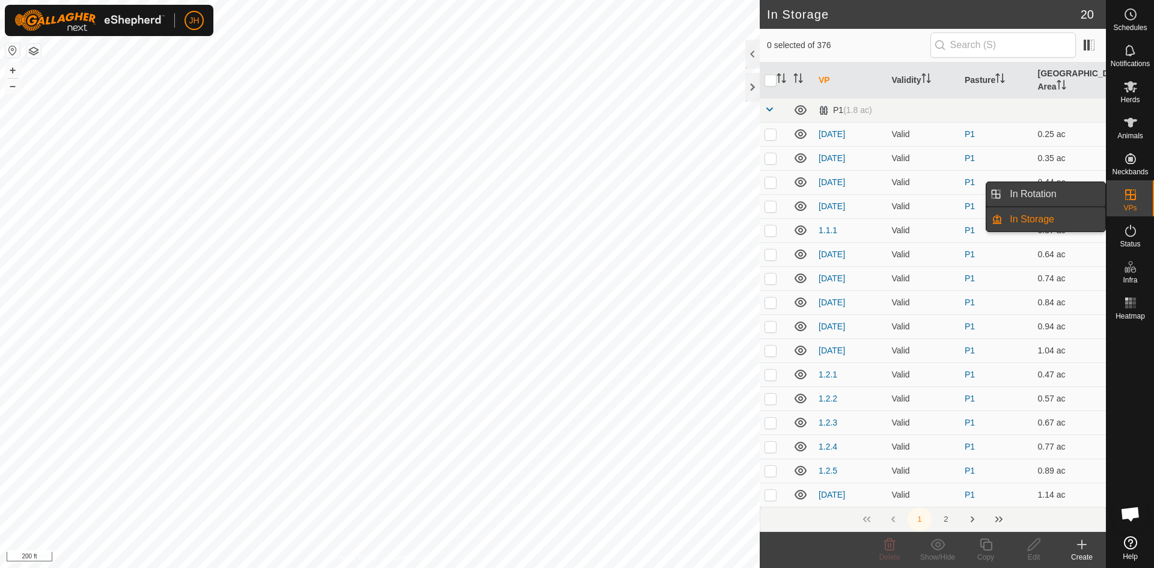
click at [1041, 194] on span "In Rotation" at bounding box center [1033, 194] width 46 height 14
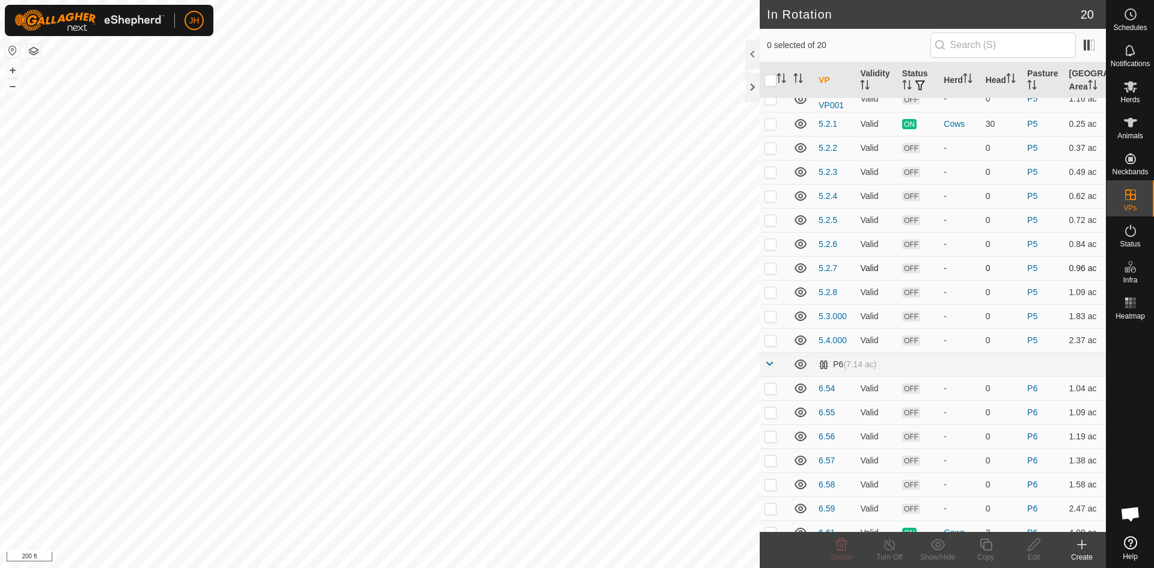
scroll to position [97, 0]
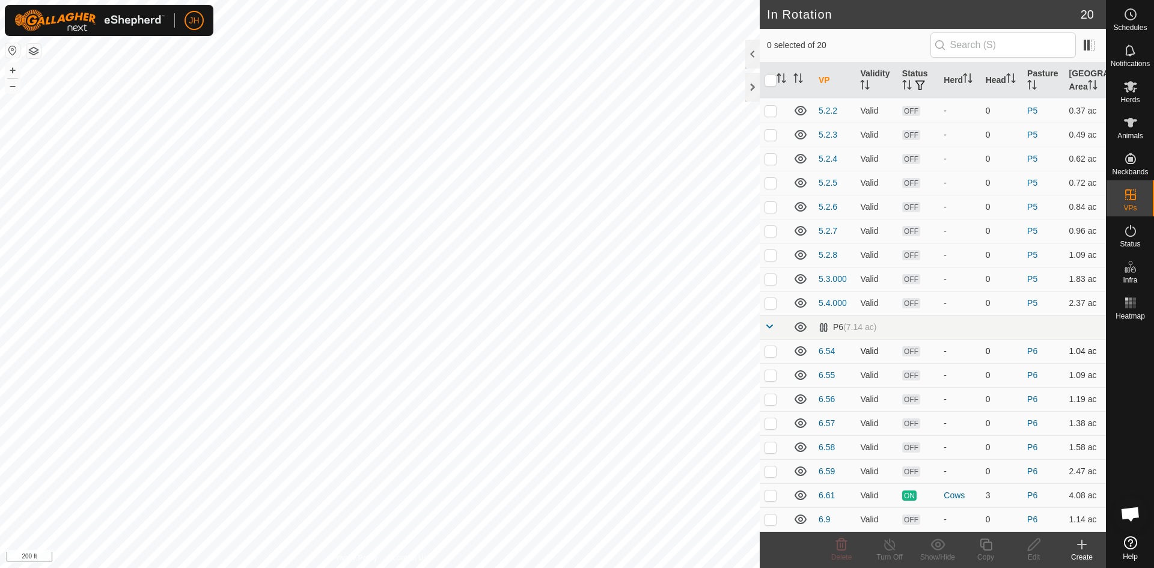
click at [773, 353] on p-checkbox at bounding box center [770, 351] width 12 height 10
checkbox input "true"
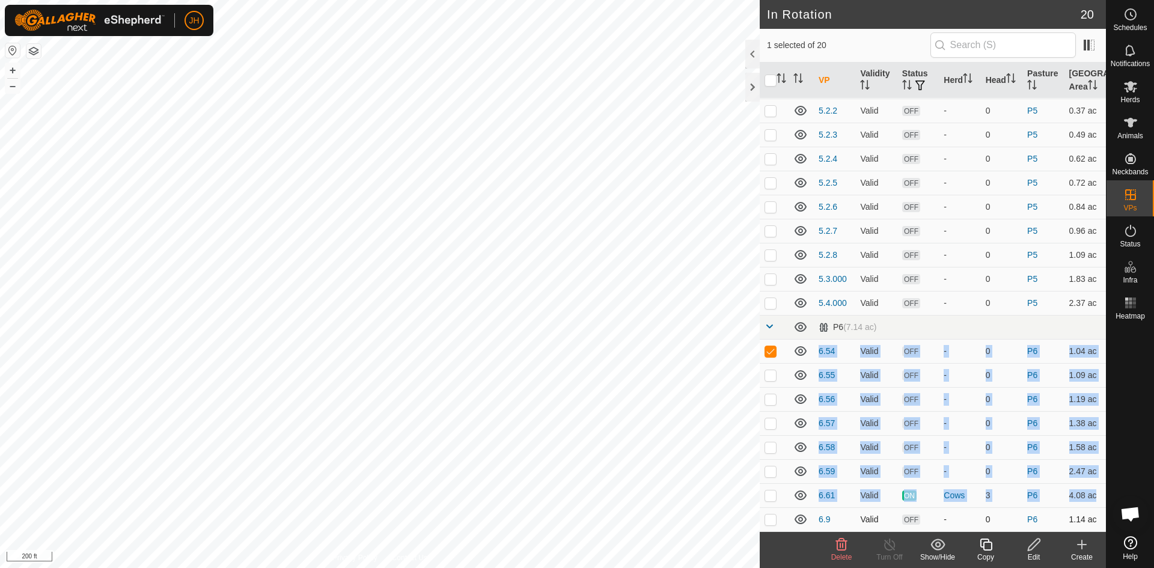
click at [772, 517] on p-checkbox at bounding box center [770, 519] width 12 height 10
checkbox input "true"
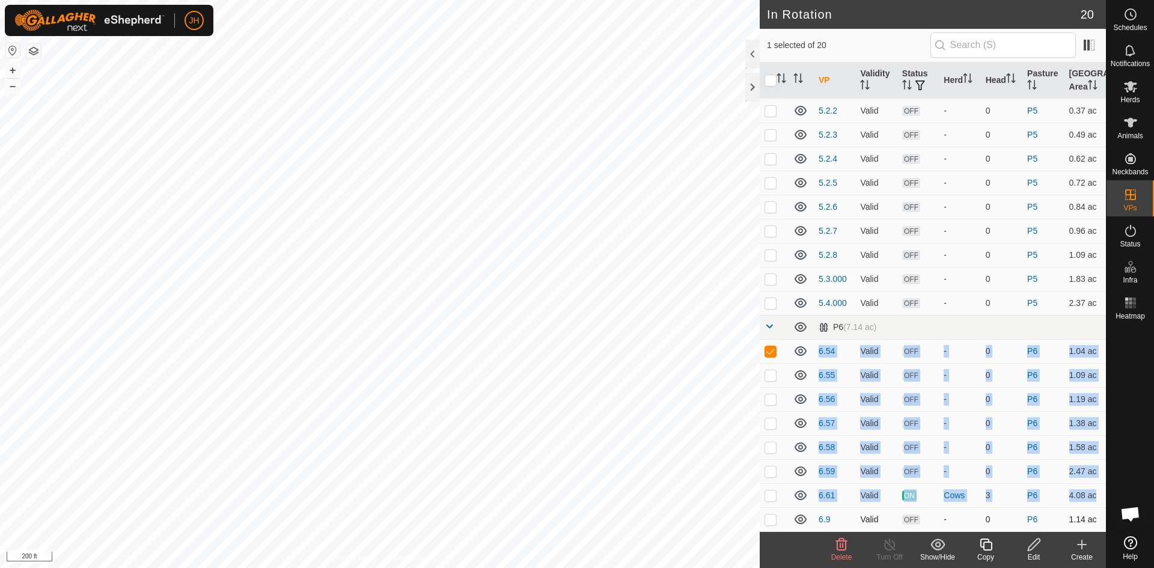
checkbox input "true"
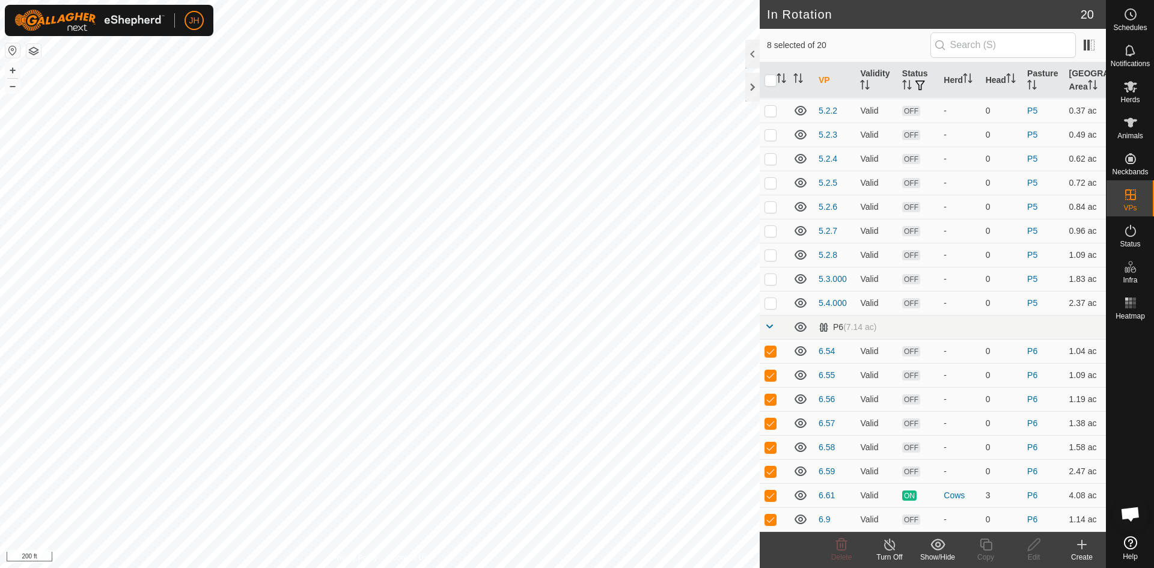
click at [942, 549] on icon at bounding box center [937, 544] width 15 height 14
click at [769, 497] on p-checkbox at bounding box center [770, 495] width 12 height 10
checkbox input "false"
click at [938, 549] on icon at bounding box center [937, 543] width 14 height 11
click at [959, 520] on link "Move to 'In Storage'" at bounding box center [973, 518] width 119 height 24
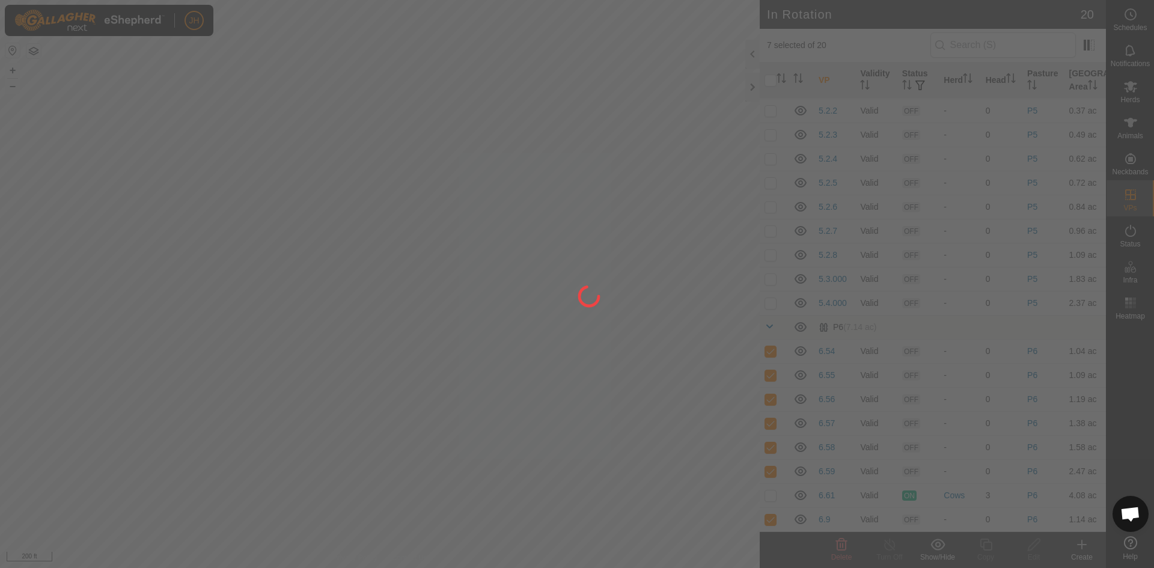
checkbox input "false"
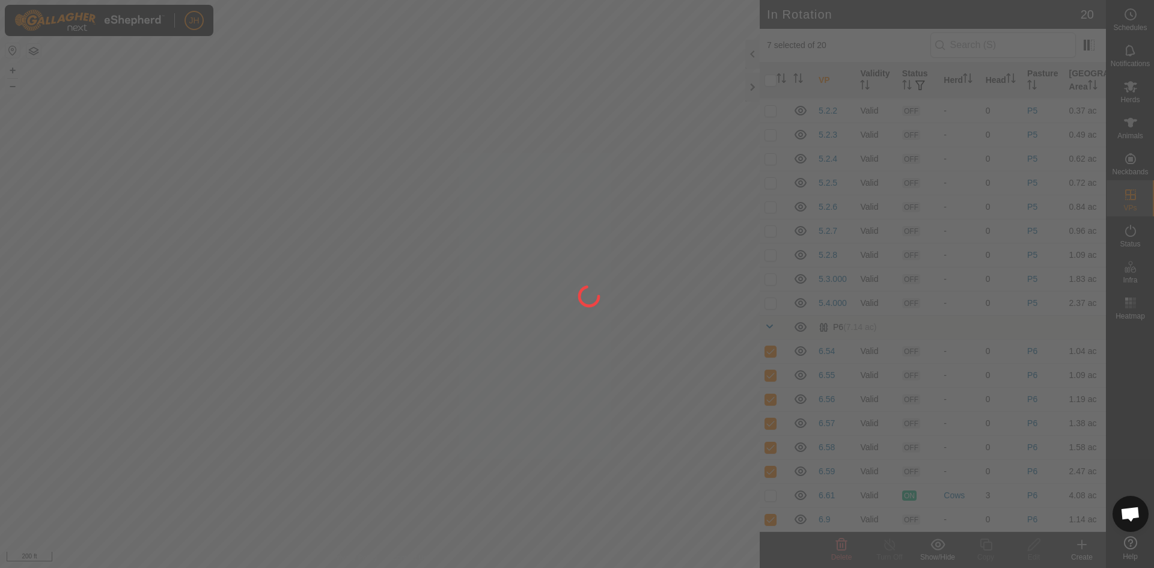
checkbox input "false"
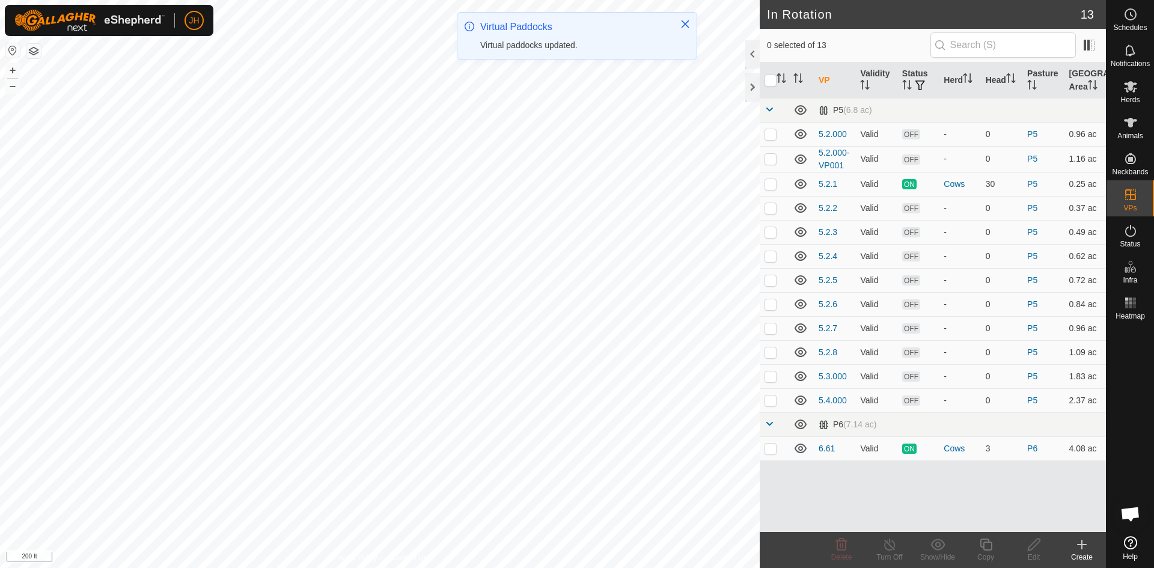
scroll to position [0, 0]
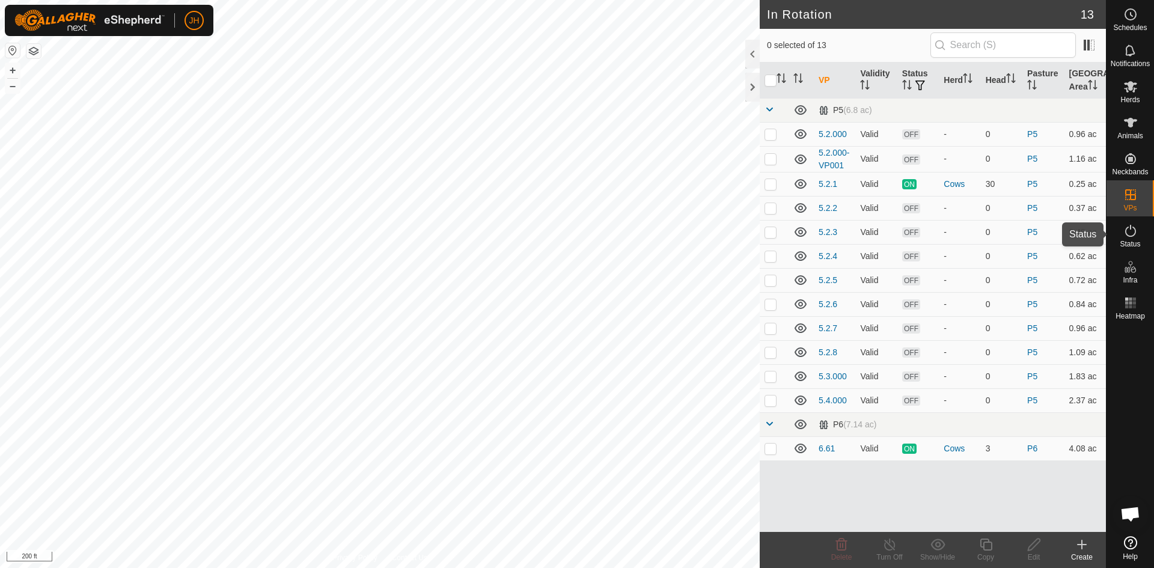
click at [1135, 234] on icon at bounding box center [1130, 231] width 14 height 14
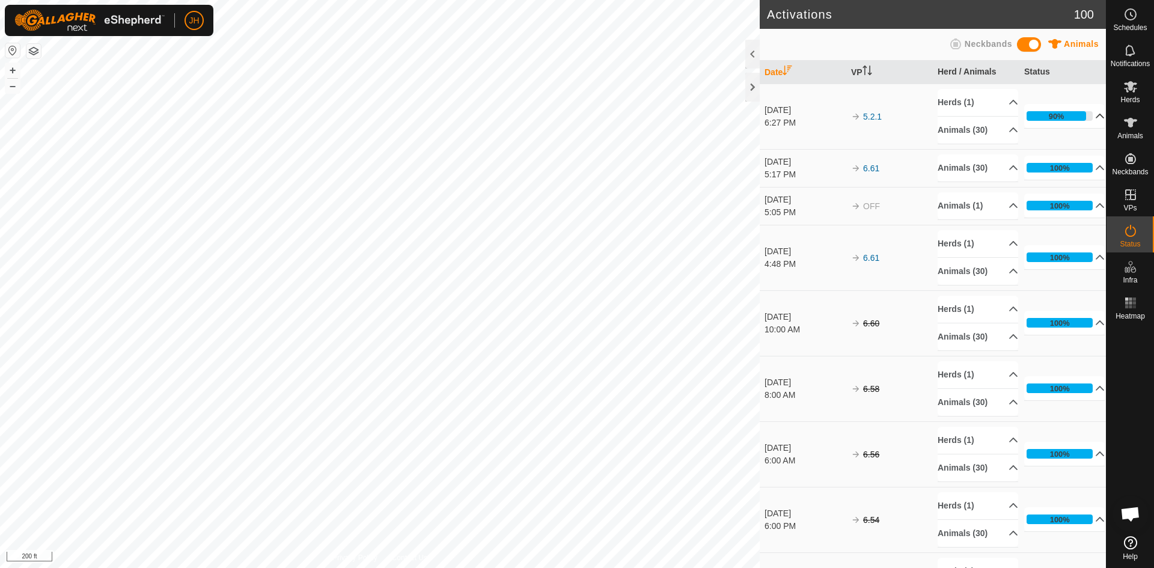
click at [1095, 116] on p-accordion-header "90%" at bounding box center [1064, 116] width 81 height 24
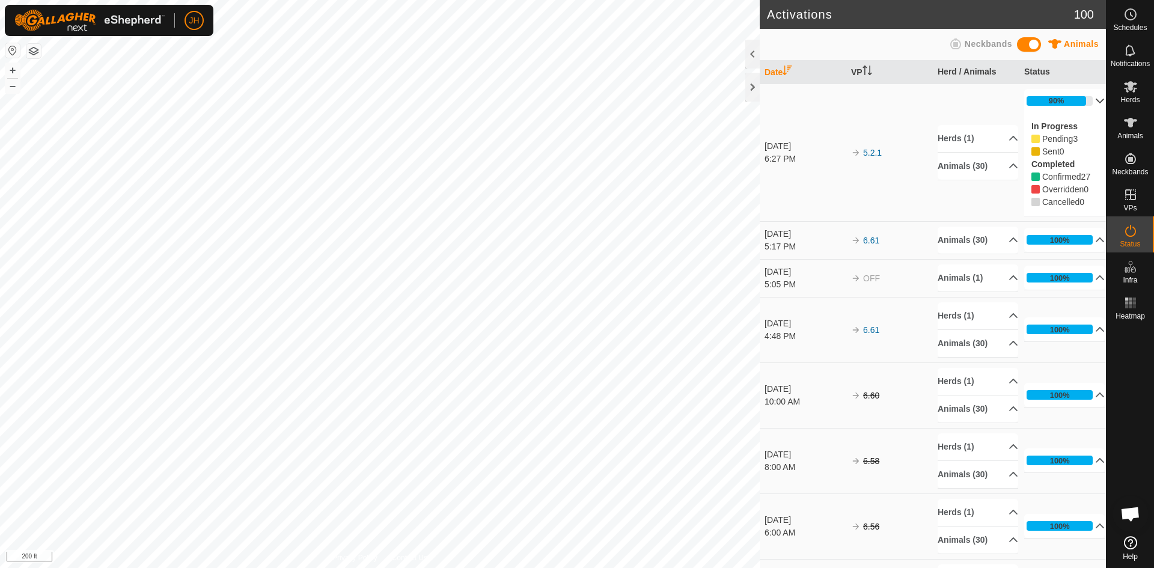
click at [1092, 105] on p-accordion-header "90%" at bounding box center [1064, 101] width 81 height 24
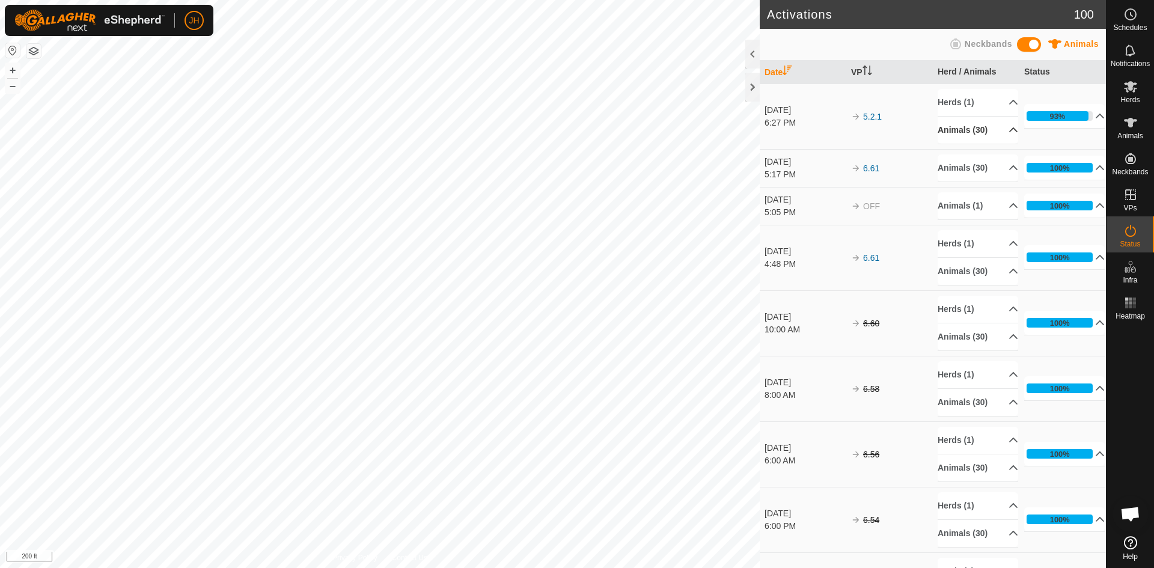
click at [1007, 133] on p-accordion-header "Animals (30)" at bounding box center [978, 130] width 81 height 27
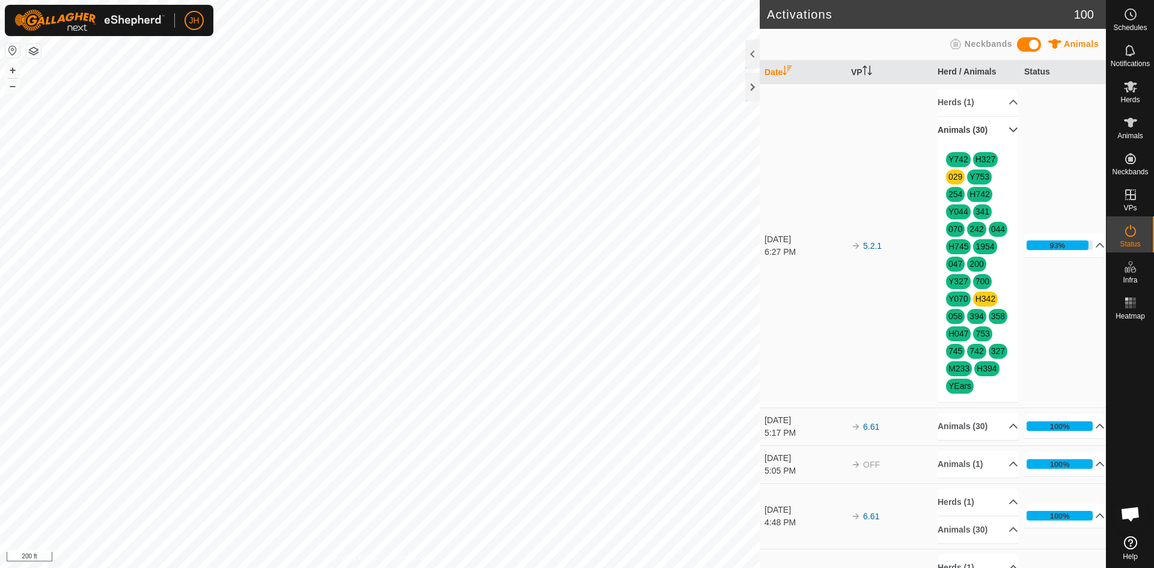
click at [1007, 133] on p-accordion-header "Animals (30)" at bounding box center [978, 130] width 81 height 27
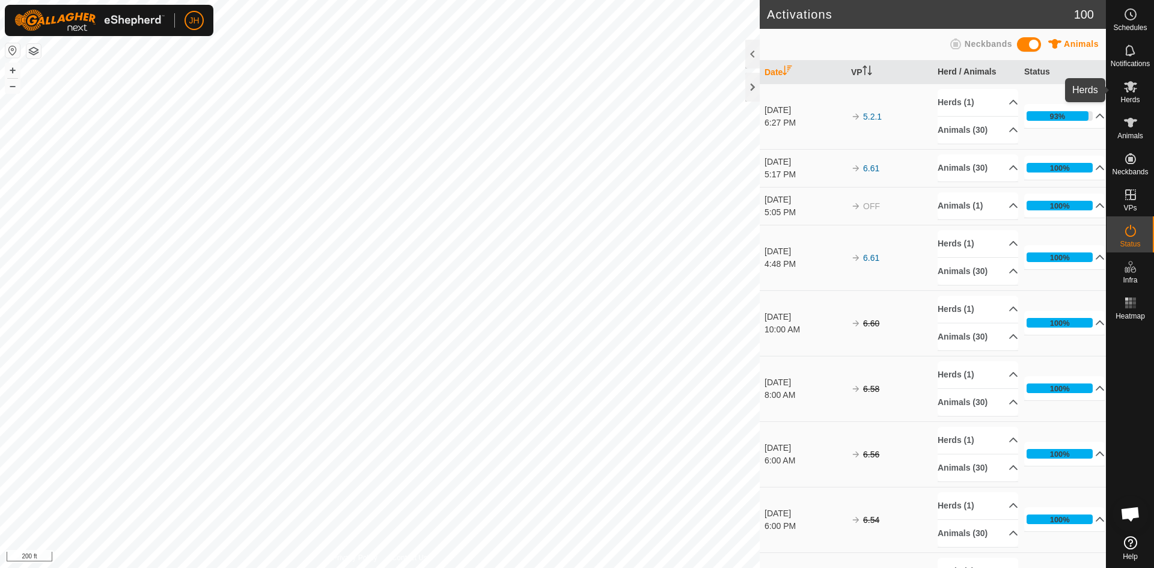
click at [1129, 89] on icon at bounding box center [1130, 86] width 13 height 11
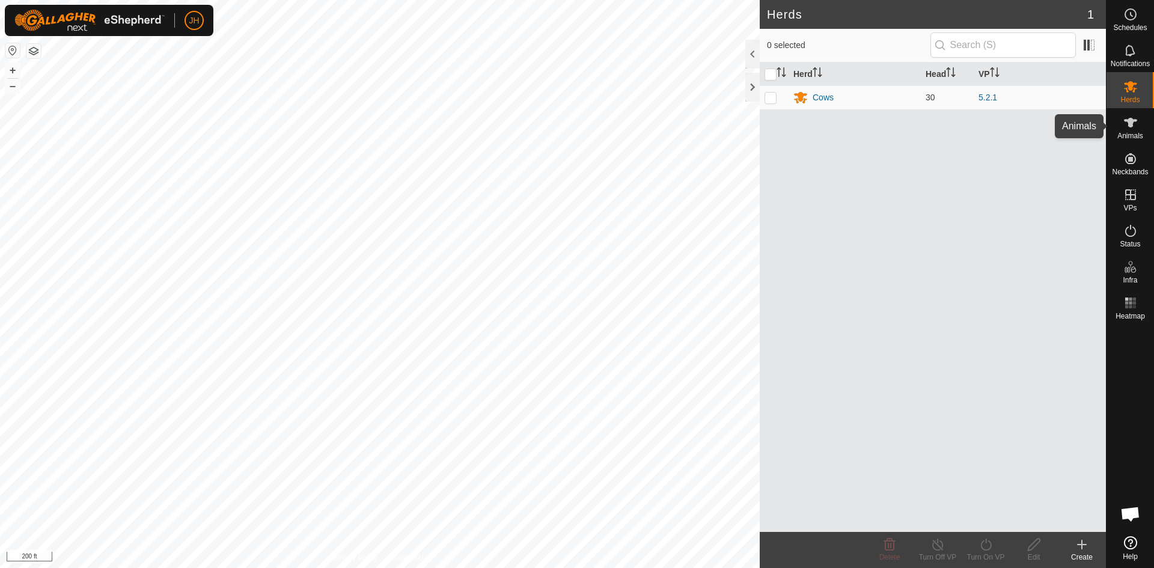
click at [1135, 127] on icon at bounding box center [1130, 122] width 14 height 14
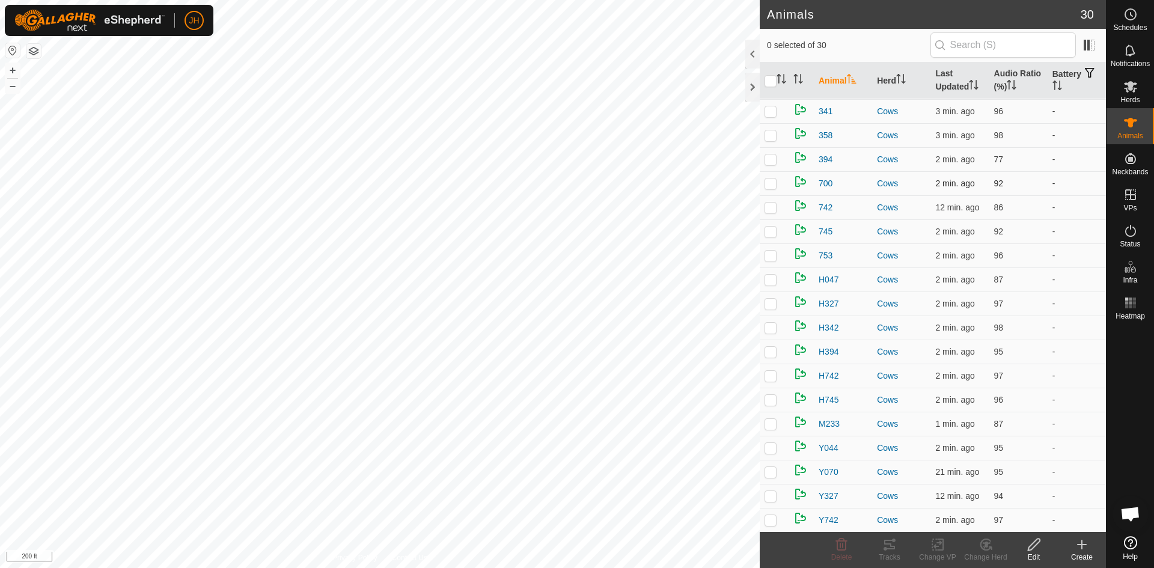
scroll to position [288, 0]
click at [770, 422] on p-checkbox at bounding box center [770, 423] width 12 height 10
checkbox input "true"
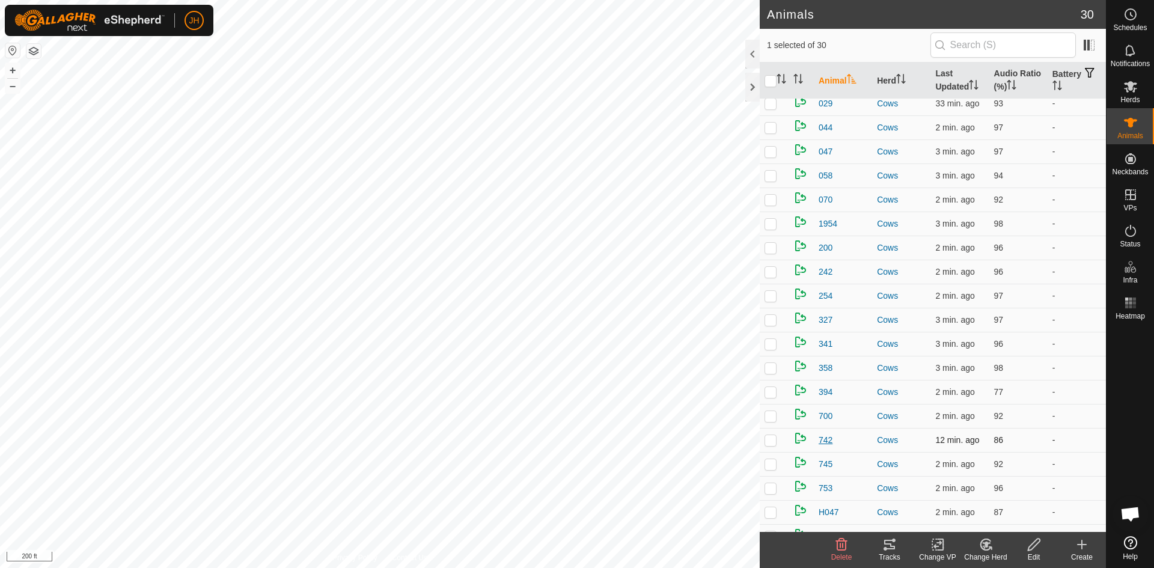
scroll to position [0, 0]
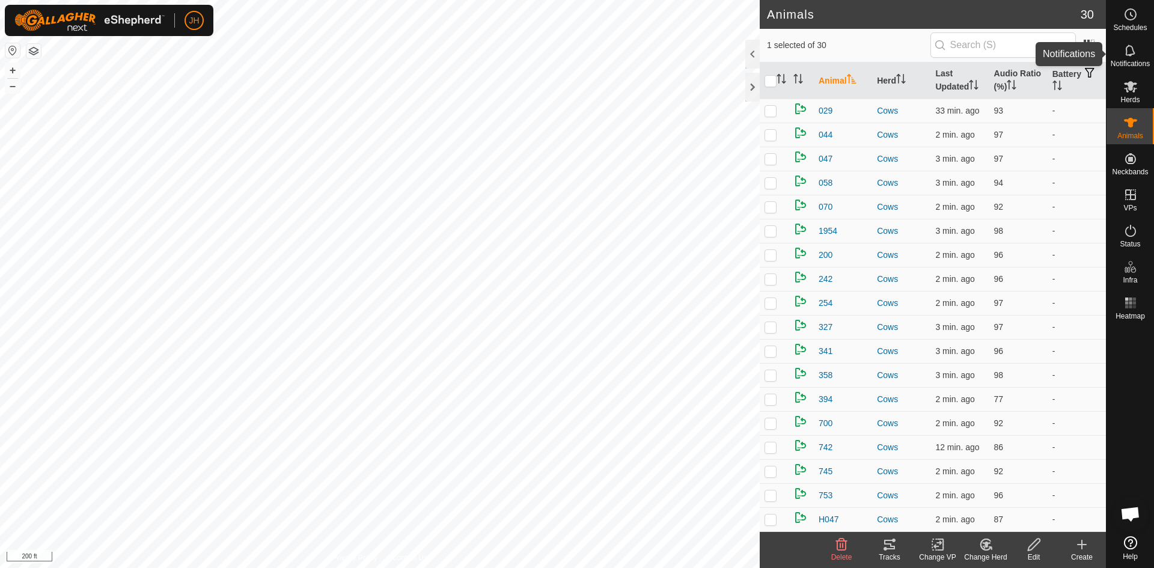
click at [1133, 60] on span "Notifications" at bounding box center [1130, 63] width 39 height 7
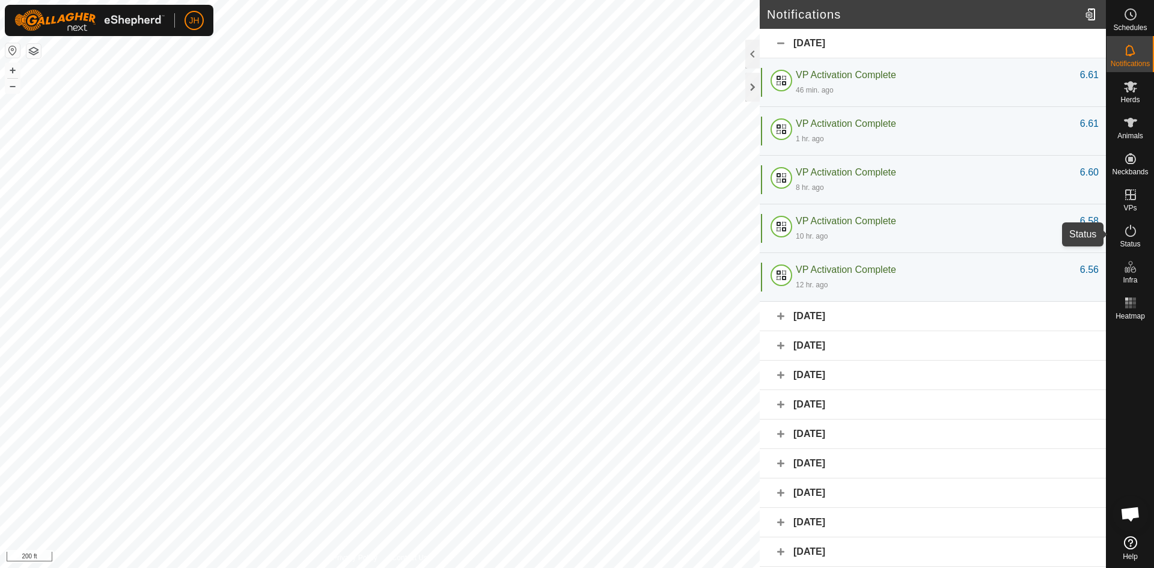
click at [1132, 237] on icon at bounding box center [1130, 231] width 14 height 14
click at [1129, 233] on icon at bounding box center [1130, 231] width 14 height 14
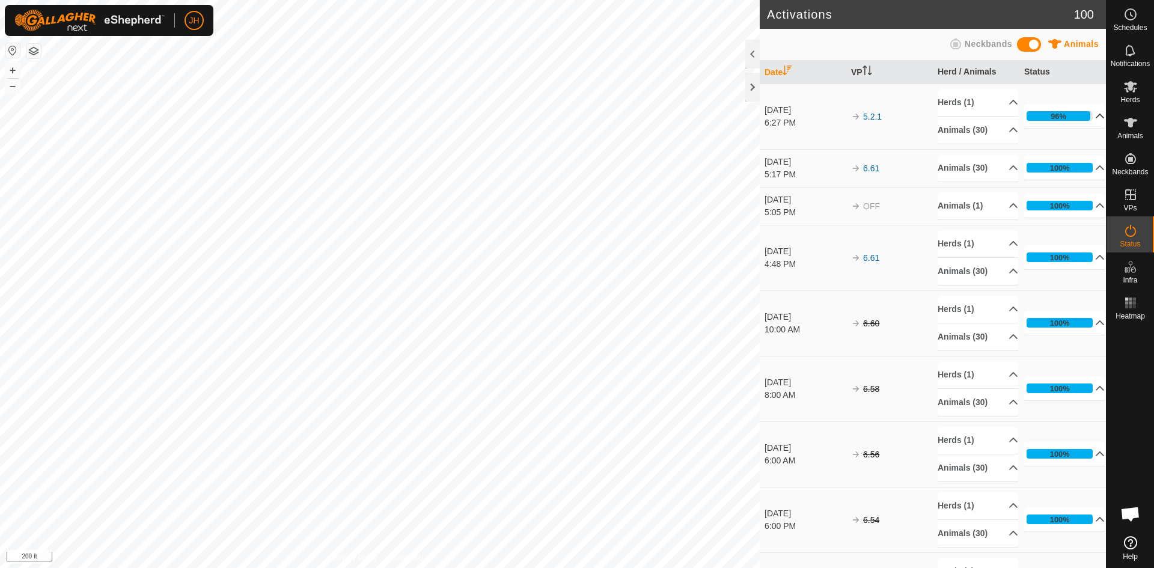
click at [1096, 117] on p-accordion-header "96%" at bounding box center [1064, 116] width 81 height 24
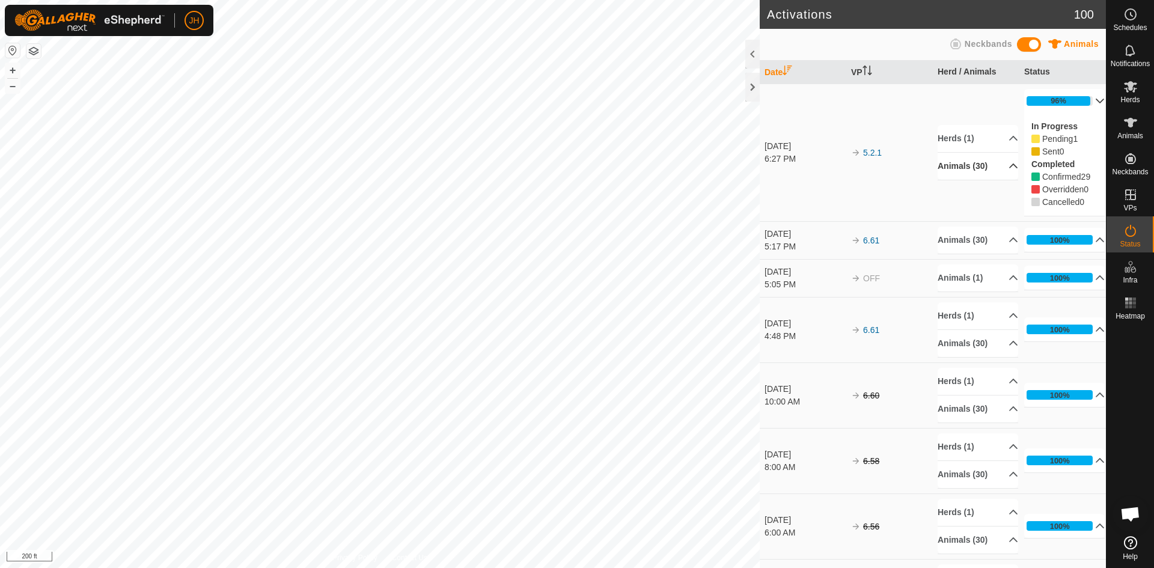
click at [1008, 168] on p-accordion-header "Animals (30)" at bounding box center [978, 166] width 81 height 27
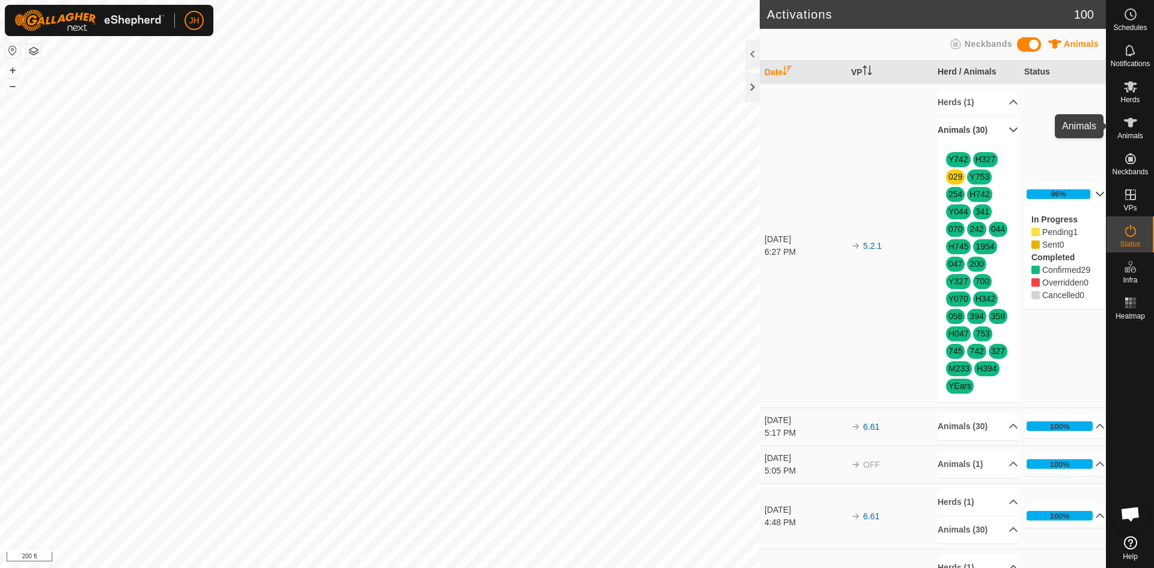
click at [1134, 130] on es-animals-svg-icon at bounding box center [1131, 122] width 22 height 19
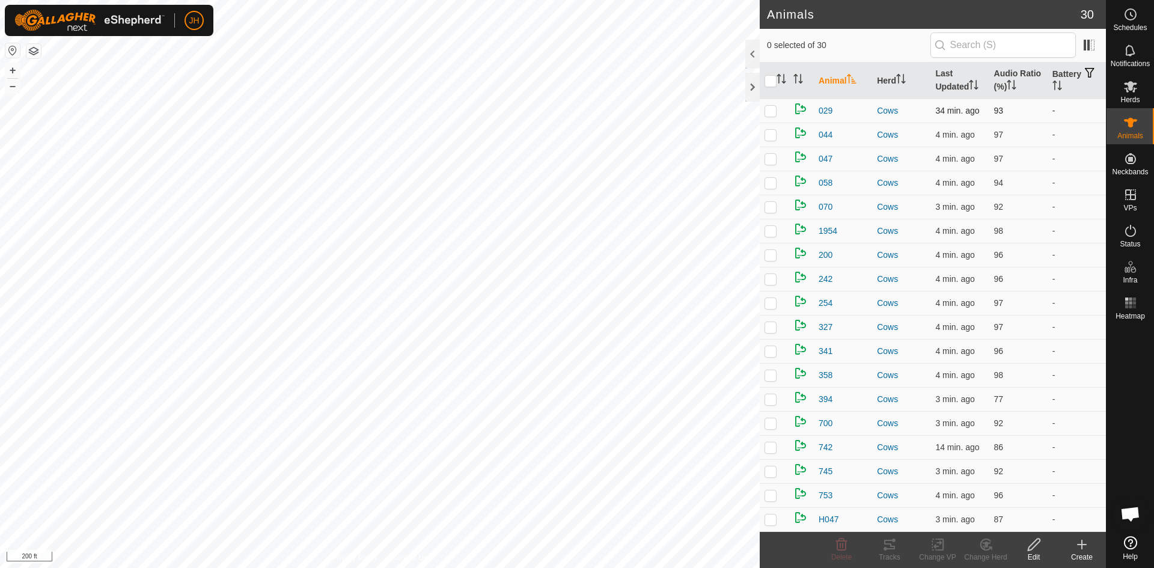
click at [767, 111] on p-checkbox at bounding box center [770, 111] width 12 height 10
checkbox input "false"
checkbox input "true"
checkbox input "false"
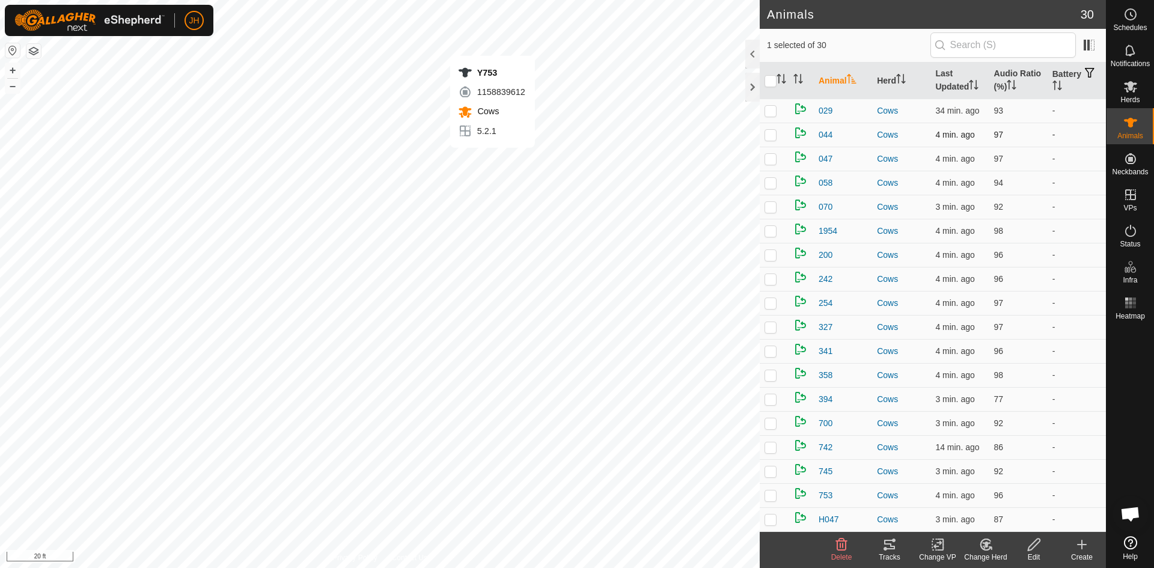
checkbox input "false"
checkbox input "true"
click at [1128, 235] on icon at bounding box center [1130, 231] width 11 height 12
click at [1130, 235] on icon at bounding box center [1130, 231] width 14 height 14
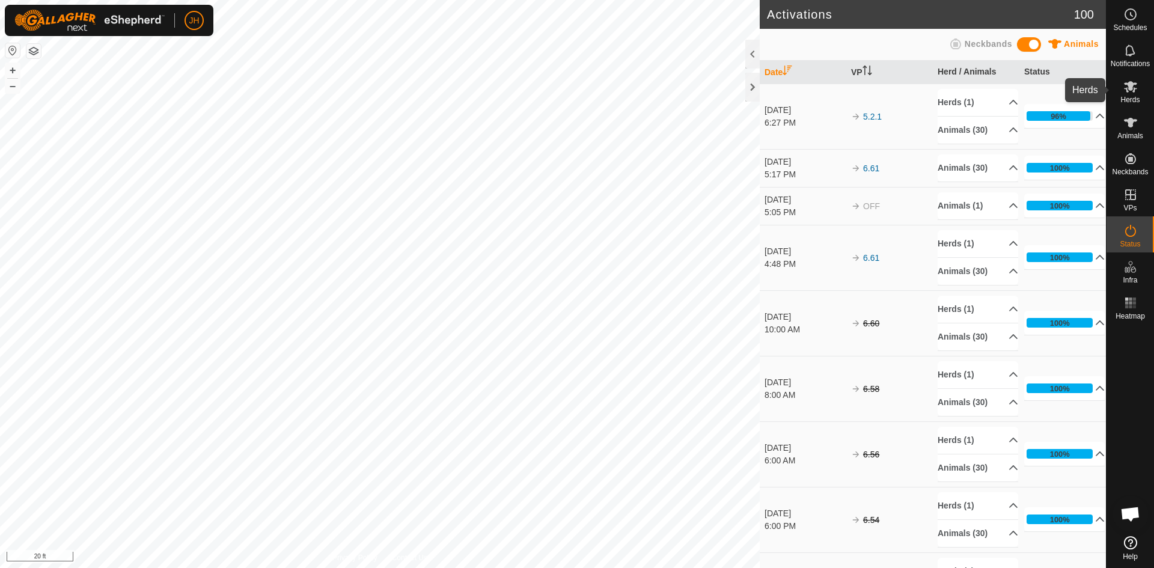
click at [1132, 91] on icon at bounding box center [1130, 86] width 13 height 11
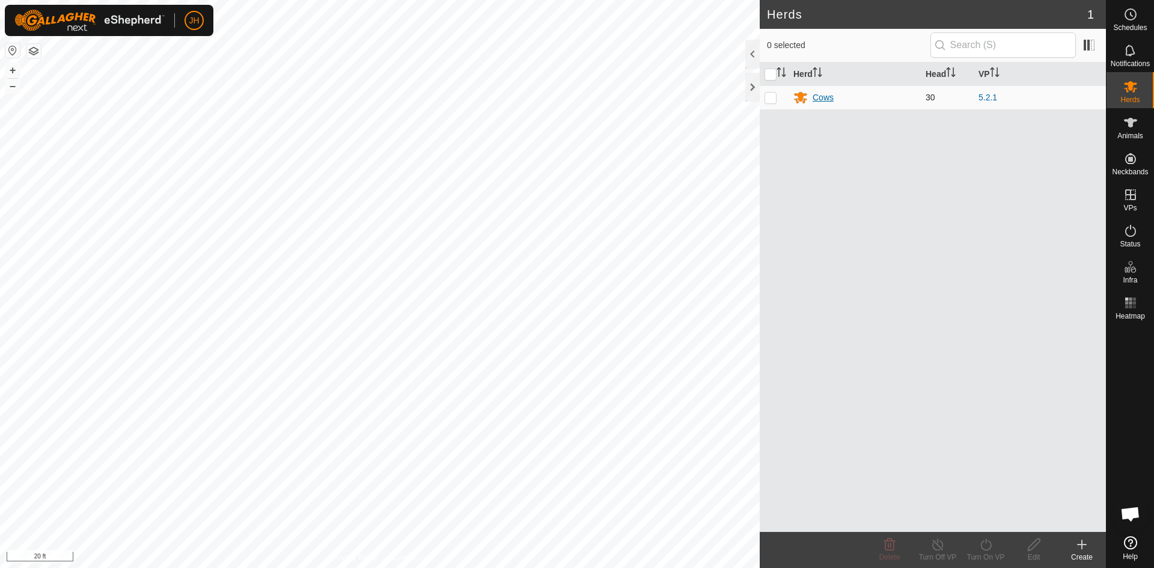
click at [825, 102] on div "Cows" at bounding box center [823, 97] width 21 height 13
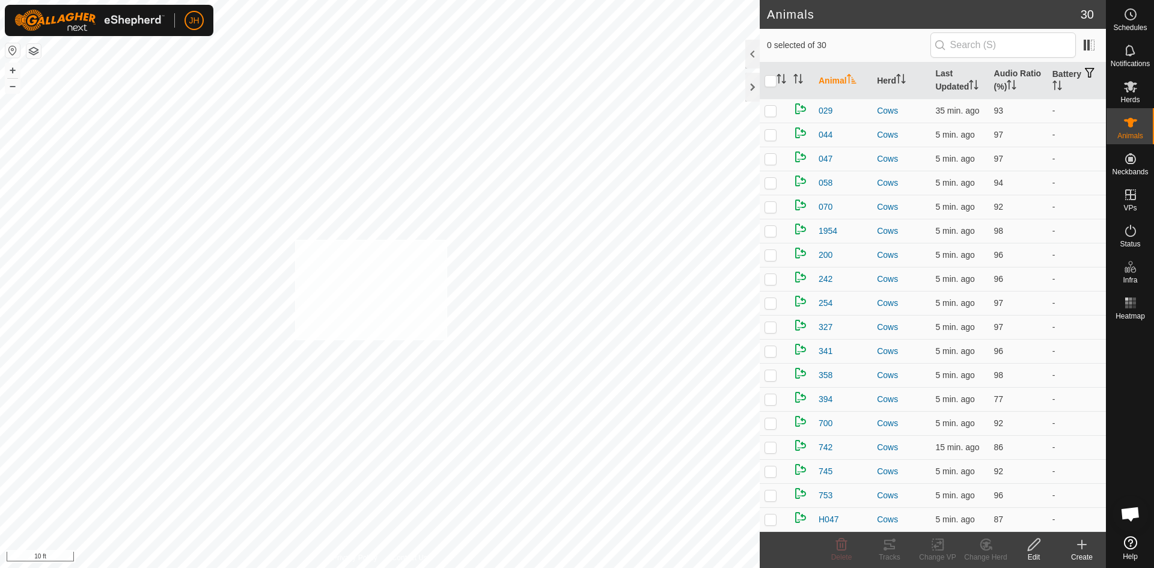
checkbox input "true"
click at [889, 548] on icon at bounding box center [889, 545] width 11 height 10
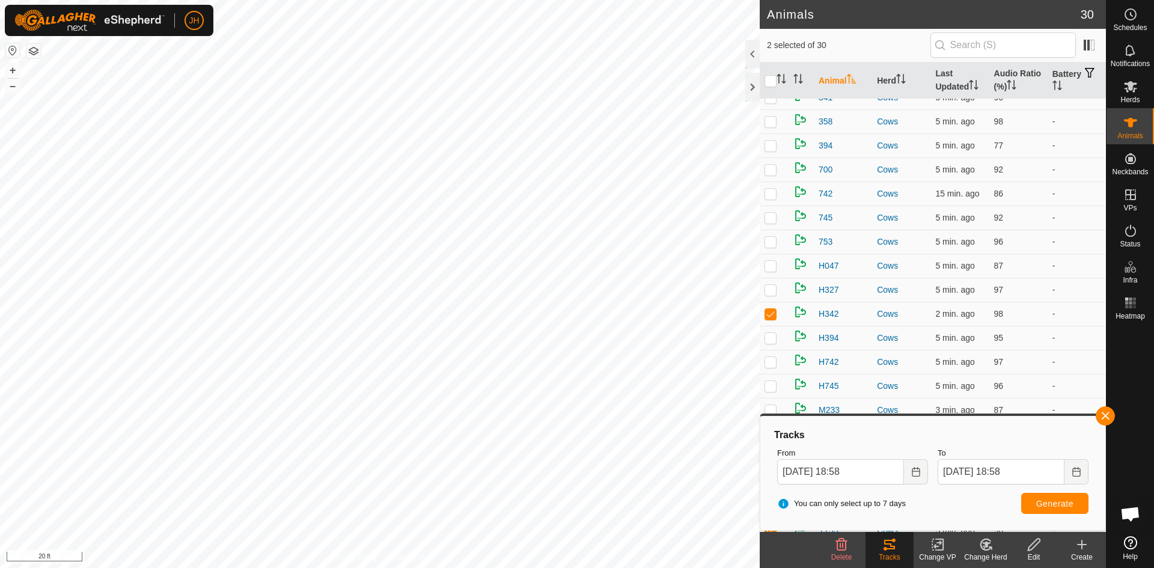
scroll to position [288, 0]
click at [1104, 420] on button "button" at bounding box center [1105, 415] width 19 height 19
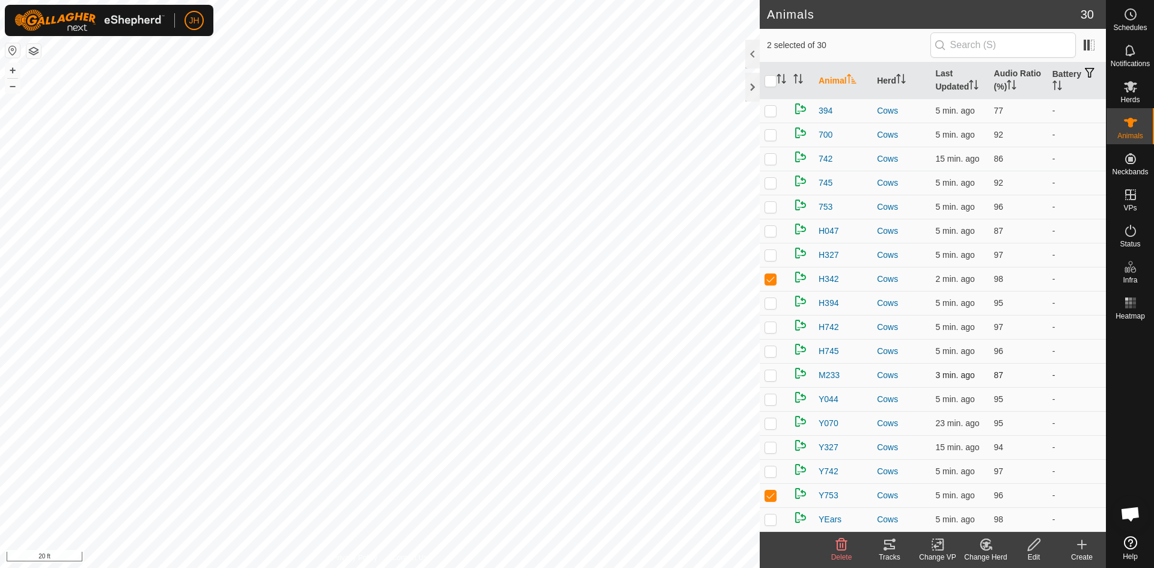
click at [775, 377] on p-checkbox at bounding box center [770, 375] width 12 height 10
checkbox input "true"
click at [888, 549] on icon at bounding box center [889, 544] width 14 height 14
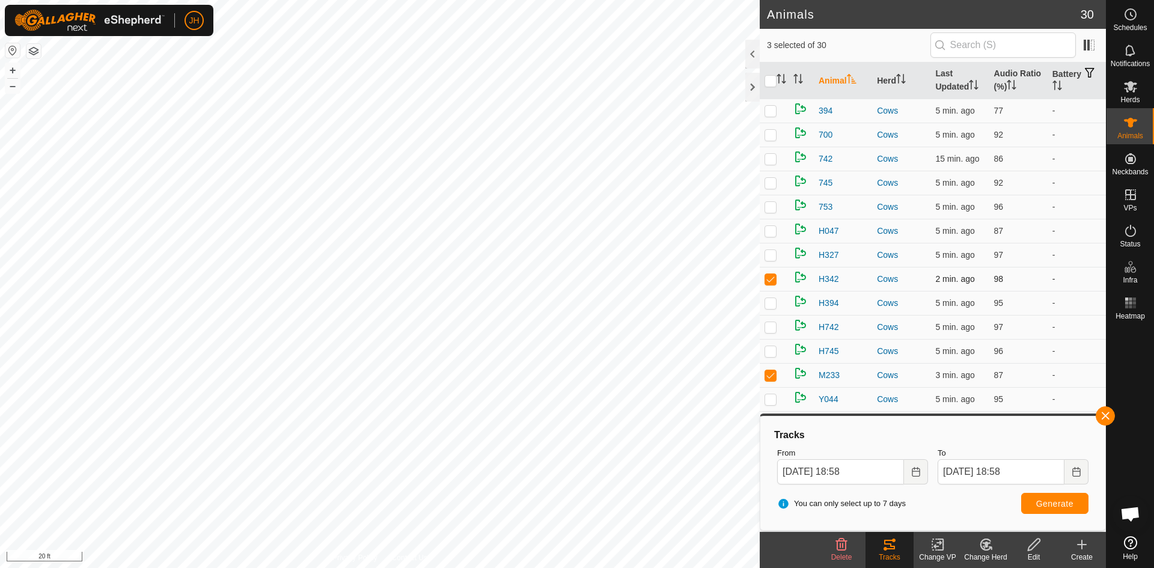
click at [769, 278] on p-checkbox at bounding box center [770, 279] width 12 height 10
checkbox input "false"
click at [1103, 416] on button "button" at bounding box center [1105, 415] width 19 height 19
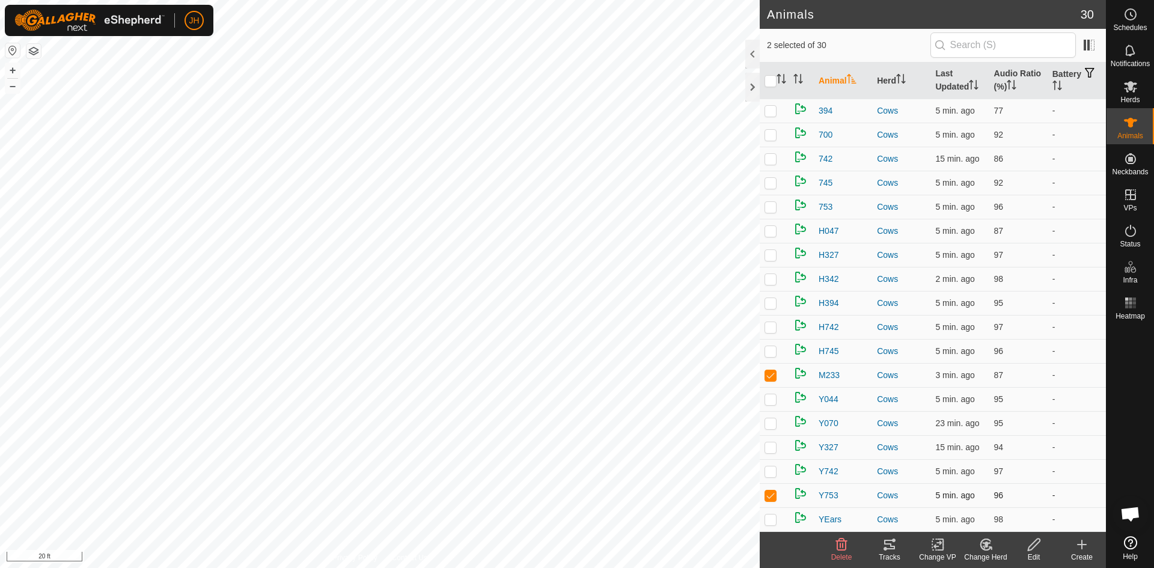
click at [773, 498] on p-checkbox at bounding box center [770, 495] width 12 height 10
checkbox input "false"
click at [894, 555] on div "Tracks" at bounding box center [889, 557] width 48 height 11
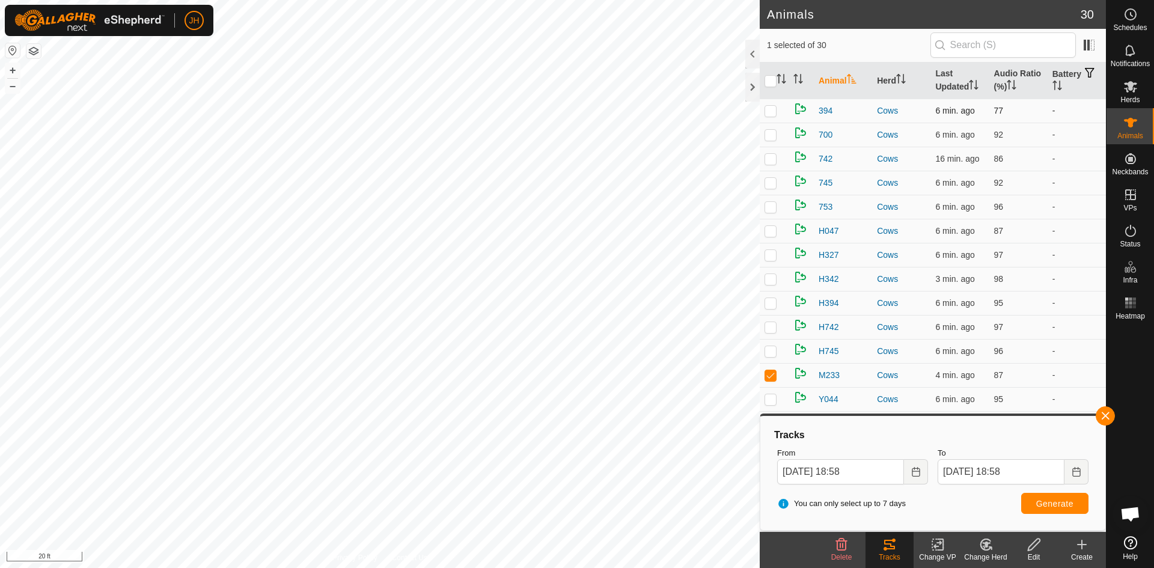
click at [772, 114] on p-checkbox at bounding box center [770, 111] width 12 height 10
checkbox input "true"
click at [1066, 506] on span "Generate" at bounding box center [1054, 504] width 37 height 10
click at [769, 376] on p-checkbox at bounding box center [770, 375] width 12 height 10
checkbox input "false"
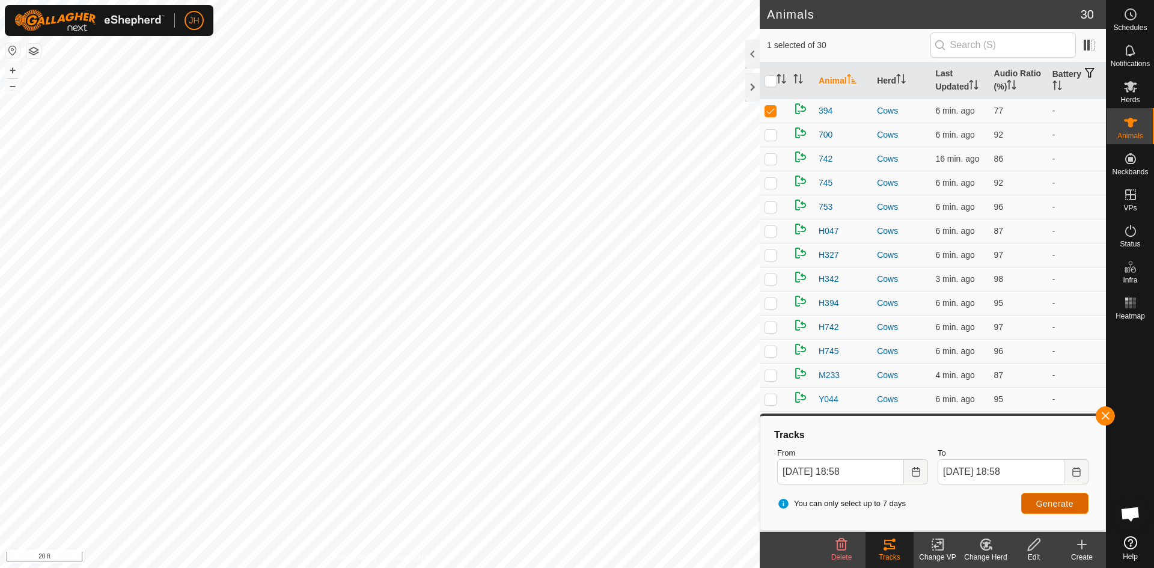
click at [1054, 505] on span "Generate" at bounding box center [1054, 504] width 37 height 10
click at [770, 234] on p-checkbox at bounding box center [770, 231] width 12 height 10
checkbox input "true"
click at [770, 112] on p-checkbox at bounding box center [770, 111] width 12 height 10
checkbox input "false"
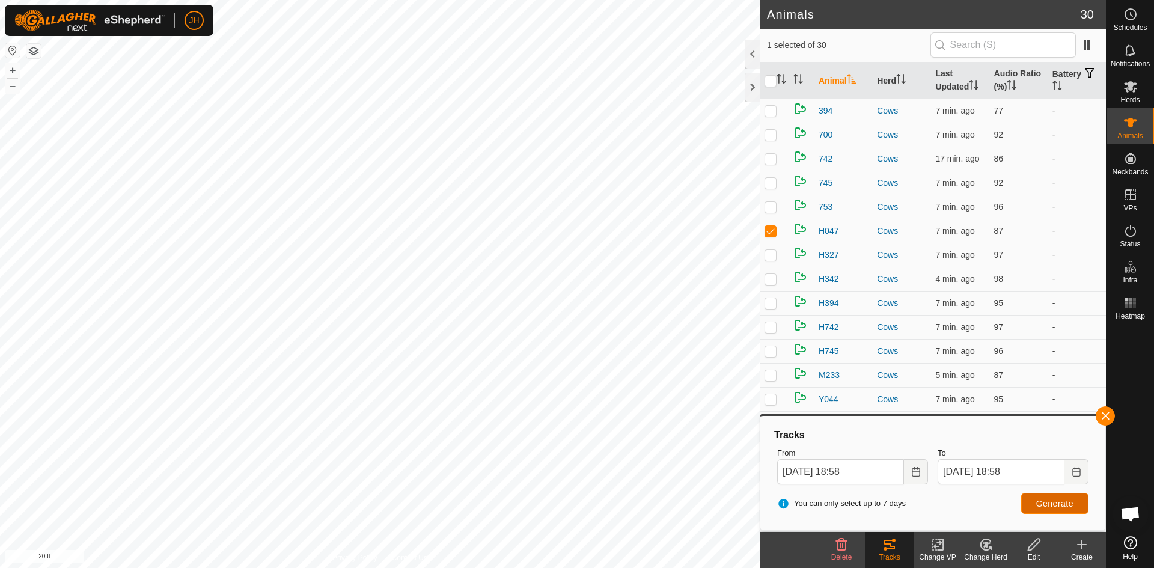
click at [1055, 508] on button "Generate" at bounding box center [1054, 503] width 67 height 21
click at [1100, 419] on button "button" at bounding box center [1105, 415] width 19 height 19
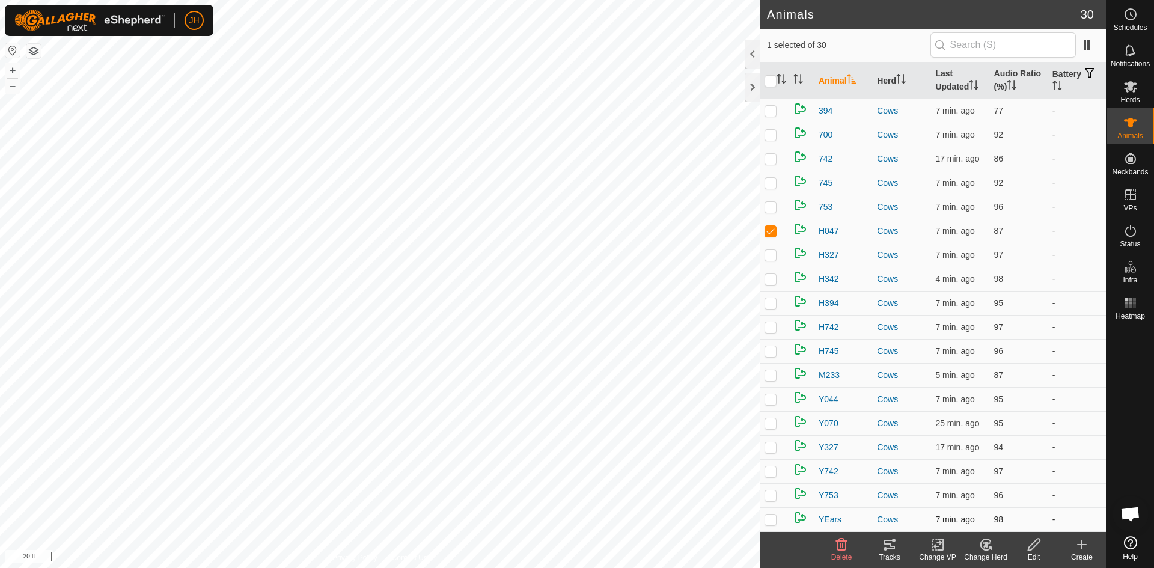
click at [771, 522] on p-checkbox at bounding box center [770, 519] width 12 height 10
checkbox input "true"
click at [770, 232] on p-checkbox at bounding box center [770, 231] width 12 height 10
checkbox input "false"
click at [886, 549] on icon at bounding box center [885, 549] width 4 height 4
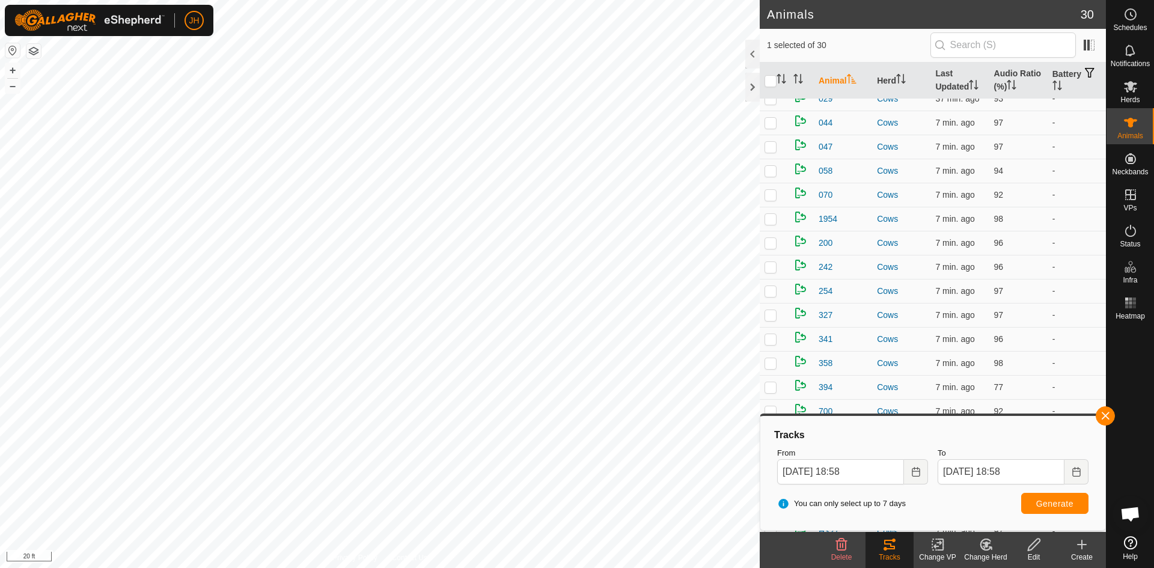
scroll to position [0, 0]
click at [768, 231] on p-checkbox at bounding box center [770, 231] width 12 height 10
checkbox input "true"
click at [1103, 418] on button "button" at bounding box center [1105, 415] width 19 height 19
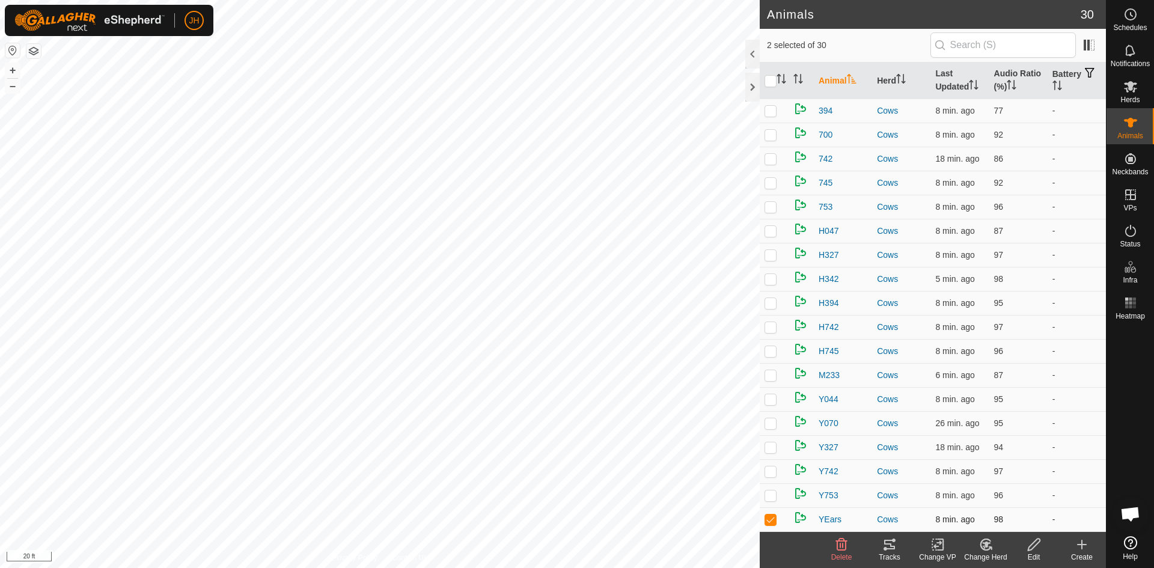
drag, startPoint x: 761, startPoint y: 518, endPoint x: 768, endPoint y: 519, distance: 7.2
click at [765, 519] on td at bounding box center [774, 519] width 29 height 24
click at [768, 518] on p-checkbox at bounding box center [770, 519] width 12 height 10
click at [772, 522] on p-checkbox at bounding box center [770, 519] width 12 height 10
checkbox input "false"
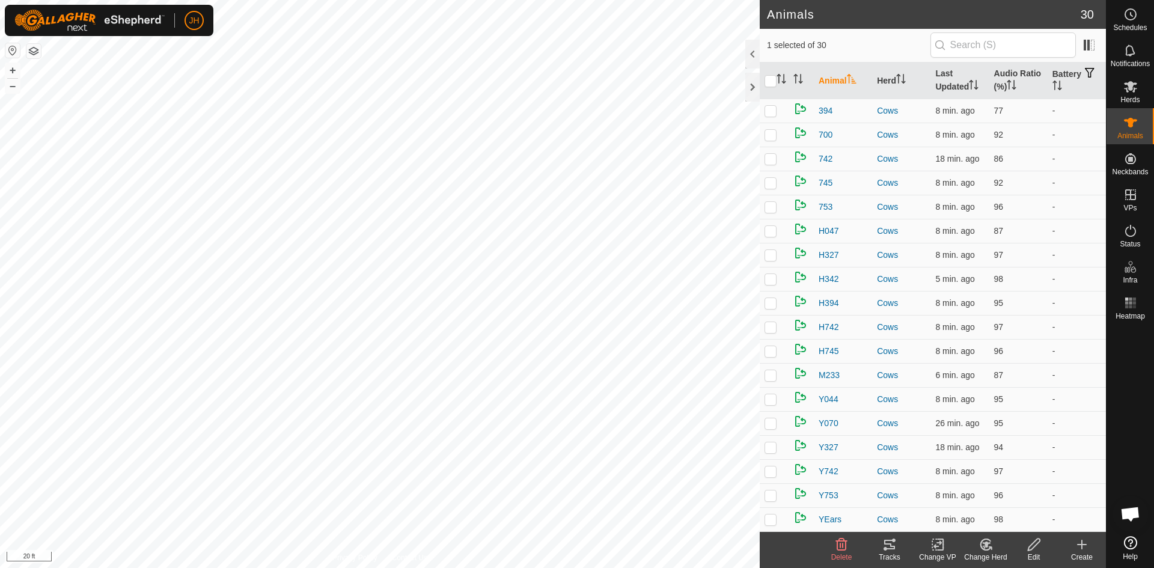
click at [888, 551] on icon at bounding box center [889, 544] width 14 height 14
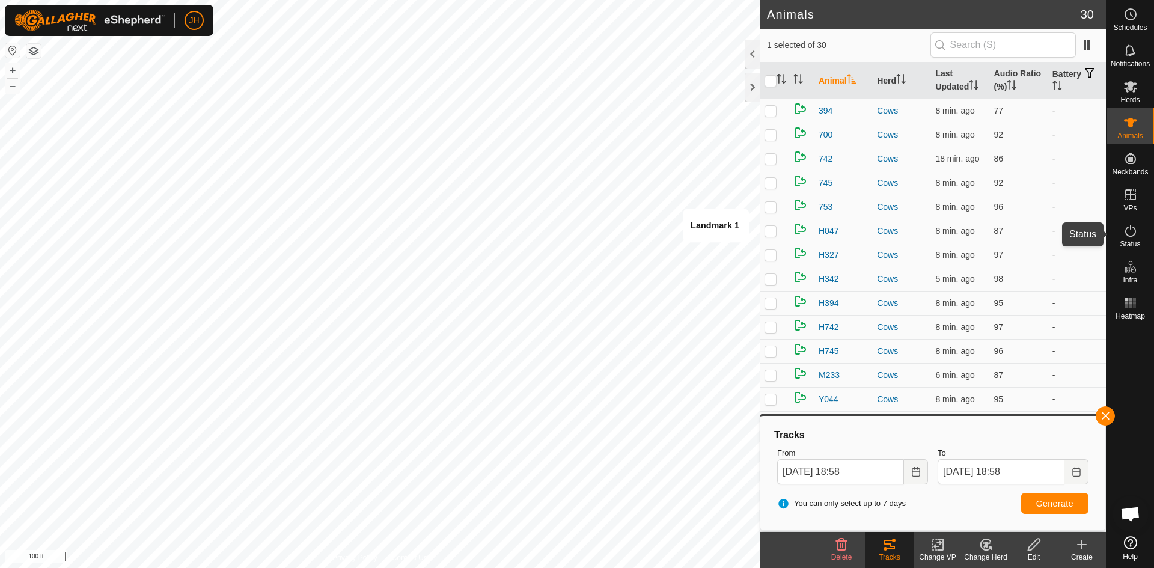
click at [1130, 244] on span "Status" at bounding box center [1130, 243] width 20 height 7
